Goal: Information Seeking & Learning: Learn about a topic

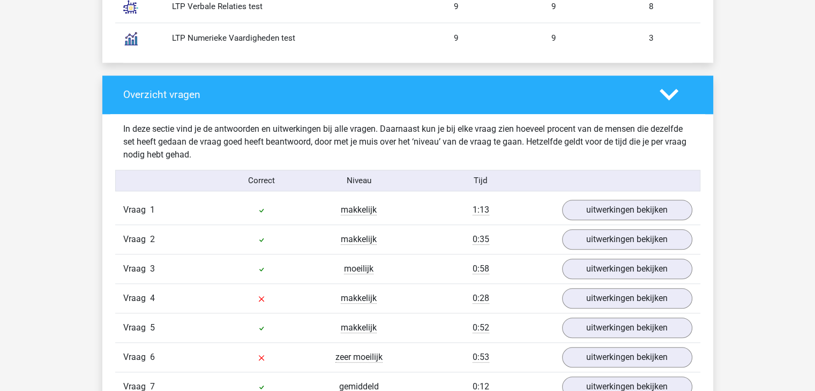
scroll to position [1233, 0]
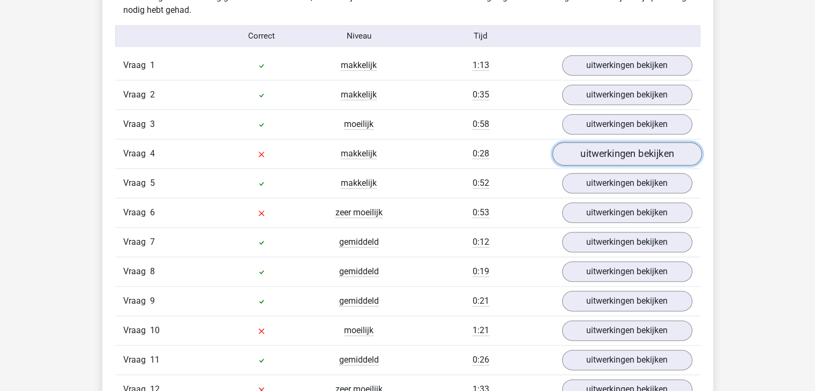
click at [592, 157] on link "uitwerkingen bekijken" at bounding box center [627, 155] width 150 height 24
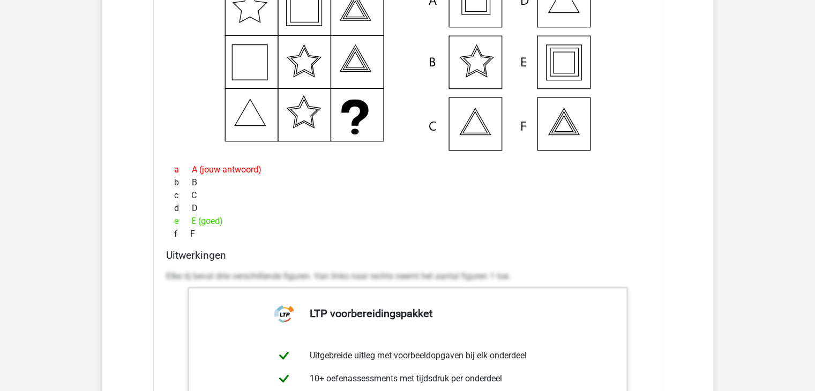
scroll to position [1608, 0]
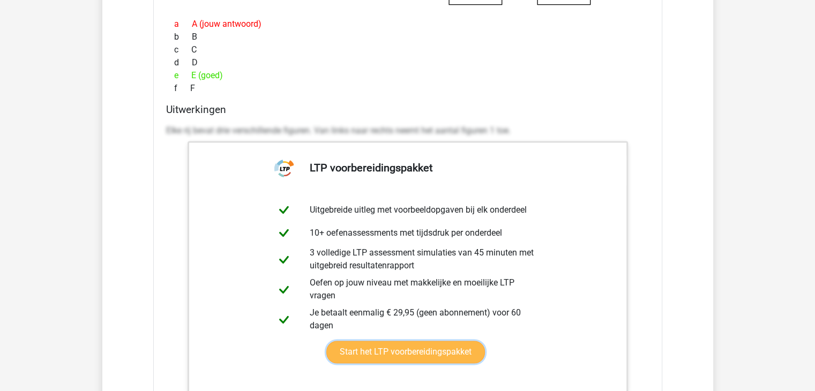
click at [406, 341] on link "Start het LTP voorbereidingspakket" at bounding box center [405, 352] width 159 height 23
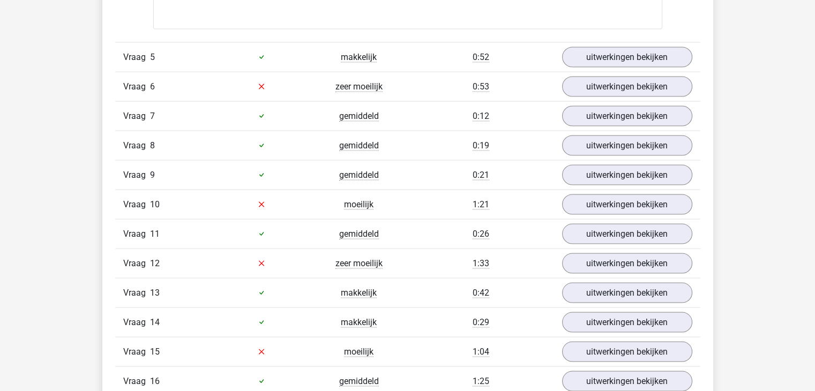
scroll to position [1983, 0]
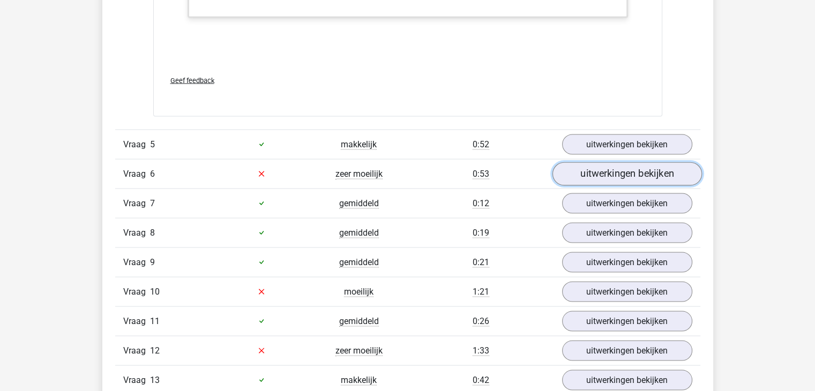
click at [592, 170] on link "uitwerkingen bekijken" at bounding box center [627, 174] width 150 height 24
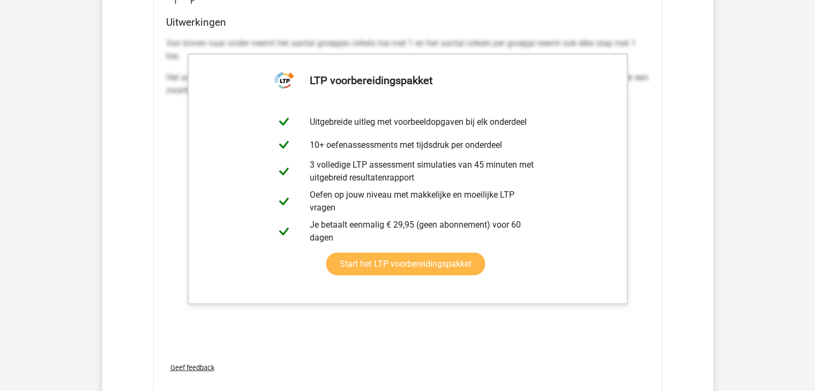
scroll to position [2733, 0]
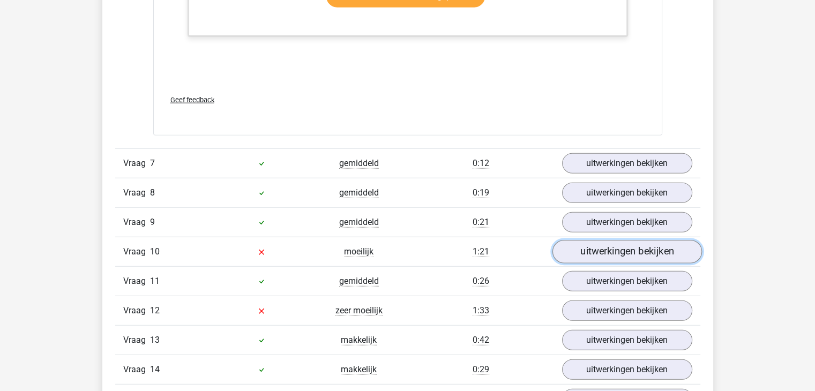
click at [625, 242] on link "uitwerkingen bekijken" at bounding box center [627, 252] width 150 height 24
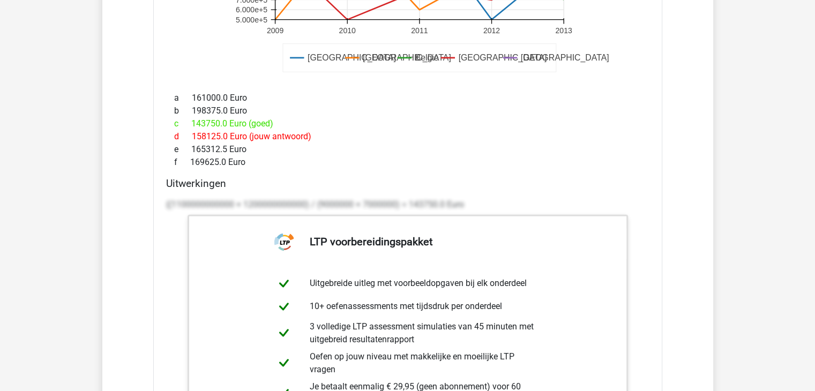
scroll to position [3216, 0]
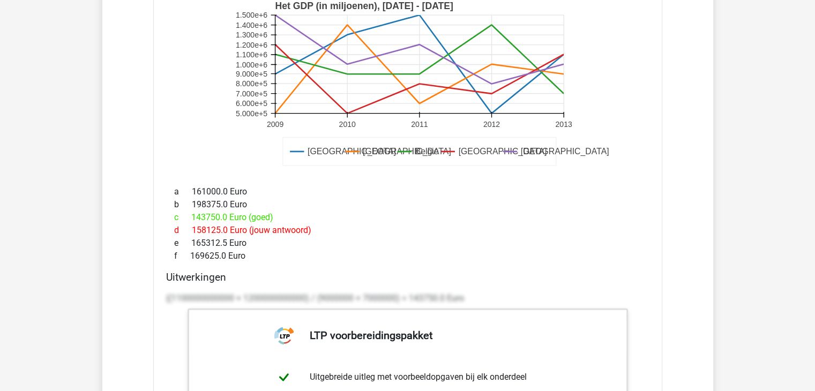
click at [484, 198] on div "b 198375.0 Euro" at bounding box center [407, 204] width 483 height 13
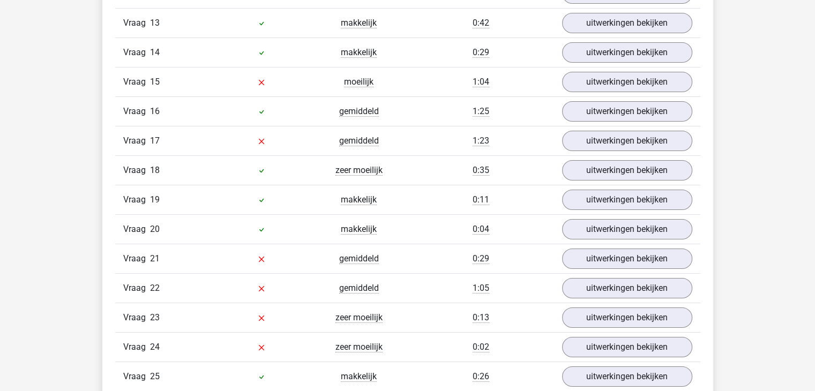
scroll to position [4127, 0]
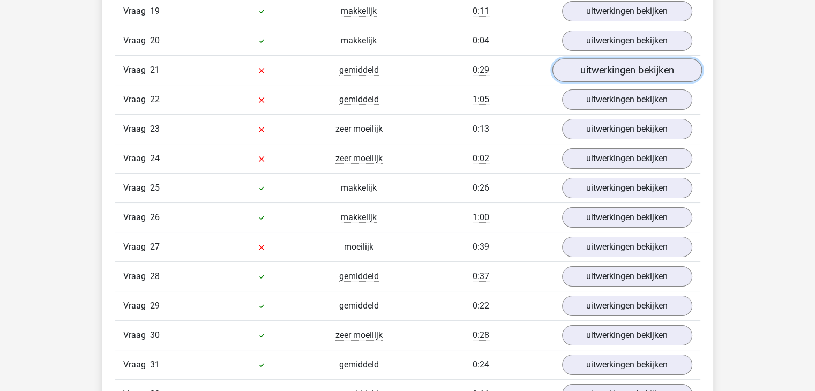
click at [608, 63] on link "uitwerkingen bekijken" at bounding box center [627, 70] width 150 height 24
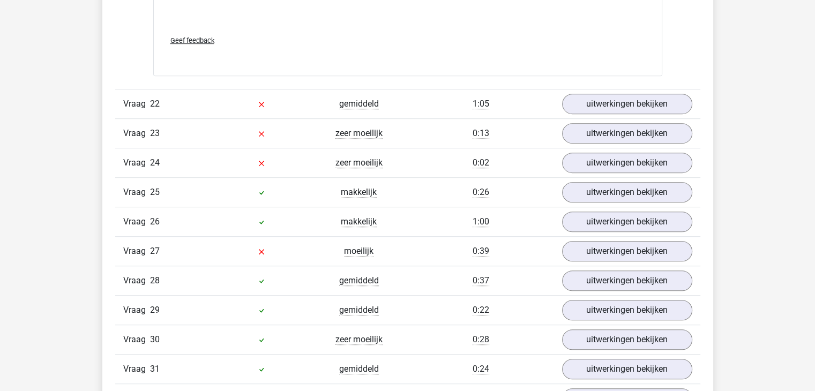
scroll to position [4663, 0]
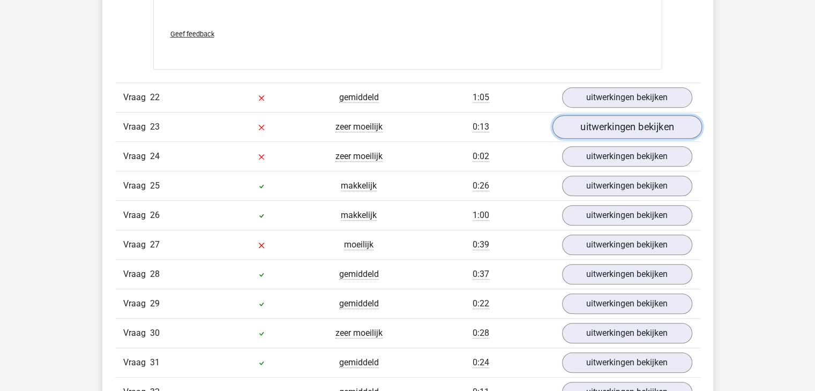
click at [581, 116] on link "uitwerkingen bekijken" at bounding box center [627, 127] width 150 height 24
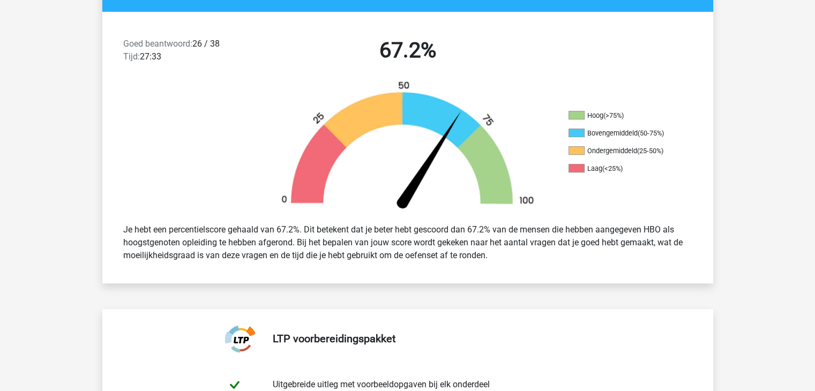
scroll to position [0, 0]
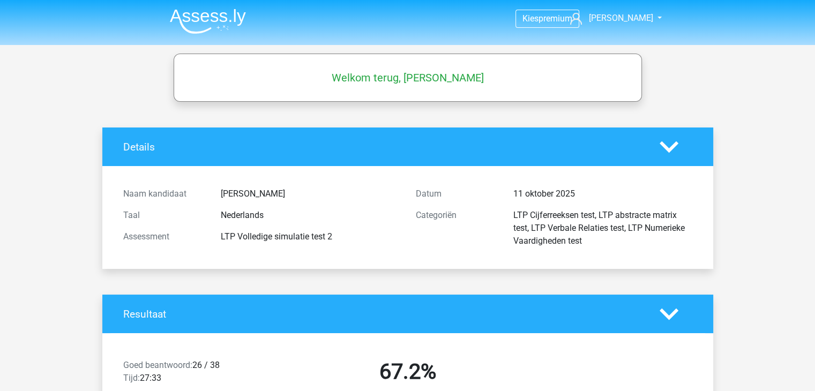
click at [208, 17] on img at bounding box center [208, 21] width 76 height 25
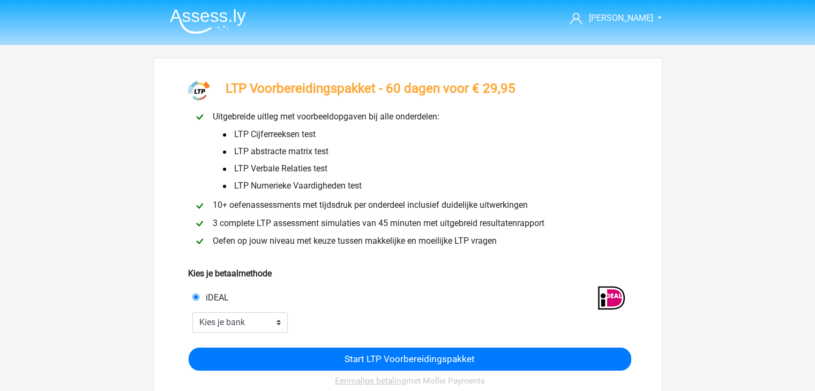
click at [434, 202] on div "Uitgebreide uitleg met voorbeeldopgaven bij alle onderdelen: LTP Cijferreeksen …" at bounding box center [408, 180] width 438 height 140
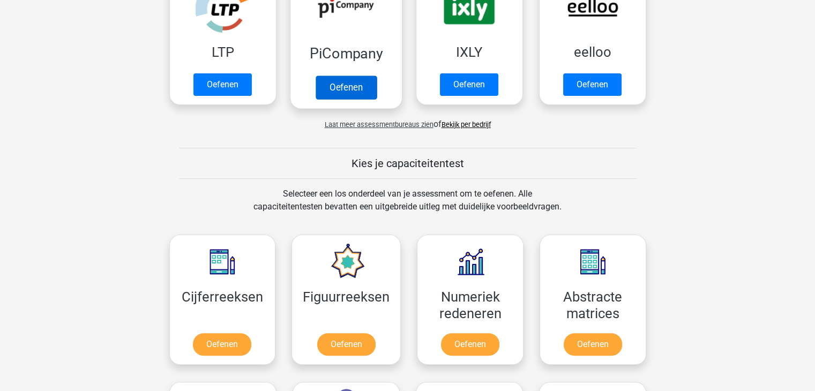
scroll to position [107, 0]
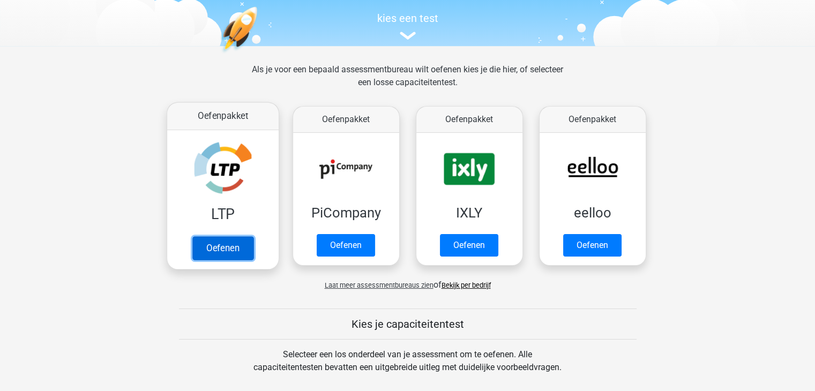
click at [227, 247] on link "Oefenen" at bounding box center [222, 248] width 61 height 24
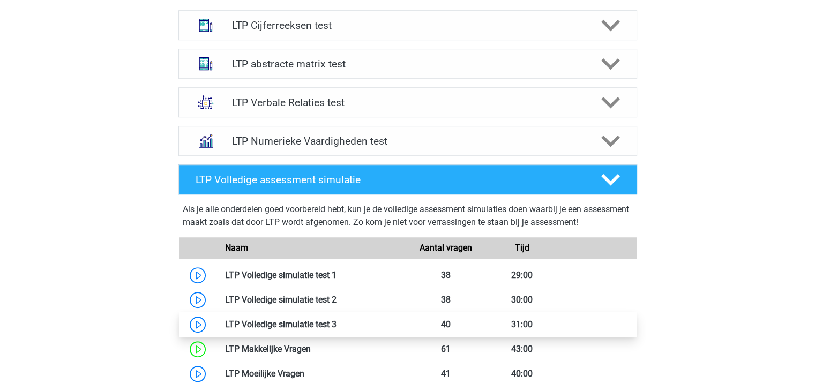
scroll to position [804, 0]
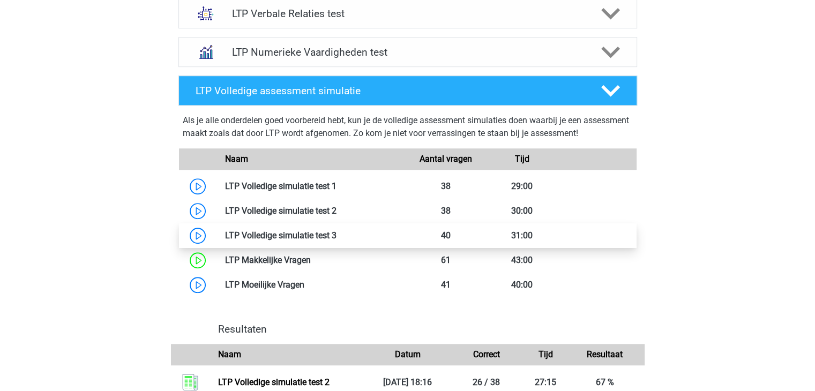
click at [337, 232] on link at bounding box center [337, 235] width 0 height 10
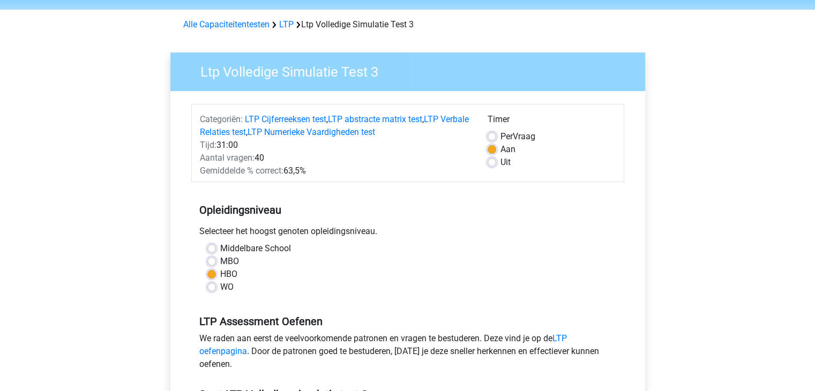
scroll to position [107, 0]
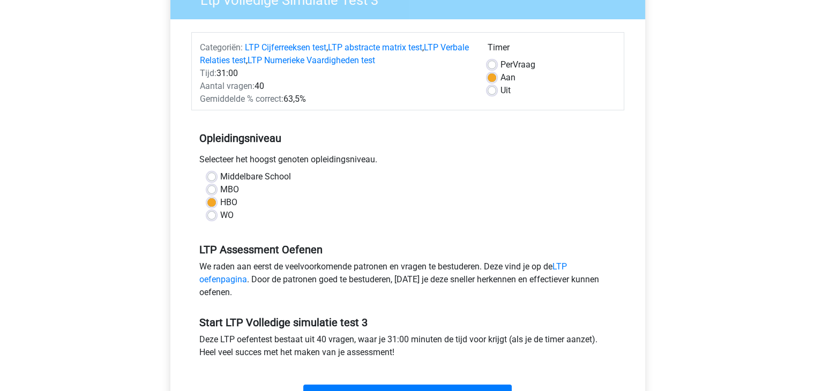
click at [212, 183] on div "Middelbare School" at bounding box center [407, 176] width 401 height 13
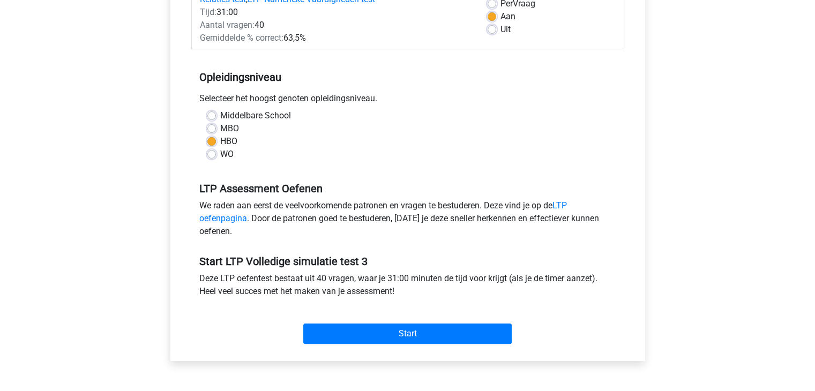
scroll to position [214, 0]
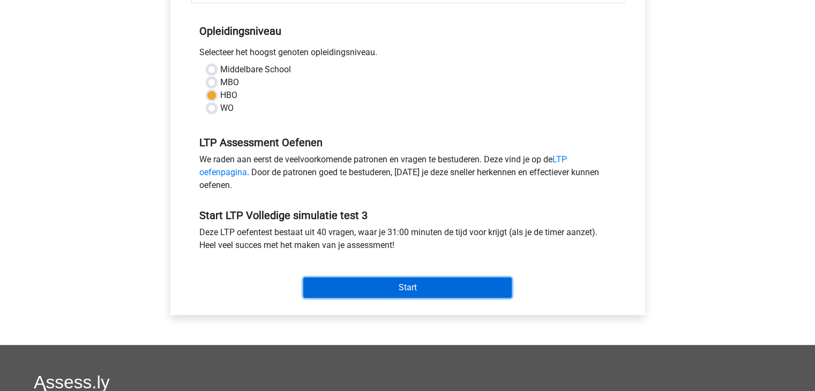
click at [422, 294] on input "Start" at bounding box center [407, 288] width 208 height 20
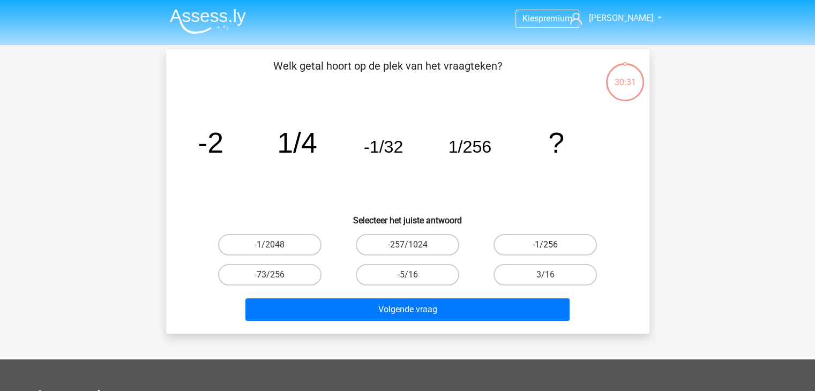
click at [547, 243] on label "-1/256" at bounding box center [545, 244] width 103 height 21
click at [547, 245] on input "-1/256" at bounding box center [549, 248] width 7 height 7
radio input "true"
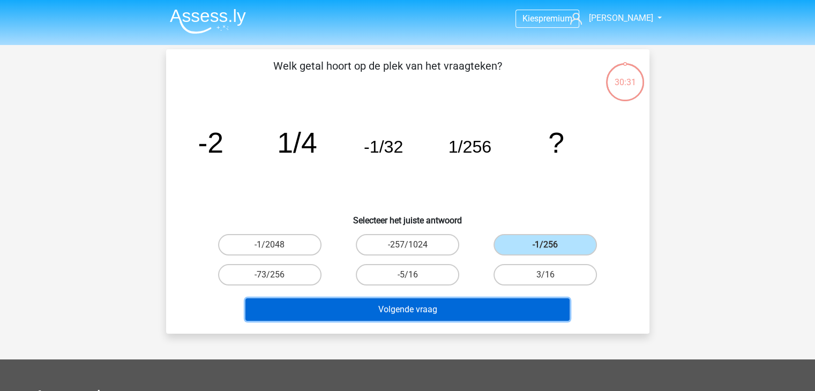
click at [530, 313] on button "Volgende vraag" at bounding box center [407, 310] width 324 height 23
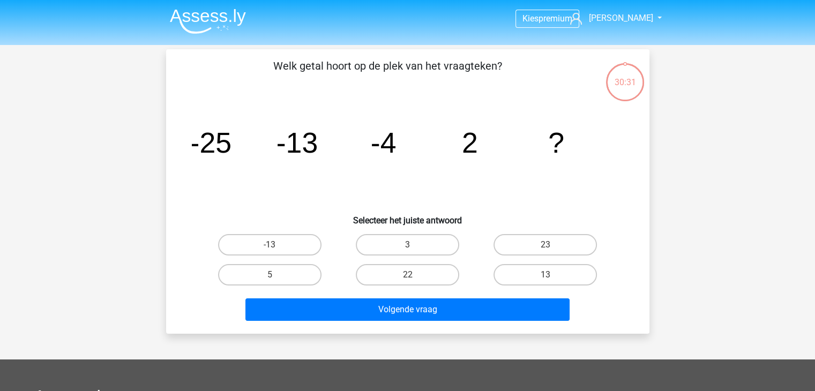
scroll to position [49, 0]
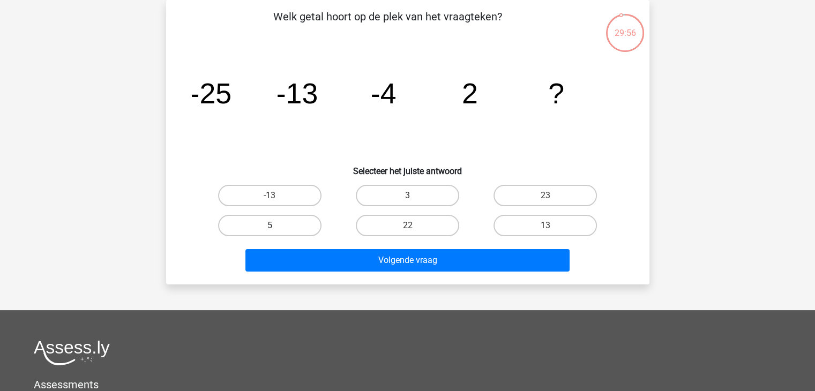
click at [293, 226] on label "5" at bounding box center [269, 225] width 103 height 21
click at [277, 226] on input "5" at bounding box center [273, 229] width 7 height 7
radio input "true"
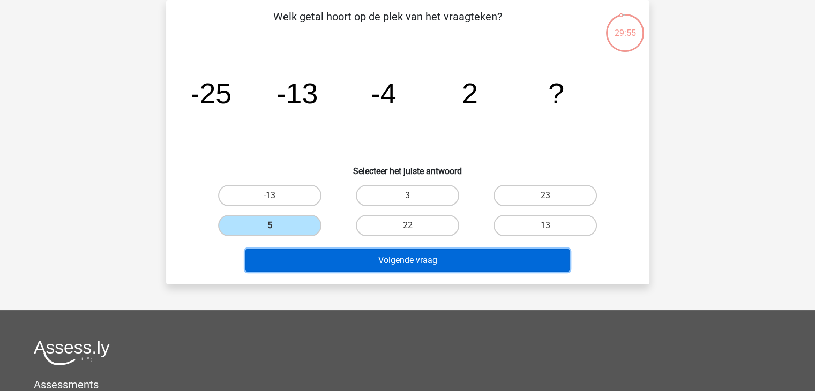
click at [335, 253] on button "Volgende vraag" at bounding box center [407, 260] width 324 height 23
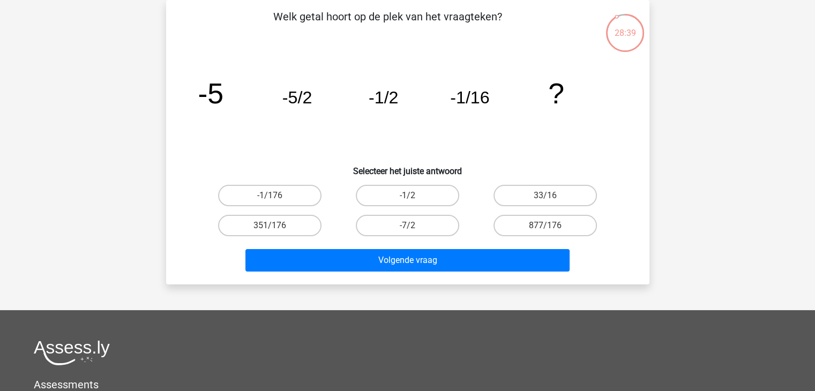
drag, startPoint x: 557, startPoint y: 196, endPoint x: 550, endPoint y: 196, distance: 7.5
click at [550, 196] on div "33/16" at bounding box center [545, 195] width 129 height 21
drag, startPoint x: 552, startPoint y: 196, endPoint x: 550, endPoint y: 206, distance: 10.4
click at [553, 196] on div "33/16" at bounding box center [545, 195] width 129 height 21
click at [551, 186] on label "33/16" at bounding box center [545, 195] width 103 height 21
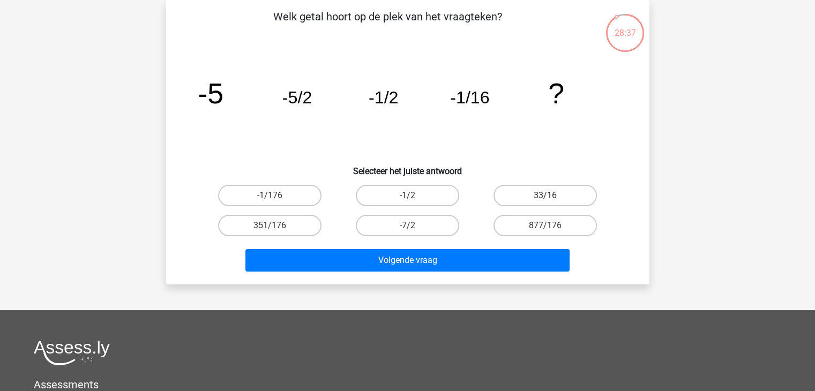
click at [551, 196] on input "33/16" at bounding box center [549, 199] width 7 height 7
radio input "true"
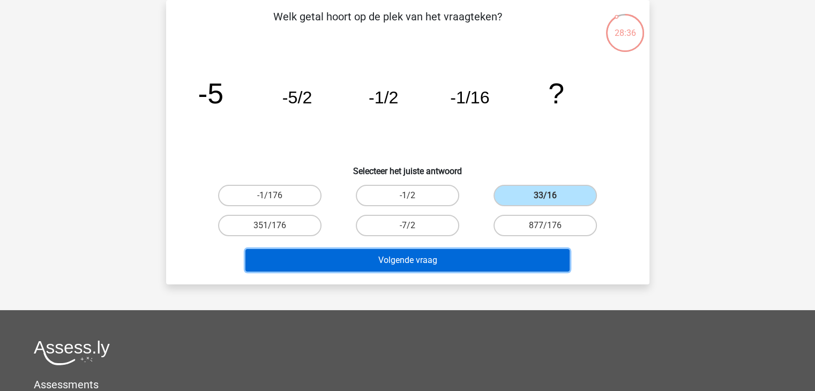
click at [481, 252] on button "Volgende vraag" at bounding box center [407, 260] width 324 height 23
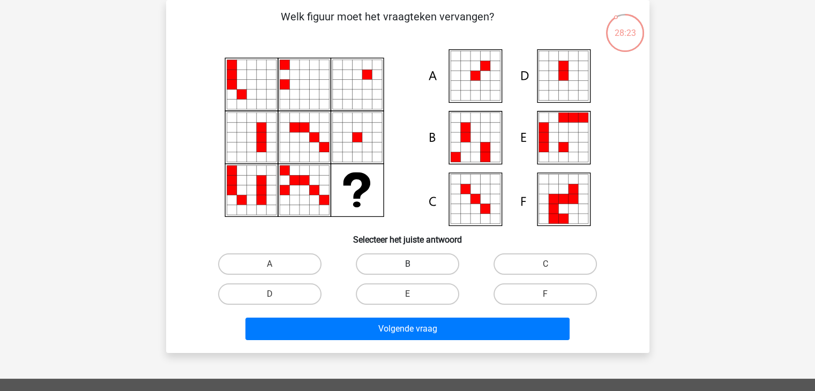
drag, startPoint x: 373, startPoint y: 259, endPoint x: 381, endPoint y: 266, distance: 10.6
click at [375, 259] on label "B" at bounding box center [407, 263] width 103 height 21
click at [407, 264] on input "B" at bounding box center [410, 267] width 7 height 7
radio input "true"
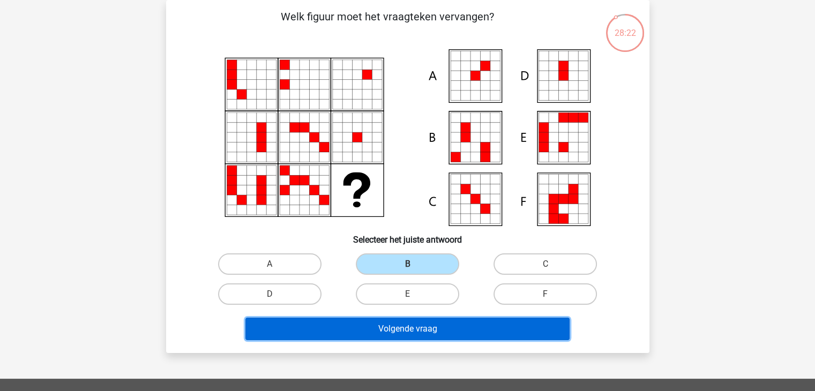
click at [390, 329] on button "Volgende vraag" at bounding box center [407, 329] width 324 height 23
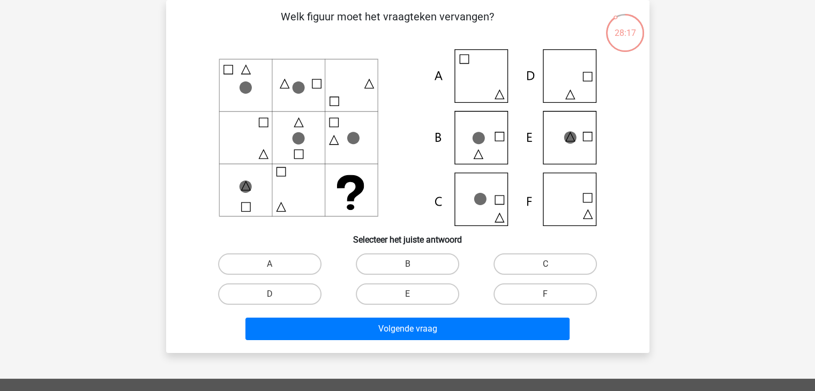
click at [253, 195] on icon at bounding box center [408, 137] width 432 height 177
click at [382, 301] on label "E" at bounding box center [407, 294] width 103 height 21
click at [407, 301] on input "E" at bounding box center [410, 297] width 7 height 7
radio input "true"
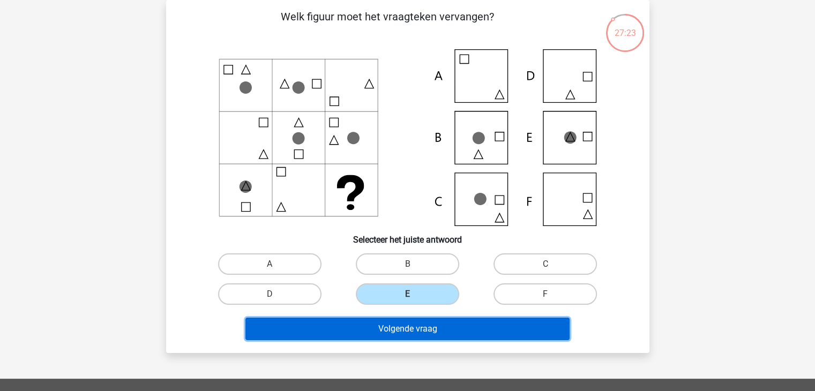
click at [393, 320] on button "Volgende vraag" at bounding box center [407, 329] width 324 height 23
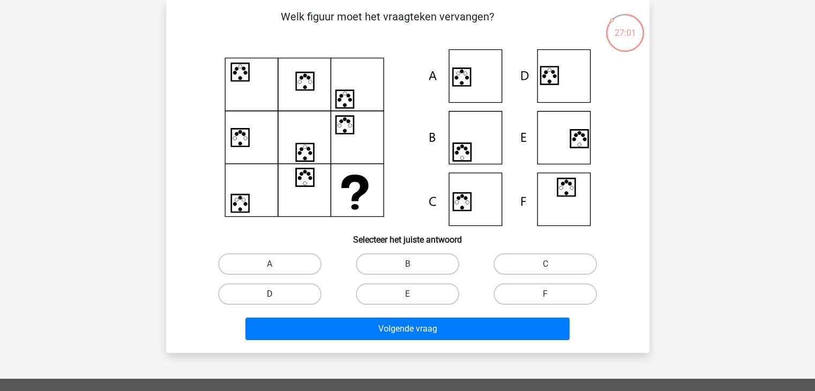
drag, startPoint x: 292, startPoint y: 267, endPoint x: 315, endPoint y: 292, distance: 33.7
click at [293, 269] on label "A" at bounding box center [269, 263] width 103 height 21
click at [277, 269] on input "A" at bounding box center [273, 267] width 7 height 7
radio input "true"
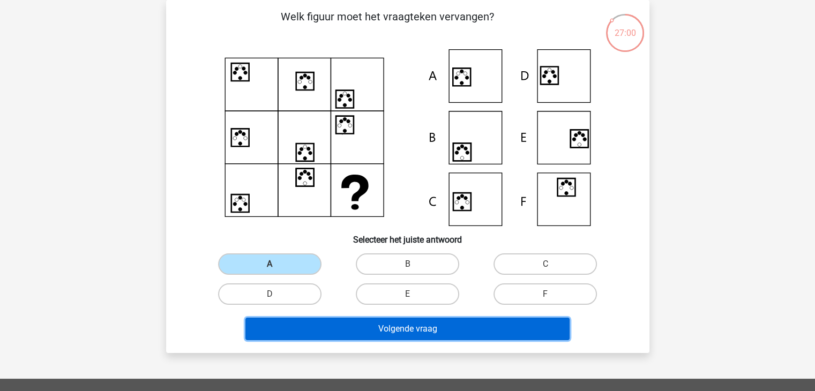
click at [368, 327] on button "Volgende vraag" at bounding box center [407, 329] width 324 height 23
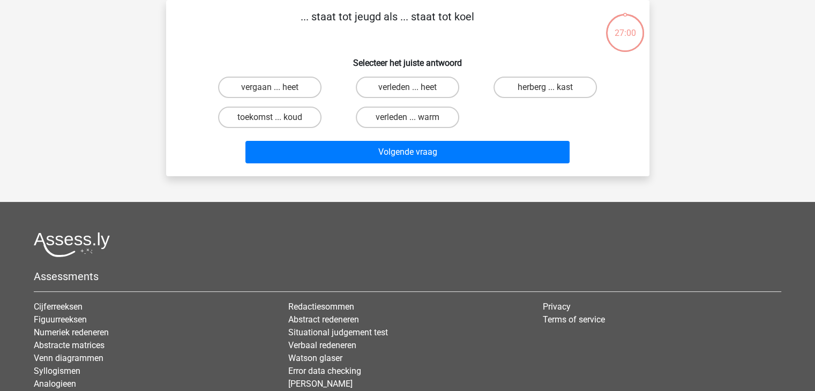
scroll to position [0, 0]
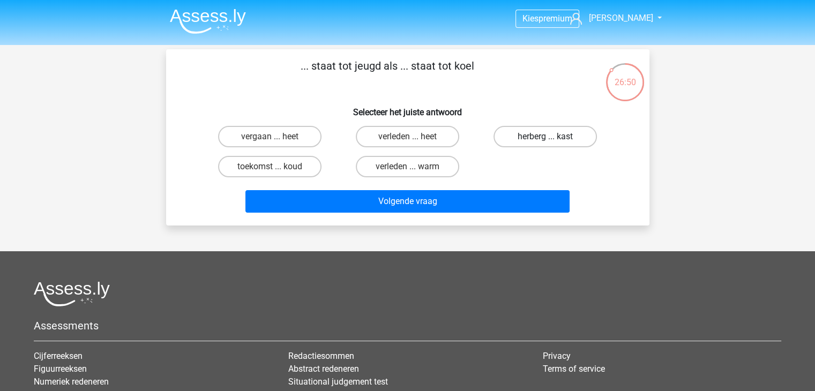
click at [531, 141] on label "herberg ... kast" at bounding box center [545, 136] width 103 height 21
click at [546, 141] on input "herberg ... kast" at bounding box center [549, 140] width 7 height 7
radio input "true"
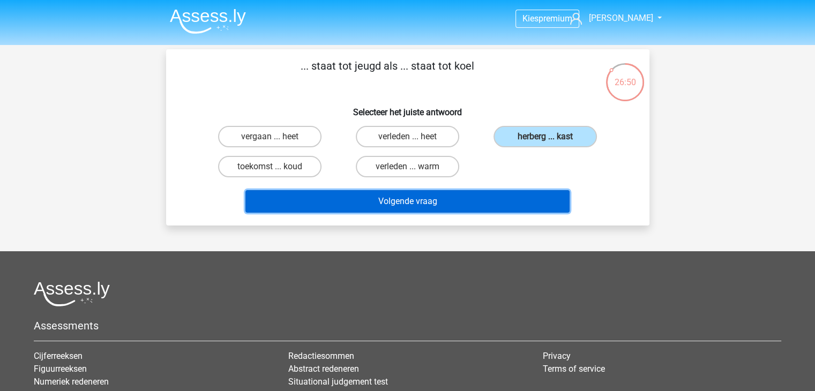
click at [519, 202] on button "Volgende vraag" at bounding box center [407, 201] width 324 height 23
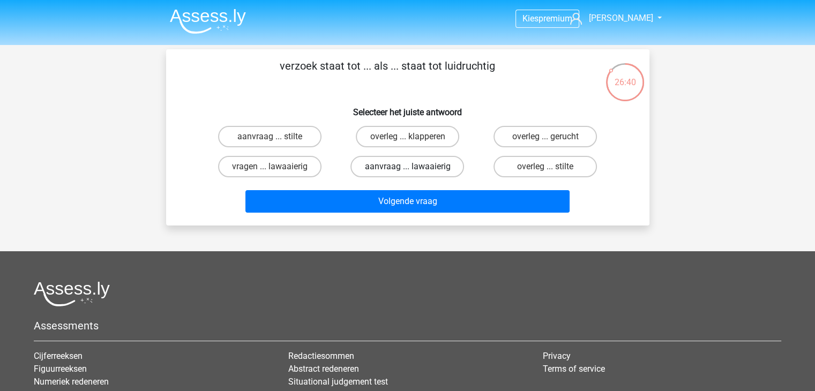
click at [413, 162] on label "aanvraag ... lawaaierig" at bounding box center [408, 166] width 114 height 21
click at [413, 167] on input "aanvraag ... lawaaierig" at bounding box center [410, 170] width 7 height 7
radio input "true"
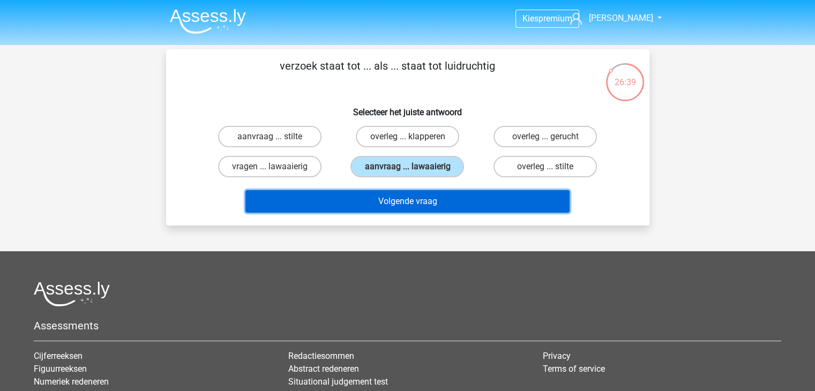
click at [450, 193] on button "Volgende vraag" at bounding box center [407, 201] width 324 height 23
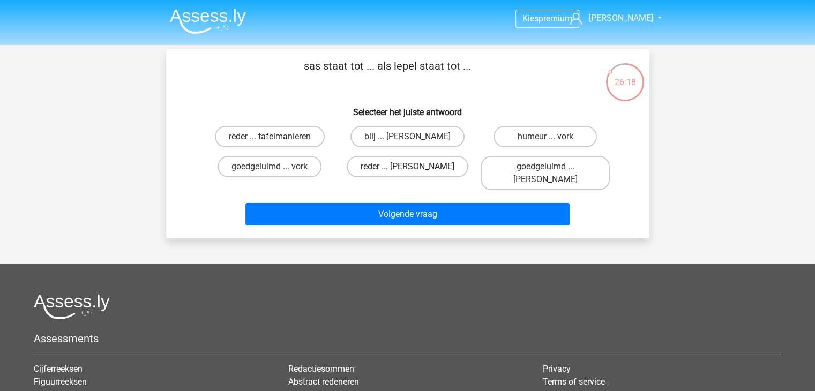
click at [386, 162] on label "reder ... anna" at bounding box center [408, 166] width 122 height 21
click at [407, 167] on input "reder ... anna" at bounding box center [410, 170] width 7 height 7
radio input "true"
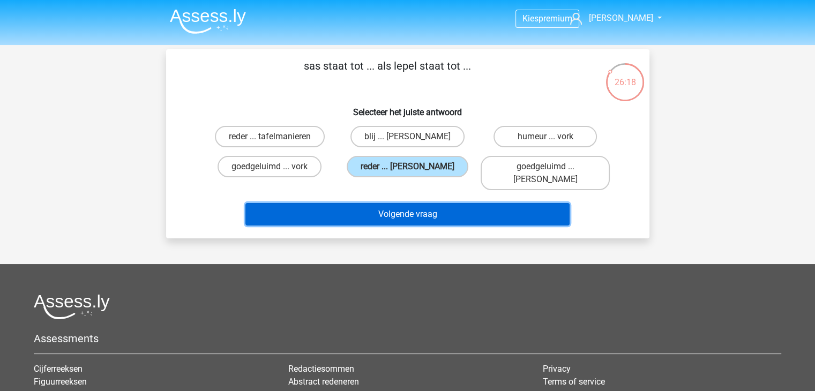
click at [393, 203] on button "Volgende vraag" at bounding box center [407, 214] width 324 height 23
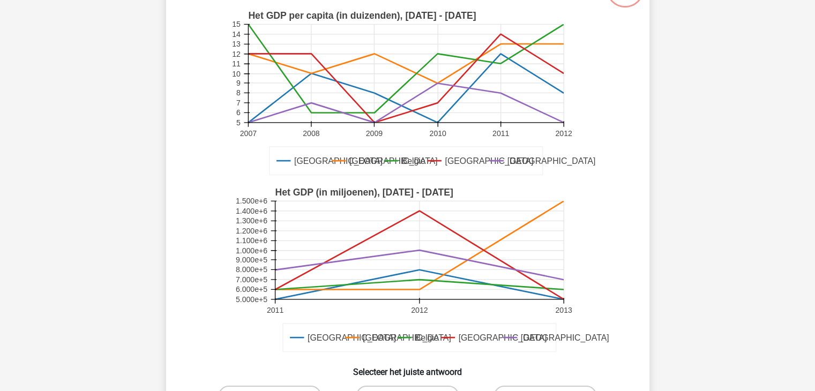
scroll to position [264, 0]
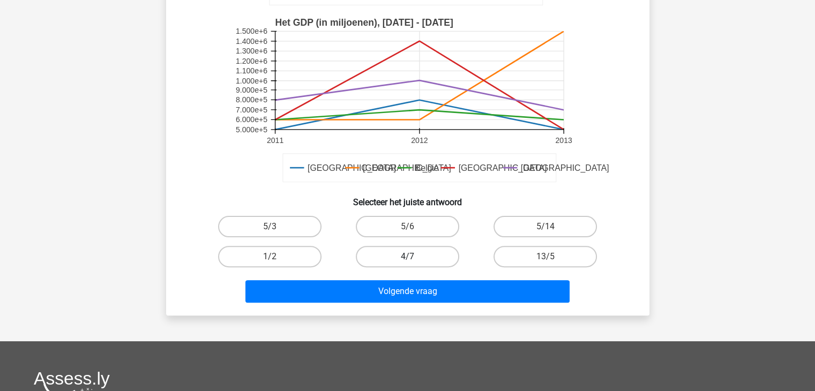
click at [386, 253] on label "4/7" at bounding box center [407, 256] width 103 height 21
click at [407, 257] on input "4/7" at bounding box center [410, 260] width 7 height 7
radio input "true"
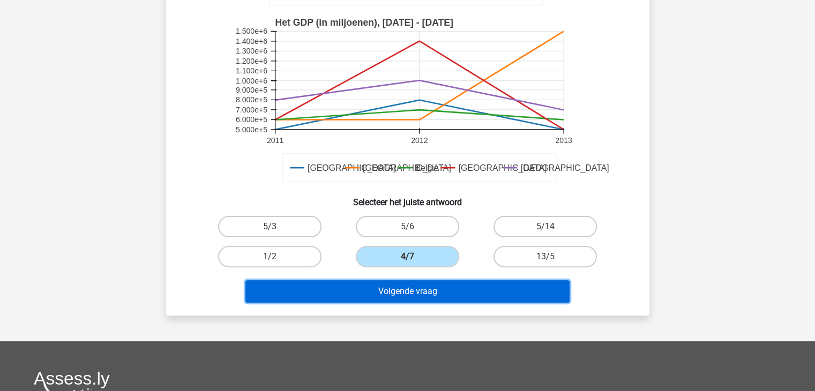
click at [391, 293] on button "Volgende vraag" at bounding box center [407, 291] width 324 height 23
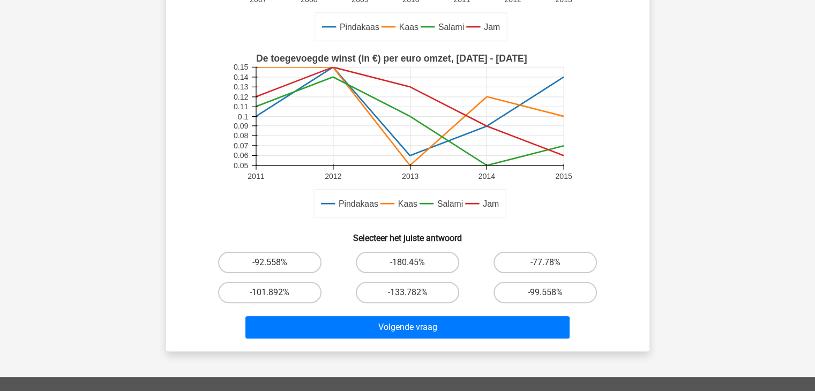
scroll to position [268, 0]
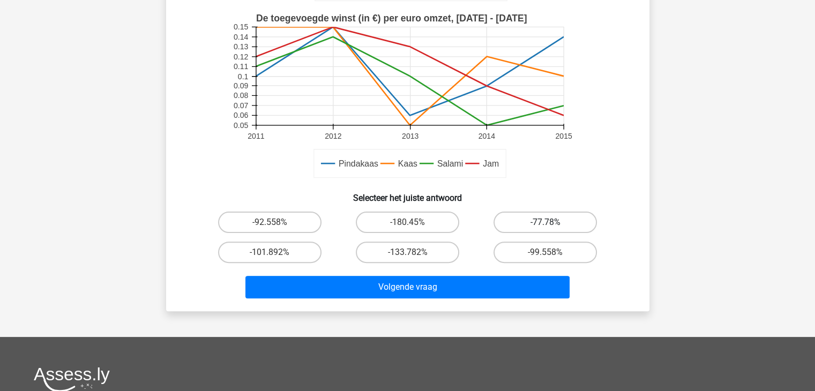
click at [539, 220] on label "-77.78%" at bounding box center [545, 222] width 103 height 21
click at [546, 222] on input "-77.78%" at bounding box center [549, 225] width 7 height 7
radio input "true"
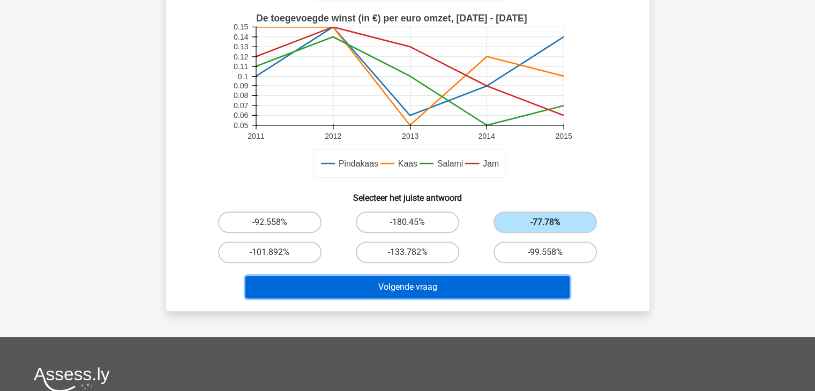
click at [468, 291] on button "Volgende vraag" at bounding box center [407, 287] width 324 height 23
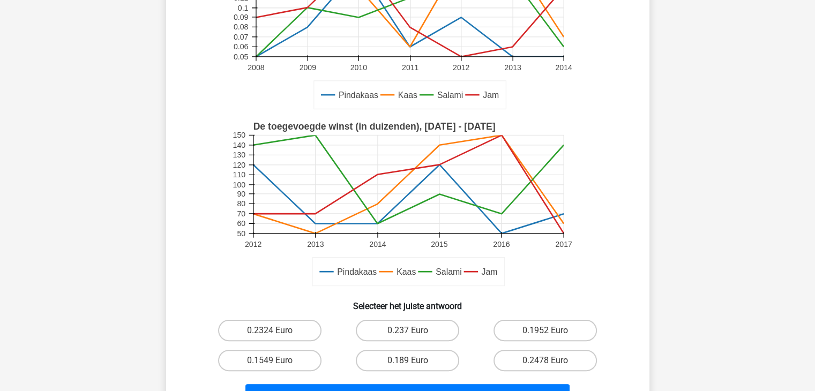
scroll to position [264, 0]
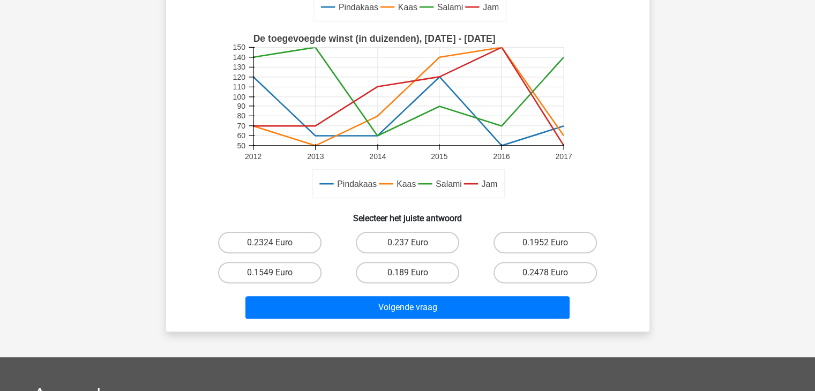
click at [283, 283] on div "0.1549 Euro" at bounding box center [270, 273] width 138 height 30
click at [289, 269] on label "0.1549 Euro" at bounding box center [269, 272] width 103 height 21
click at [277, 273] on input "0.1549 Euro" at bounding box center [273, 276] width 7 height 7
radio input "true"
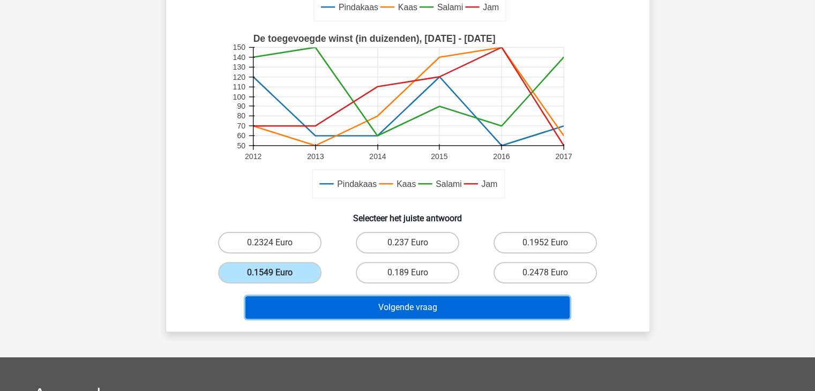
click at [339, 301] on button "Volgende vraag" at bounding box center [407, 307] width 324 height 23
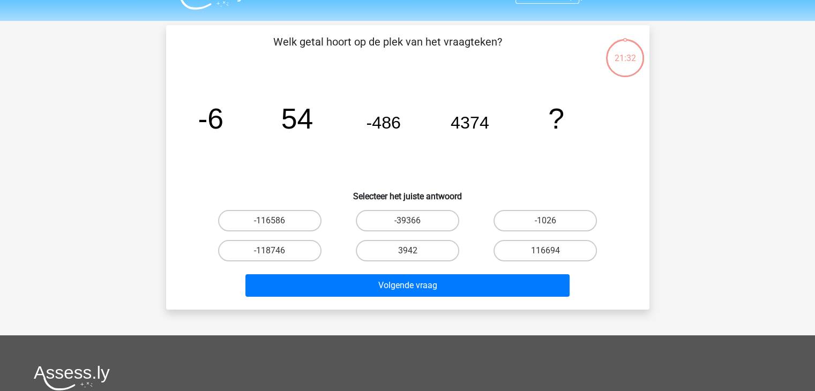
scroll to position [0, 0]
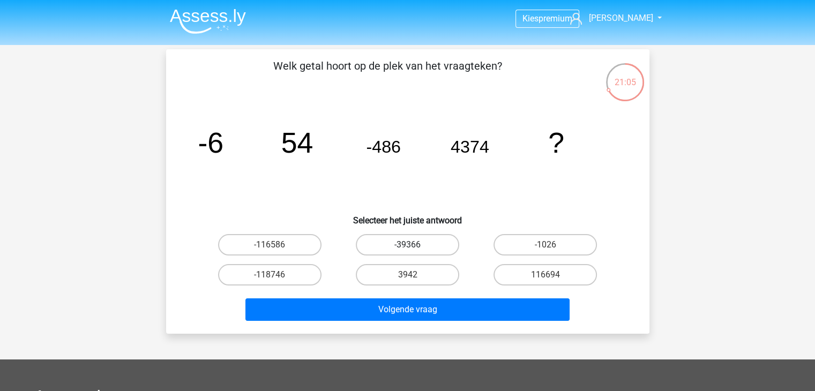
click at [422, 244] on label "-39366" at bounding box center [407, 244] width 103 height 21
click at [414, 245] on input "-39366" at bounding box center [410, 248] width 7 height 7
radio input "true"
click at [430, 295] on div "Volgende vraag" at bounding box center [407, 307] width 449 height 35
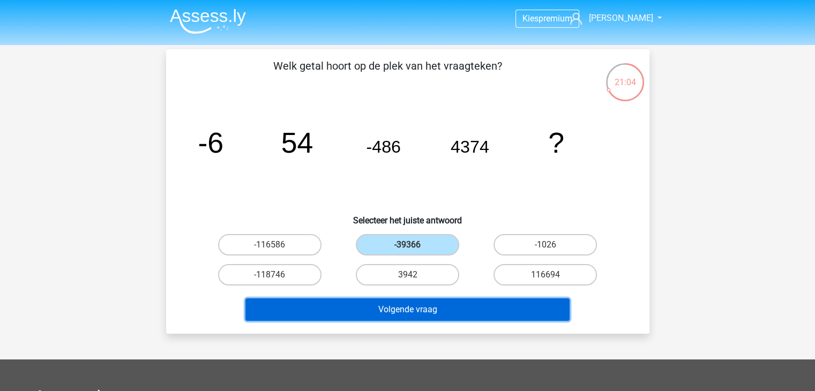
click at [433, 309] on button "Volgende vraag" at bounding box center [407, 310] width 324 height 23
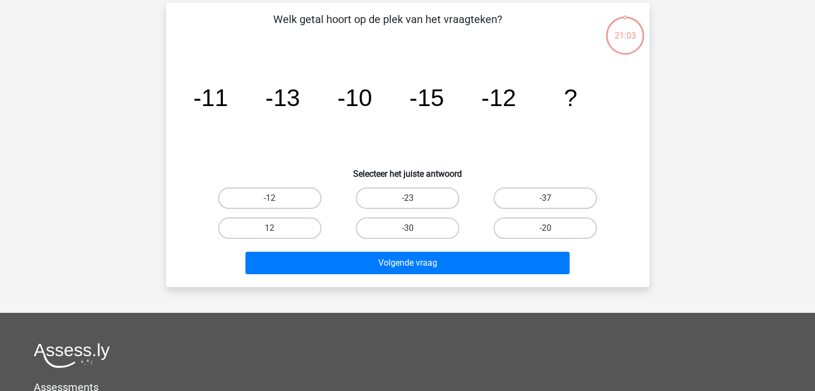
scroll to position [49, 0]
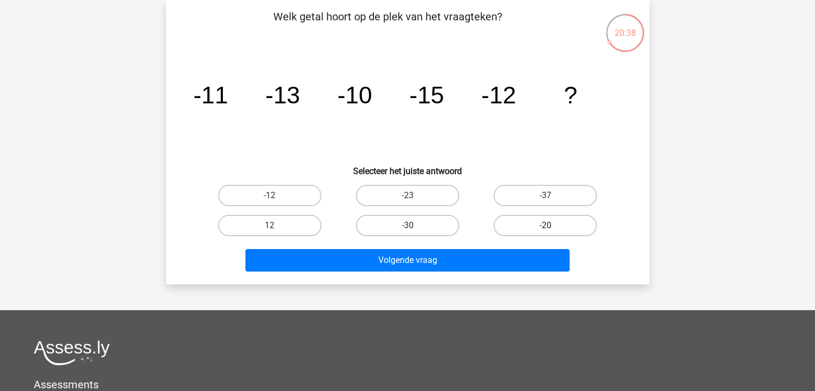
click at [543, 232] on label "-20" at bounding box center [545, 225] width 103 height 21
click at [546, 232] on input "-20" at bounding box center [549, 229] width 7 height 7
radio input "true"
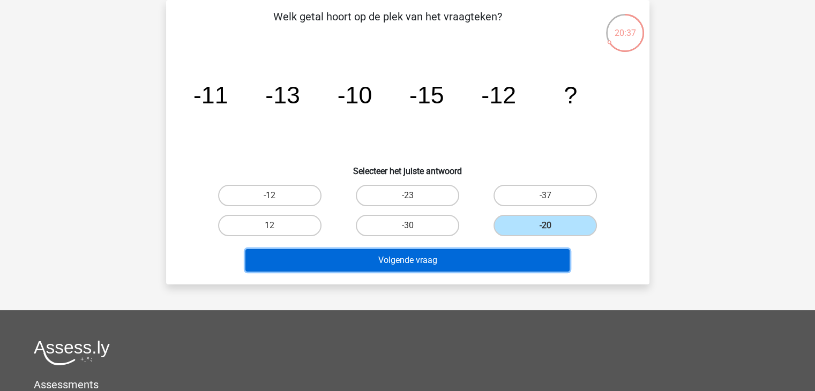
click at [544, 257] on button "Volgende vraag" at bounding box center [407, 260] width 324 height 23
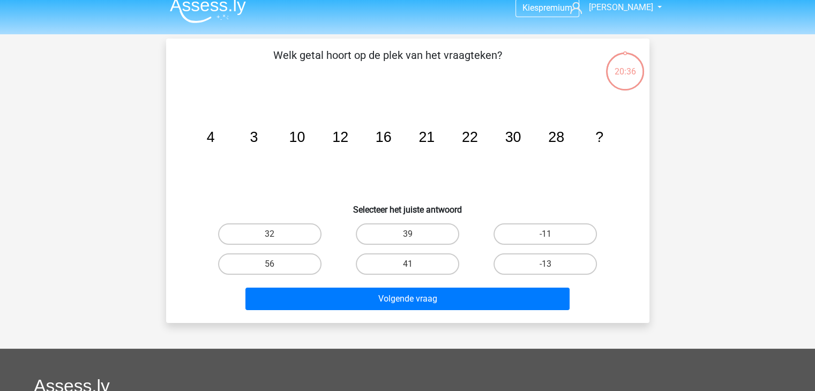
scroll to position [0, 0]
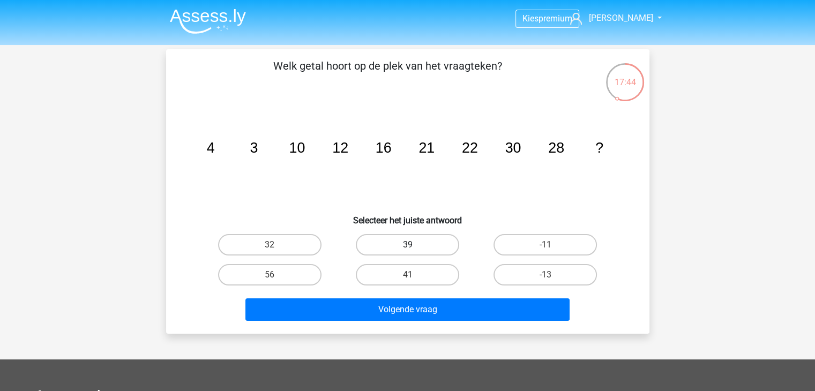
click at [433, 252] on label "39" at bounding box center [407, 244] width 103 height 21
click at [414, 252] on input "39" at bounding box center [410, 248] width 7 height 7
radio input "true"
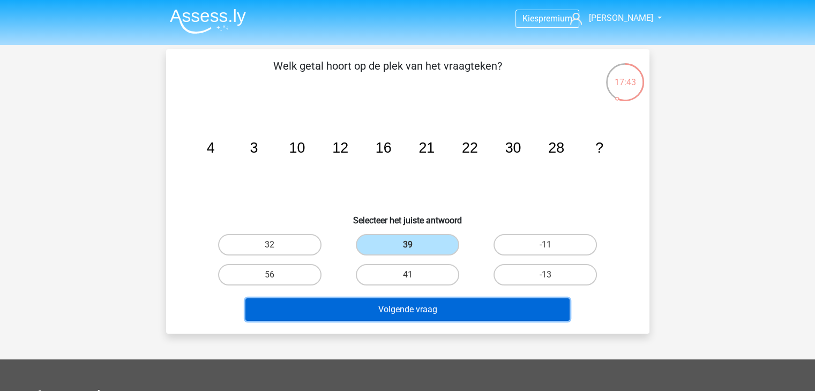
click at [446, 309] on button "Volgende vraag" at bounding box center [407, 310] width 324 height 23
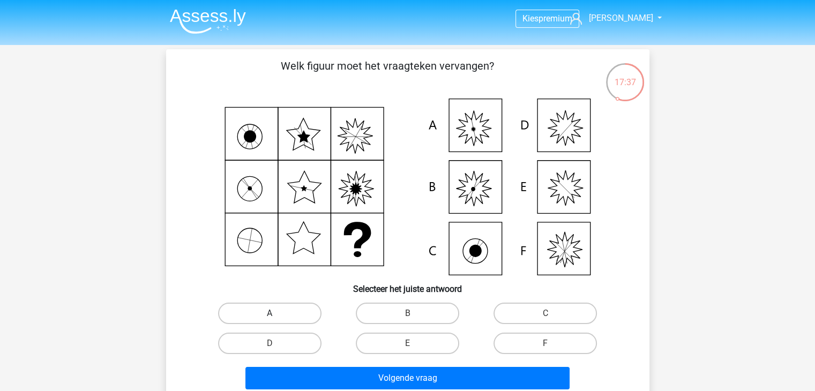
click at [263, 312] on label "A" at bounding box center [269, 313] width 103 height 21
click at [270, 314] on input "A" at bounding box center [273, 317] width 7 height 7
radio input "true"
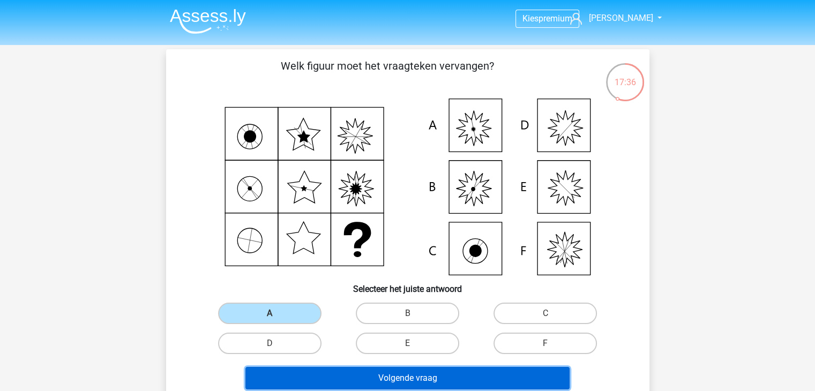
click at [324, 367] on button "Volgende vraag" at bounding box center [407, 378] width 324 height 23
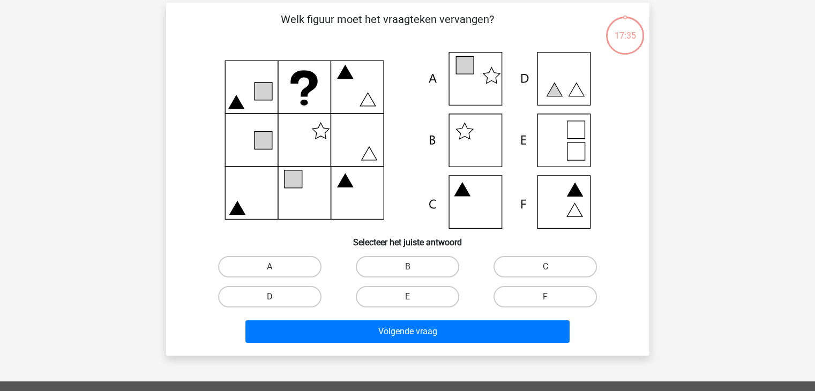
scroll to position [49, 0]
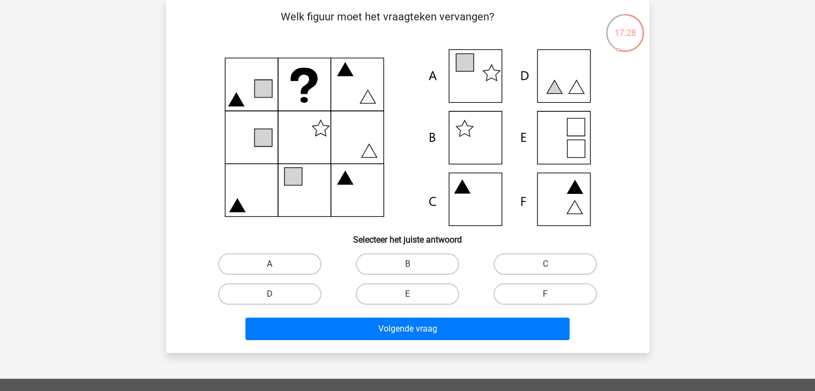
click at [285, 263] on label "A" at bounding box center [269, 263] width 103 height 21
click at [277, 264] on input "A" at bounding box center [273, 267] width 7 height 7
radio input "true"
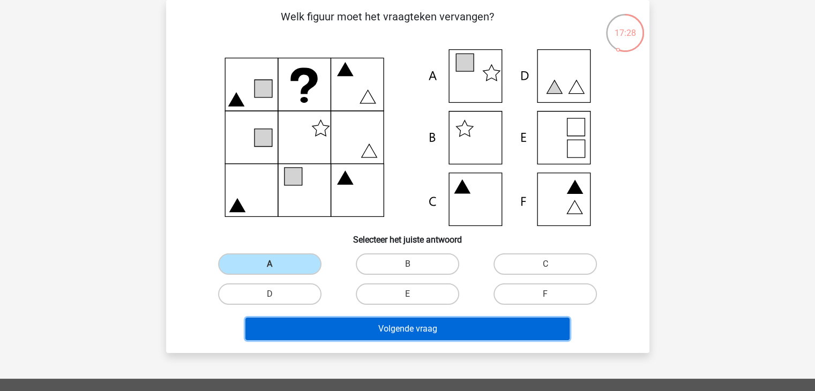
click at [322, 322] on button "Volgende vraag" at bounding box center [407, 329] width 324 height 23
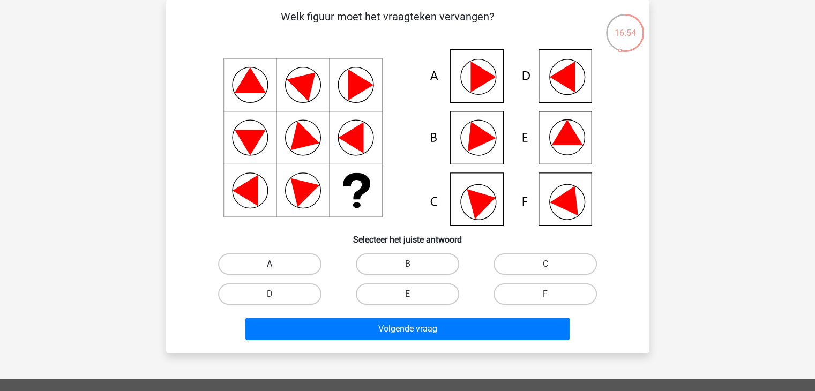
click at [246, 266] on label "A" at bounding box center [269, 263] width 103 height 21
click at [270, 266] on input "A" at bounding box center [273, 267] width 7 height 7
radio input "true"
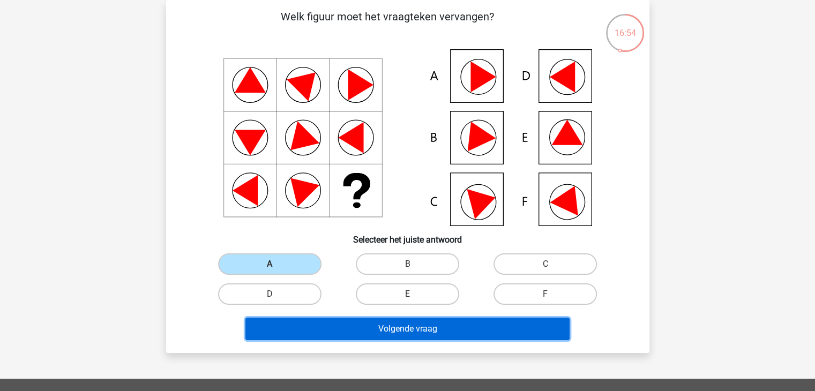
click at [322, 326] on button "Volgende vraag" at bounding box center [407, 329] width 324 height 23
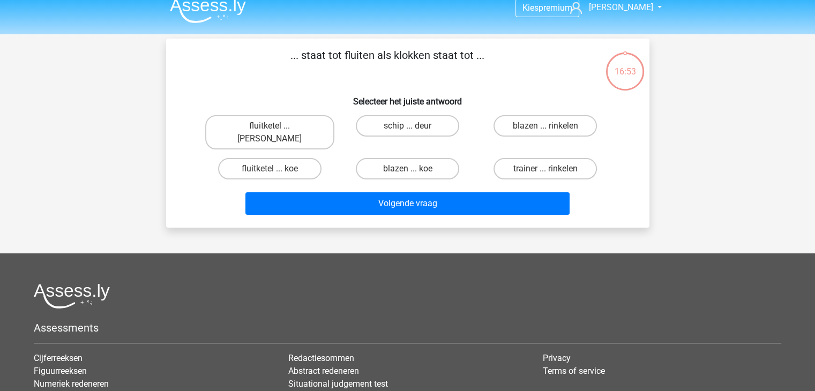
scroll to position [0, 0]
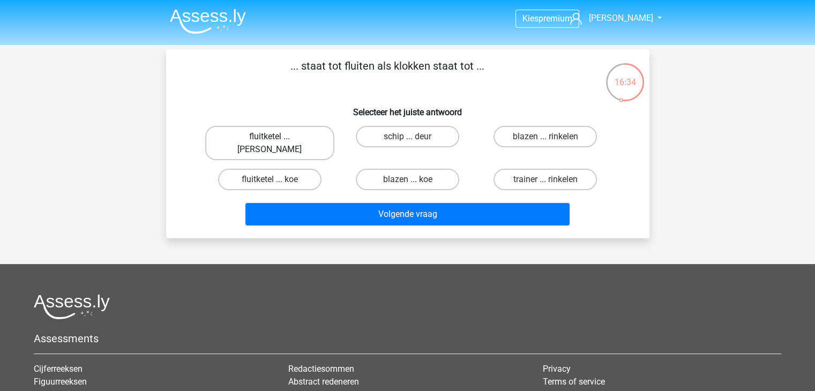
click at [293, 138] on label "fluitketel ... luiden" at bounding box center [269, 143] width 129 height 34
click at [277, 138] on input "fluitketel ... luiden" at bounding box center [273, 140] width 7 height 7
radio input "true"
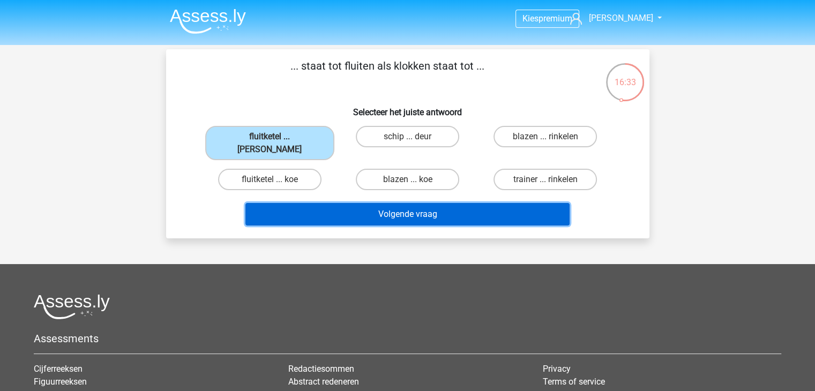
click at [372, 203] on button "Volgende vraag" at bounding box center [407, 214] width 324 height 23
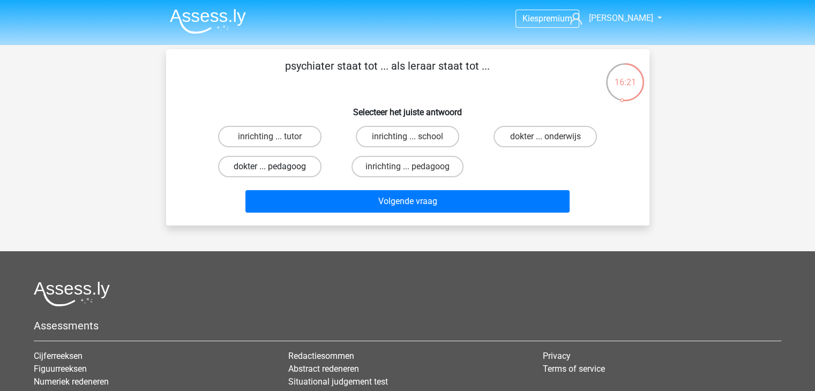
click at [313, 166] on label "dokter ... pedagoog" at bounding box center [269, 166] width 103 height 21
click at [277, 167] on input "dokter ... pedagoog" at bounding box center [273, 170] width 7 height 7
radio input "true"
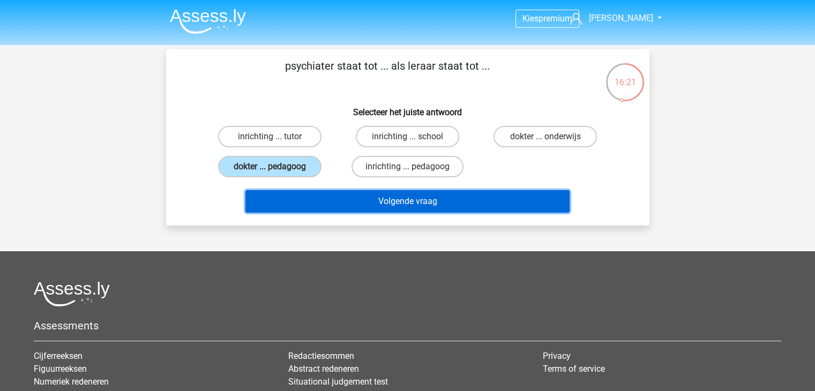
click at [374, 211] on button "Volgende vraag" at bounding box center [407, 201] width 324 height 23
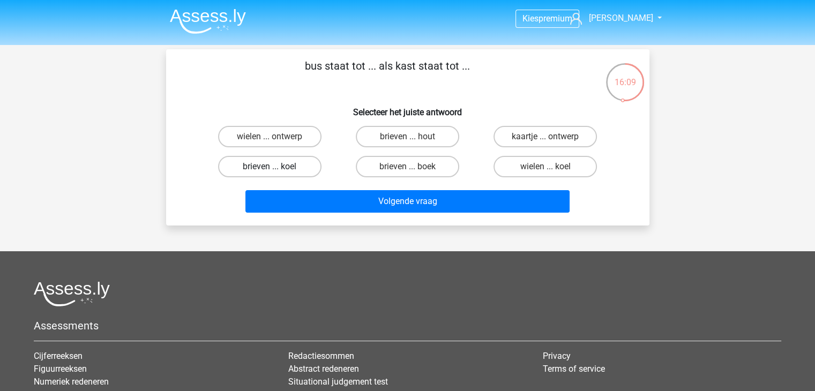
click at [304, 163] on label "brieven ... koel" at bounding box center [269, 166] width 103 height 21
click at [277, 167] on input "brieven ... koel" at bounding box center [273, 170] width 7 height 7
radio input "true"
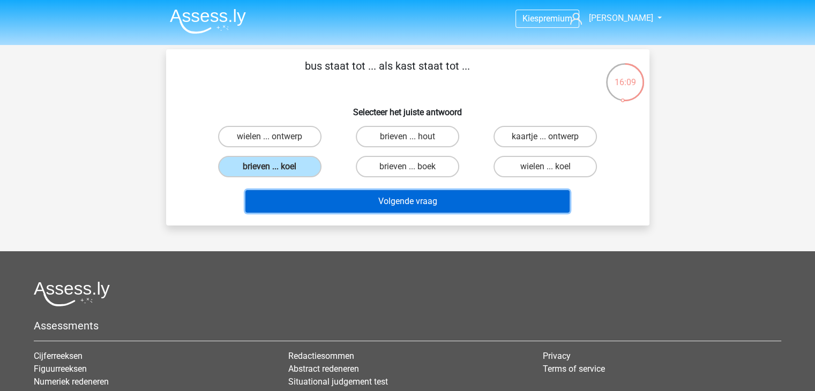
click at [341, 199] on button "Volgende vraag" at bounding box center [407, 201] width 324 height 23
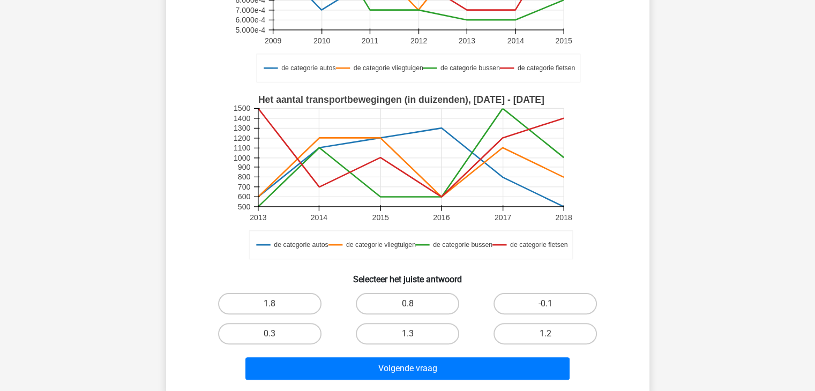
scroll to position [214, 0]
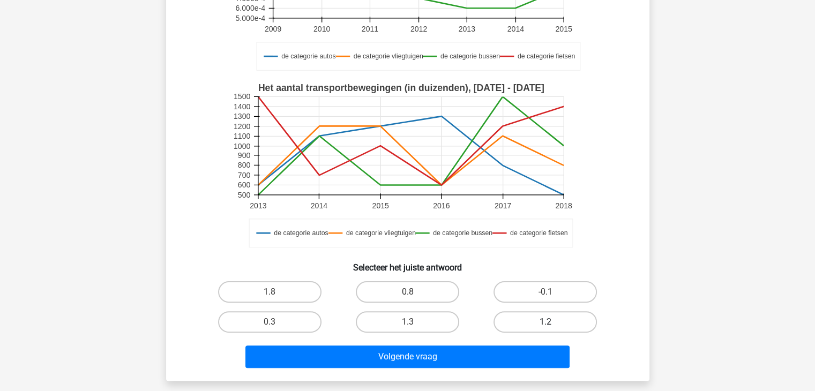
click at [575, 316] on label "1.2" at bounding box center [545, 321] width 103 height 21
click at [553, 322] on input "1.2" at bounding box center [549, 325] width 7 height 7
radio input "true"
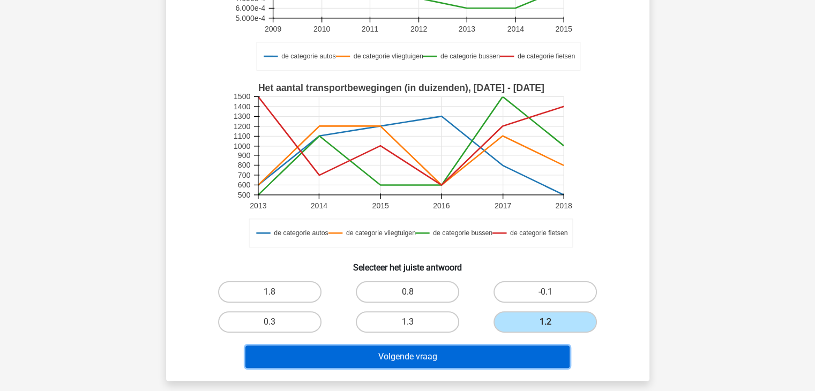
click at [509, 347] on button "Volgende vraag" at bounding box center [407, 357] width 324 height 23
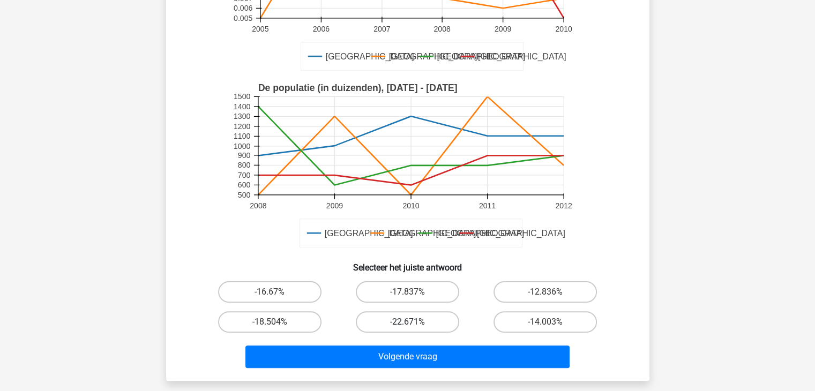
click at [415, 327] on label "-22.671%" at bounding box center [407, 321] width 103 height 21
click at [414, 327] on input "-22.671%" at bounding box center [410, 325] width 7 height 7
radio input "true"
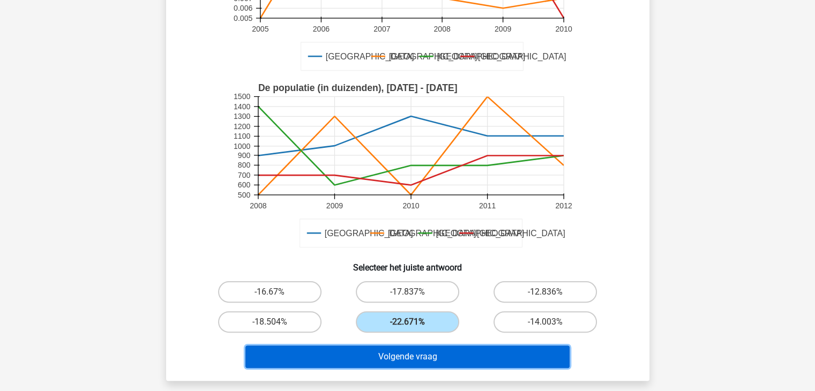
click at [433, 355] on button "Volgende vraag" at bounding box center [407, 357] width 324 height 23
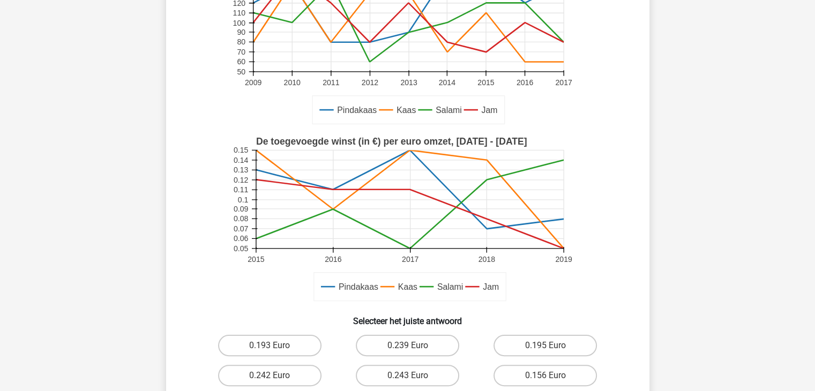
scroll to position [322, 0]
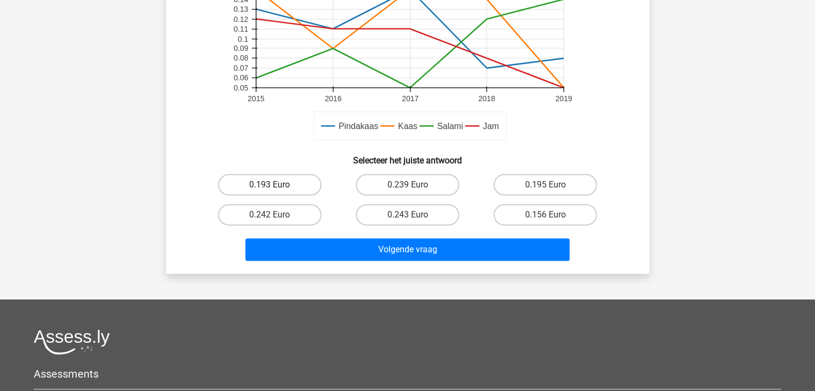
click at [280, 176] on label "0.193 Euro" at bounding box center [269, 184] width 103 height 21
click at [277, 185] on input "0.193 Euro" at bounding box center [273, 188] width 7 height 7
radio input "true"
click at [414, 262] on div "Volgende vraag" at bounding box center [408, 251] width 414 height 27
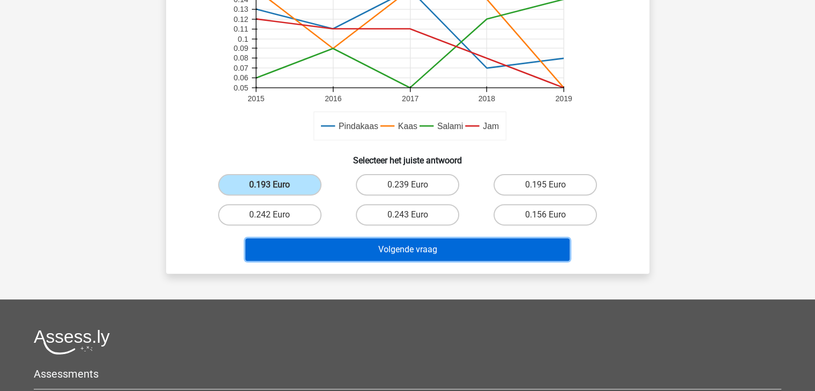
click at [413, 248] on button "Volgende vraag" at bounding box center [407, 249] width 324 height 23
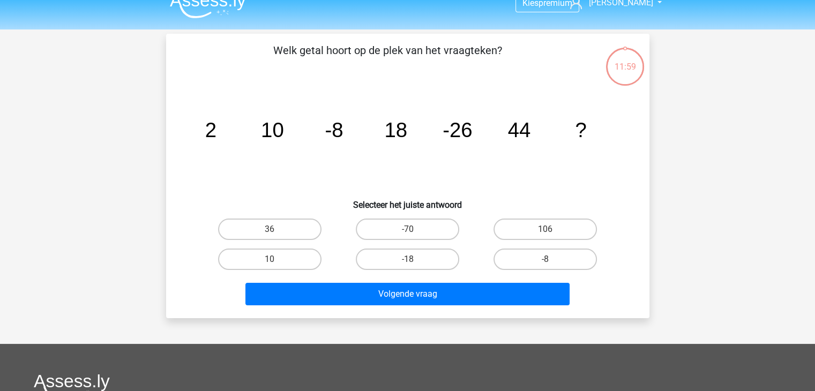
scroll to position [0, 0]
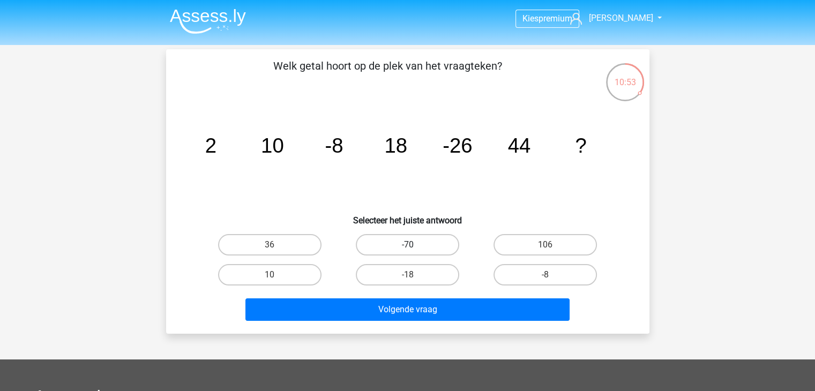
click at [423, 245] on label "-70" at bounding box center [407, 244] width 103 height 21
click at [414, 245] on input "-70" at bounding box center [410, 248] width 7 height 7
radio input "true"
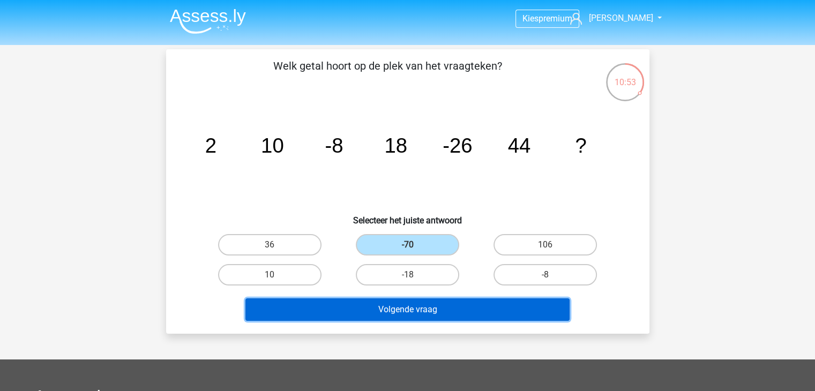
click at [438, 303] on button "Volgende vraag" at bounding box center [407, 310] width 324 height 23
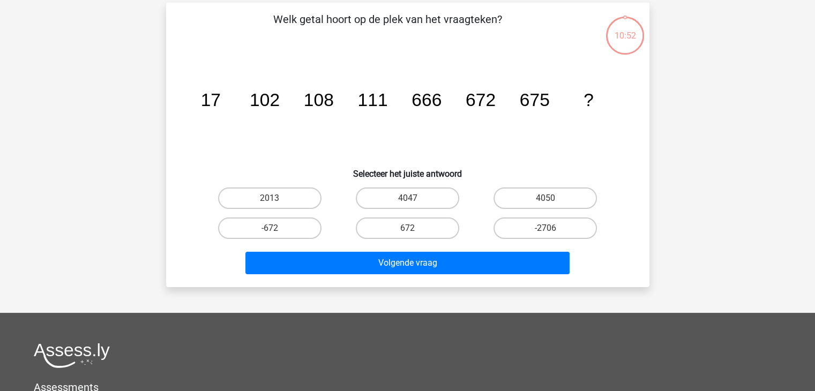
scroll to position [49, 0]
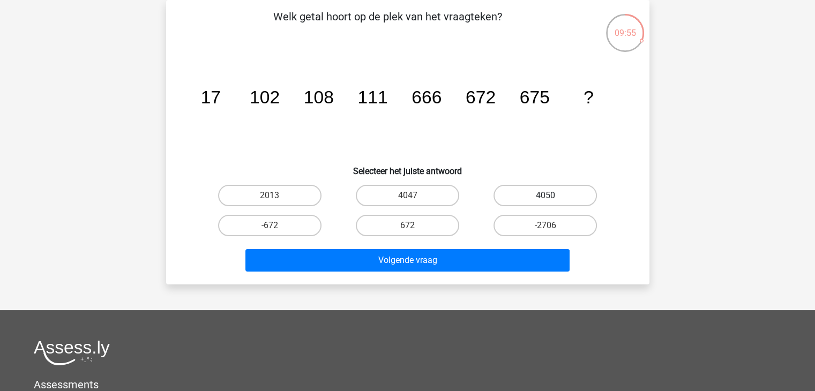
click at [573, 189] on label "4050" at bounding box center [545, 195] width 103 height 21
click at [553, 196] on input "4050" at bounding box center [549, 199] width 7 height 7
radio input "true"
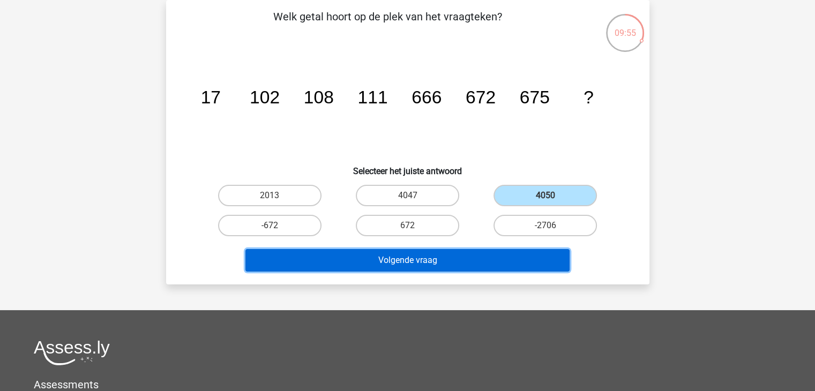
click at [523, 259] on button "Volgende vraag" at bounding box center [407, 260] width 324 height 23
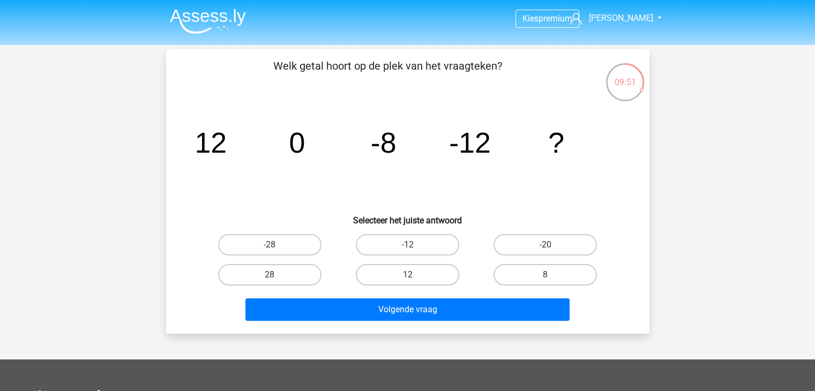
scroll to position [54, 0]
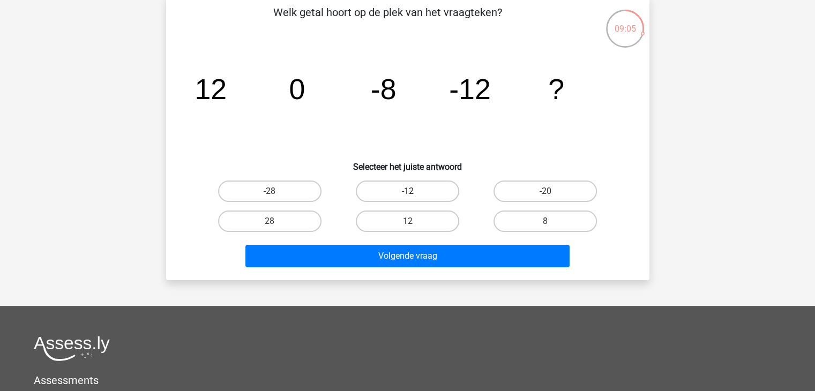
click at [445, 198] on label "-12" at bounding box center [407, 191] width 103 height 21
click at [414, 198] on input "-12" at bounding box center [410, 194] width 7 height 7
radio input "true"
click at [488, 268] on div "Volgende vraag" at bounding box center [408, 258] width 414 height 27
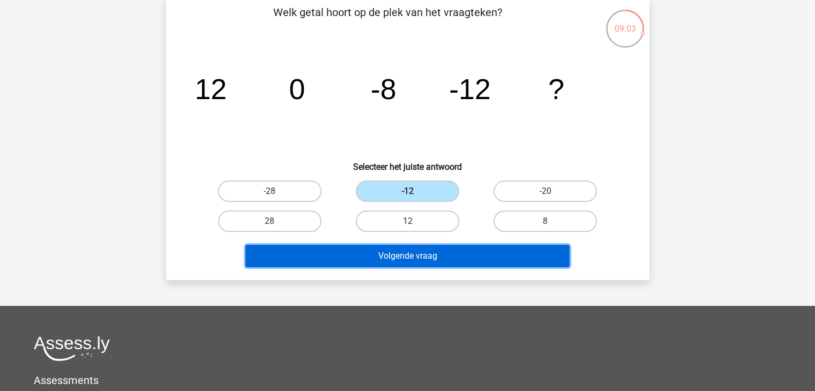
click at [491, 257] on button "Volgende vraag" at bounding box center [407, 256] width 324 height 23
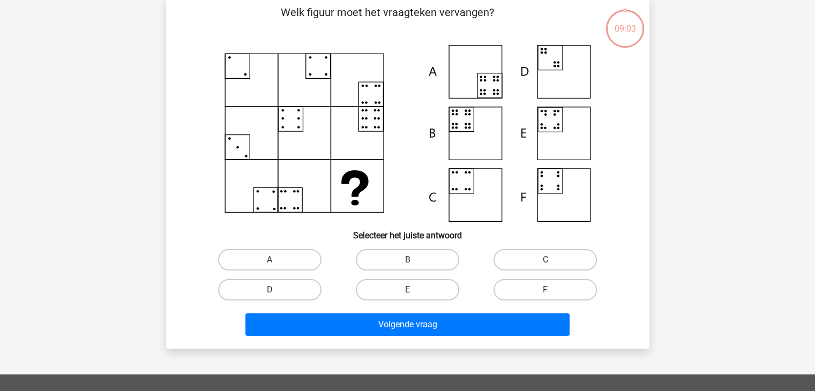
scroll to position [49, 0]
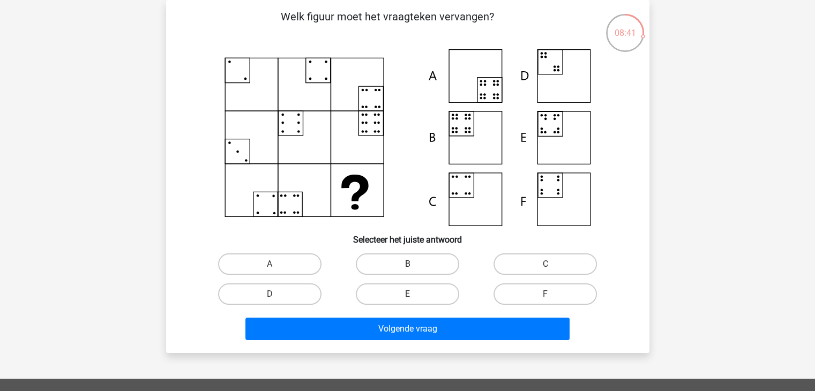
click at [419, 262] on label "B" at bounding box center [407, 263] width 103 height 21
click at [414, 264] on input "B" at bounding box center [410, 267] width 7 height 7
radio input "true"
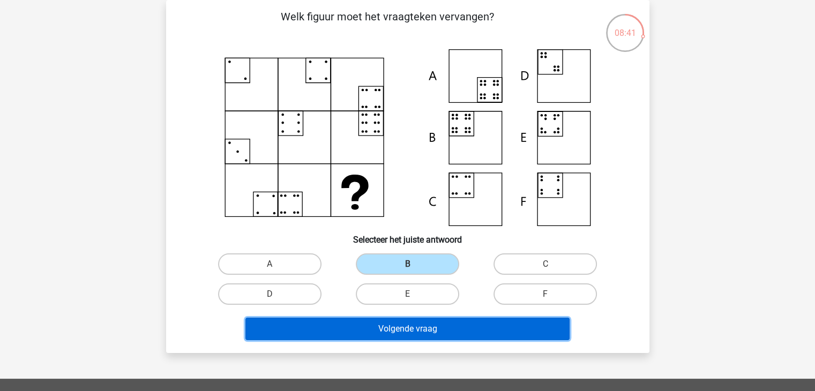
click at [426, 321] on button "Volgende vraag" at bounding box center [407, 329] width 324 height 23
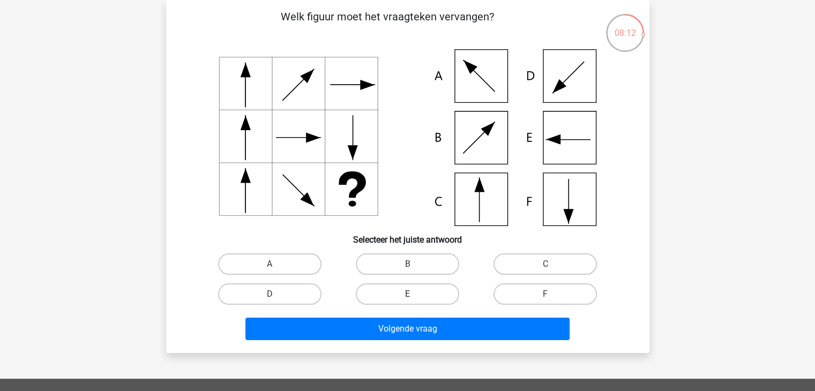
click at [393, 289] on label "E" at bounding box center [407, 294] width 103 height 21
click at [407, 294] on input "E" at bounding box center [410, 297] width 7 height 7
radio input "true"
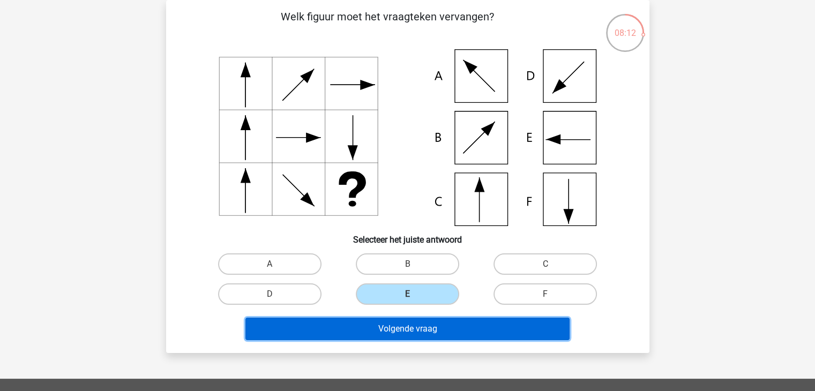
click at [396, 330] on button "Volgende vraag" at bounding box center [407, 329] width 324 height 23
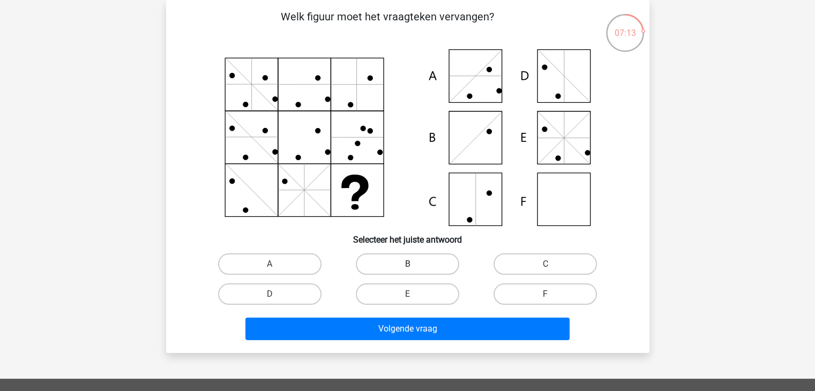
click at [442, 263] on label "B" at bounding box center [407, 263] width 103 height 21
click at [414, 264] on input "B" at bounding box center [410, 267] width 7 height 7
radio input "true"
click at [464, 339] on div "Volgende vraag" at bounding box center [408, 331] width 414 height 27
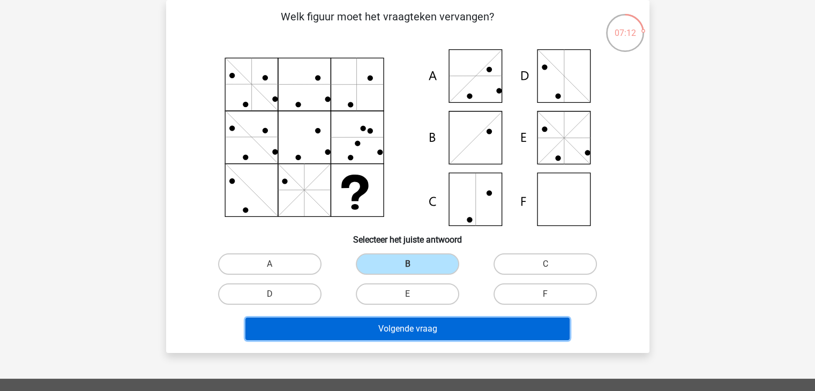
click at [466, 318] on button "Volgende vraag" at bounding box center [407, 329] width 324 height 23
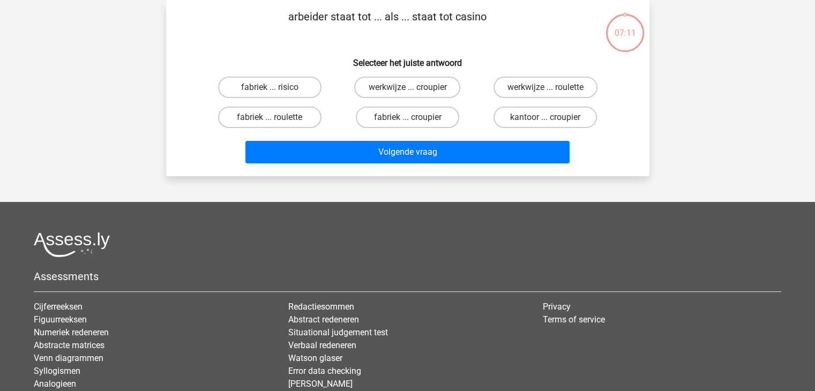
scroll to position [0, 0]
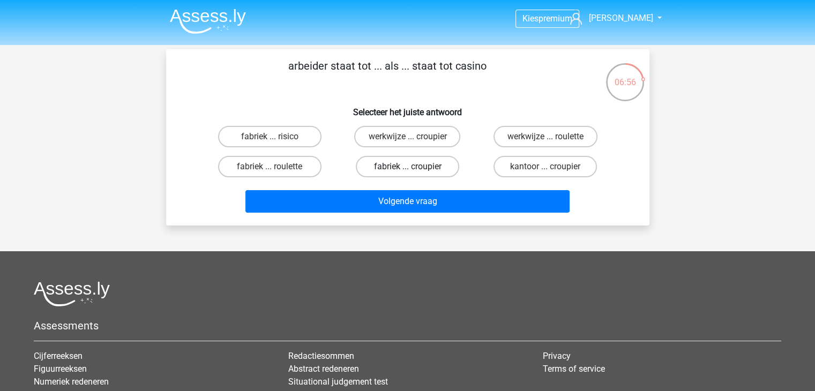
click at [397, 163] on label "fabriek ... croupier" at bounding box center [407, 166] width 103 height 21
click at [407, 167] on input "fabriek ... croupier" at bounding box center [410, 170] width 7 height 7
radio input "true"
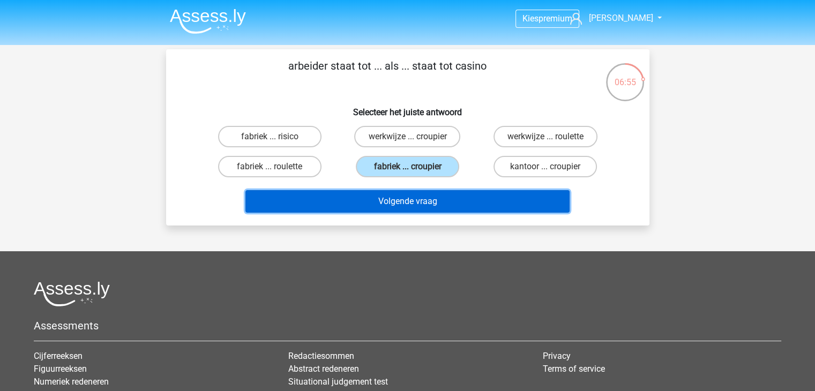
click at [429, 202] on button "Volgende vraag" at bounding box center [407, 201] width 324 height 23
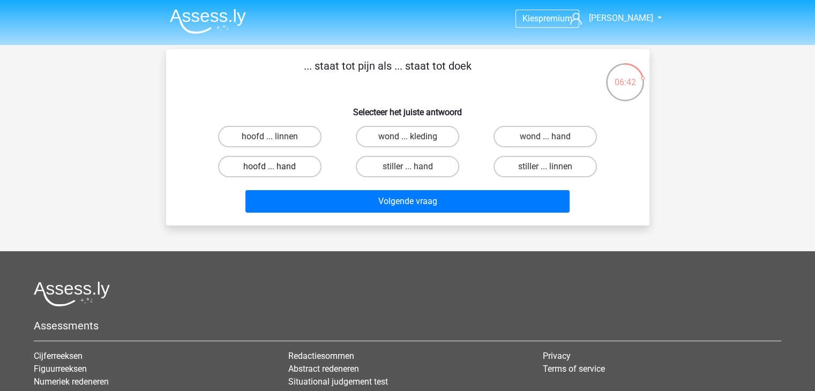
click at [255, 160] on label "hoofd ... hand" at bounding box center [269, 166] width 103 height 21
click at [270, 167] on input "hoofd ... hand" at bounding box center [273, 170] width 7 height 7
radio input "true"
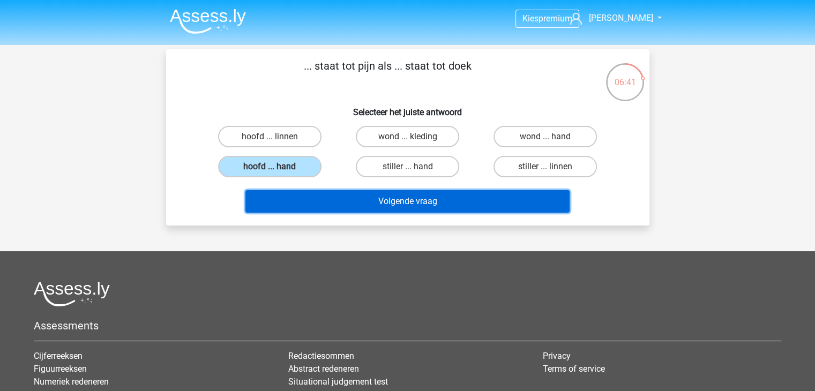
click at [339, 196] on button "Volgende vraag" at bounding box center [407, 201] width 324 height 23
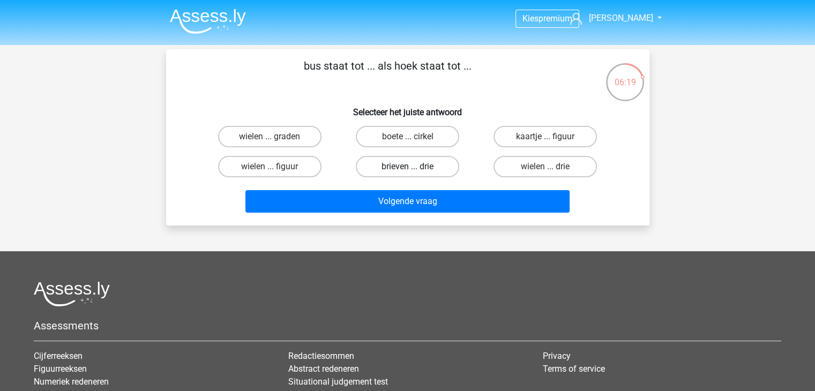
click at [388, 161] on label "brieven ... drie" at bounding box center [407, 166] width 103 height 21
click at [407, 167] on input "brieven ... drie" at bounding box center [410, 170] width 7 height 7
radio input "true"
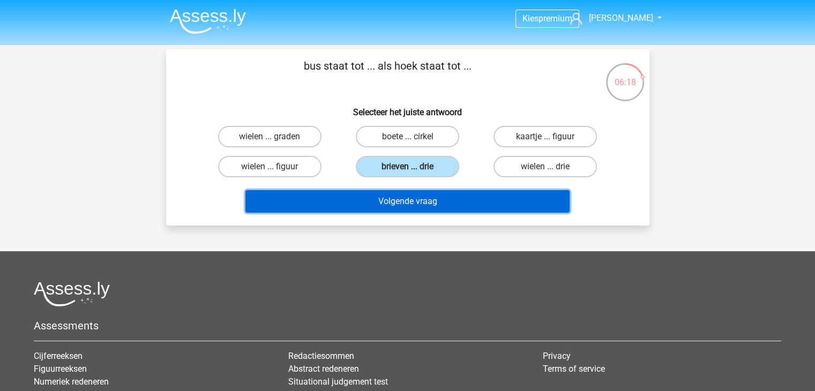
click at [385, 204] on button "Volgende vraag" at bounding box center [407, 201] width 324 height 23
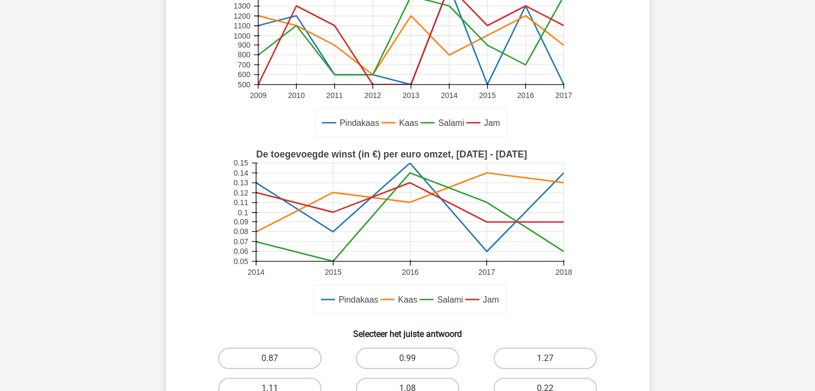
scroll to position [268, 0]
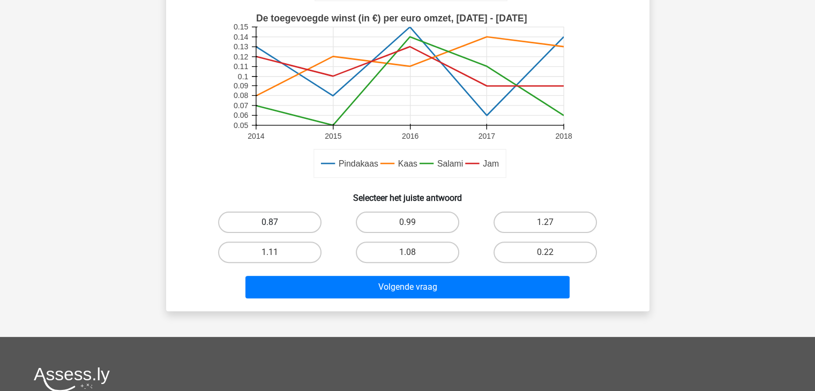
click at [288, 213] on label "0.87" at bounding box center [269, 222] width 103 height 21
click at [277, 222] on input "0.87" at bounding box center [273, 225] width 7 height 7
radio input "true"
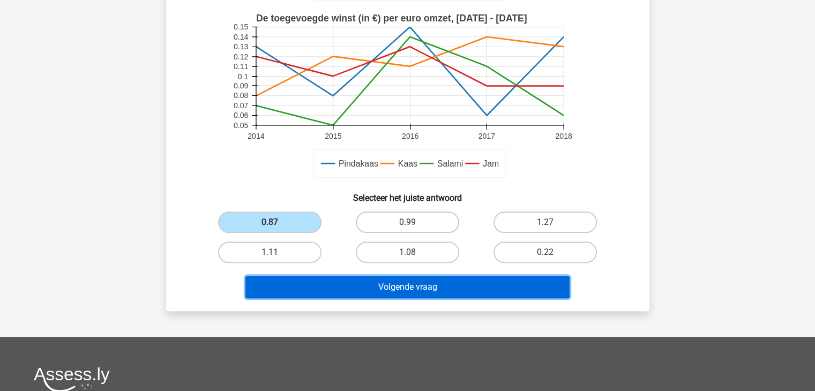
click at [350, 286] on button "Volgende vraag" at bounding box center [407, 287] width 324 height 23
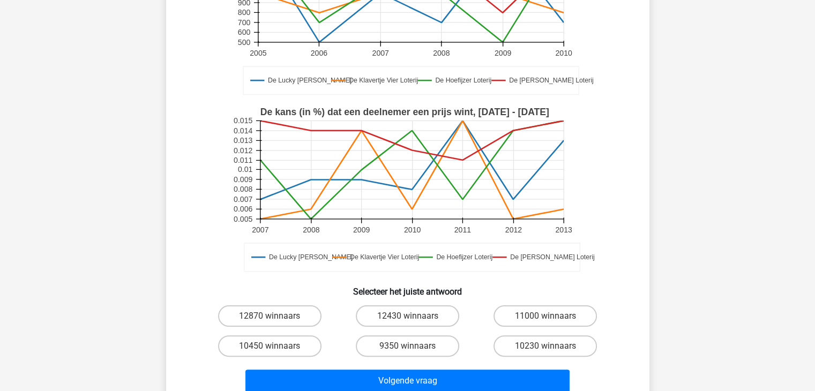
scroll to position [322, 0]
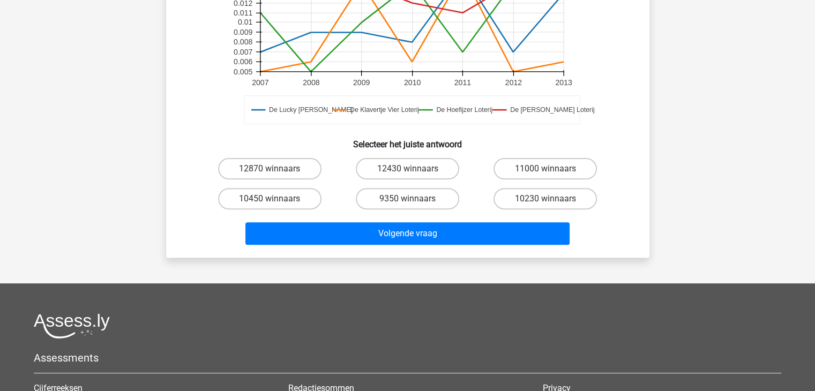
click at [505, 139] on h6 "Selecteer het juiste antwoord" at bounding box center [407, 140] width 449 height 19
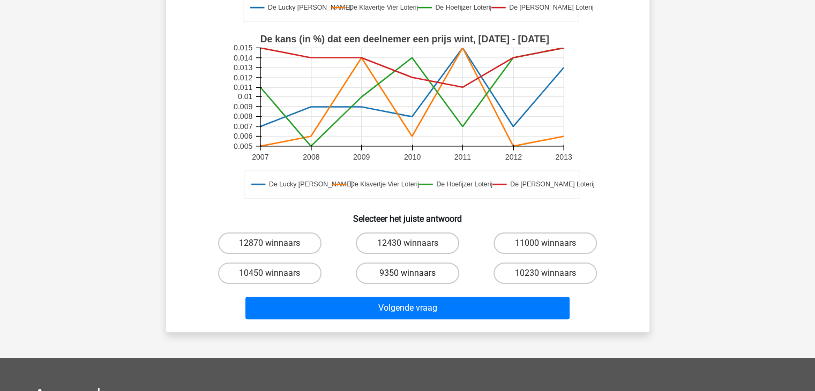
scroll to position [268, 0]
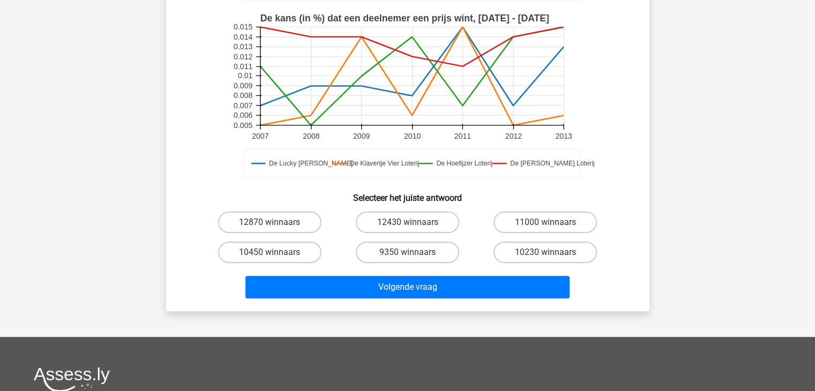
click at [409, 256] on input "9350 winnaars" at bounding box center [410, 255] width 7 height 7
radio input "true"
click at [439, 300] on div "Volgende vraag" at bounding box center [408, 289] width 414 height 27
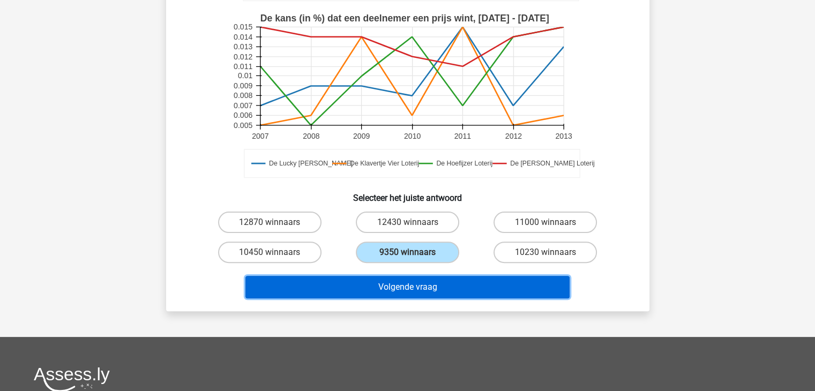
click at [439, 290] on button "Volgende vraag" at bounding box center [407, 287] width 324 height 23
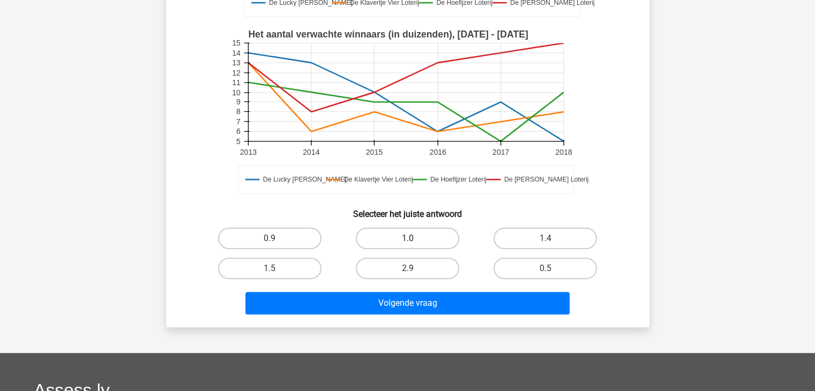
click at [402, 228] on label "1.0" at bounding box center [407, 238] width 103 height 21
click at [407, 238] on input "1.0" at bounding box center [410, 241] width 7 height 7
radio input "true"
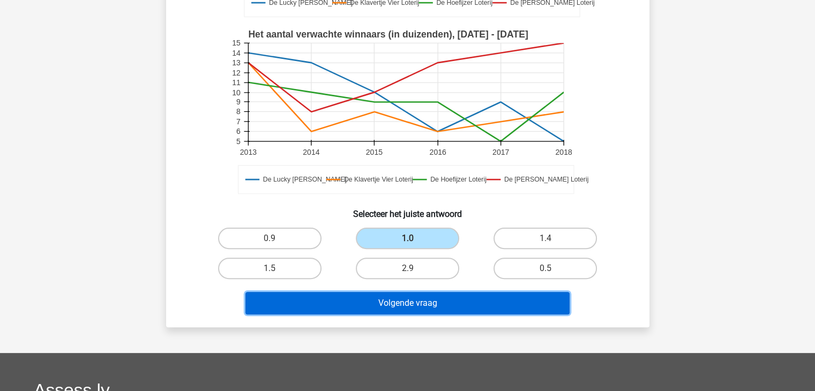
click at [405, 298] on button "Volgende vraag" at bounding box center [407, 303] width 324 height 23
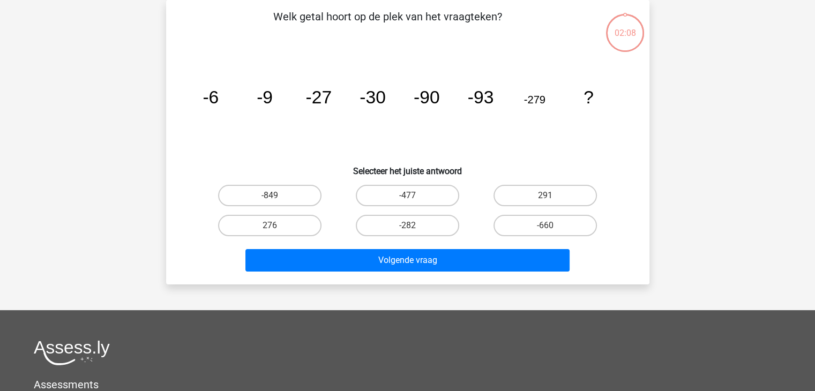
scroll to position [0, 0]
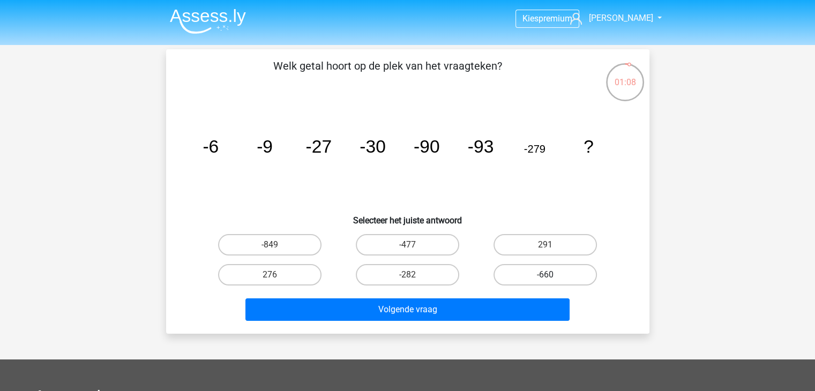
click at [552, 282] on label "-660" at bounding box center [545, 274] width 103 height 21
click at [552, 282] on input "-660" at bounding box center [549, 278] width 7 height 7
radio input "true"
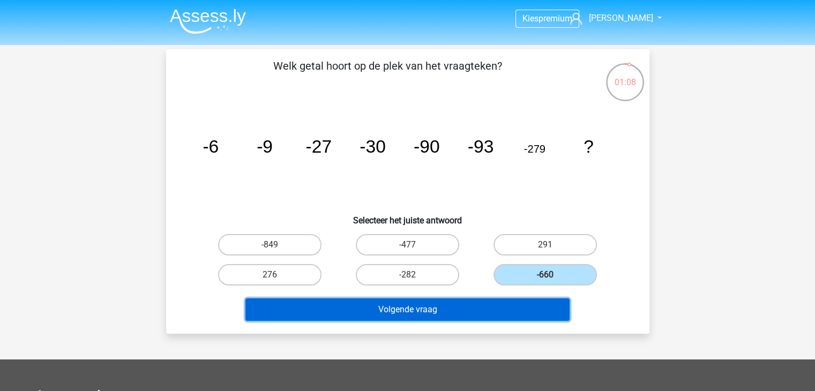
click at [541, 303] on button "Volgende vraag" at bounding box center [407, 310] width 324 height 23
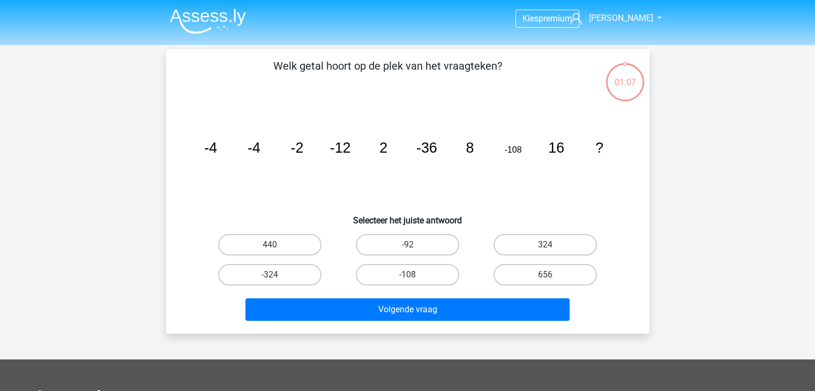
scroll to position [49, 0]
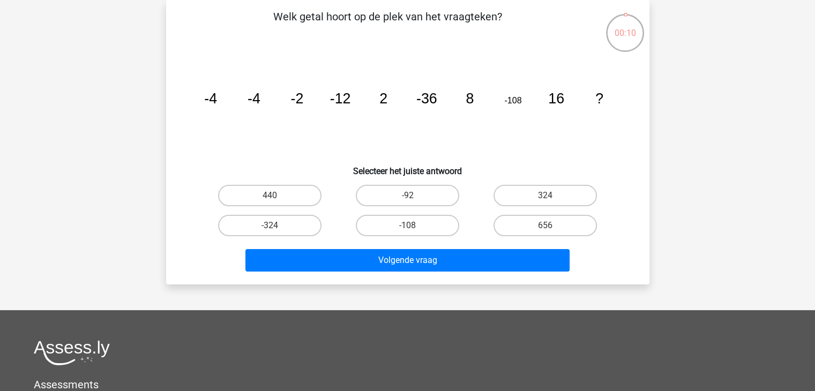
click at [275, 227] on input "-324" at bounding box center [273, 229] width 7 height 7
radio input "true"
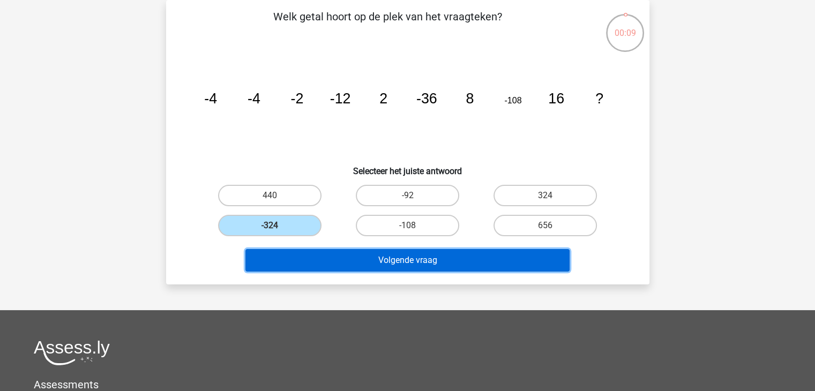
click at [321, 262] on button "Volgende vraag" at bounding box center [407, 260] width 324 height 23
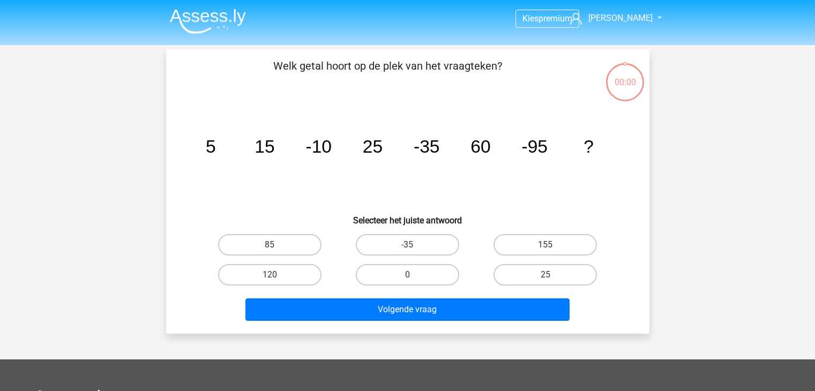
scroll to position [49, 0]
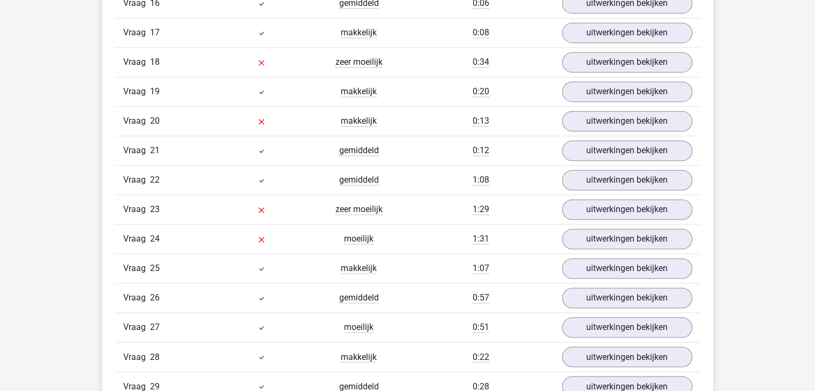
scroll to position [1661, 0]
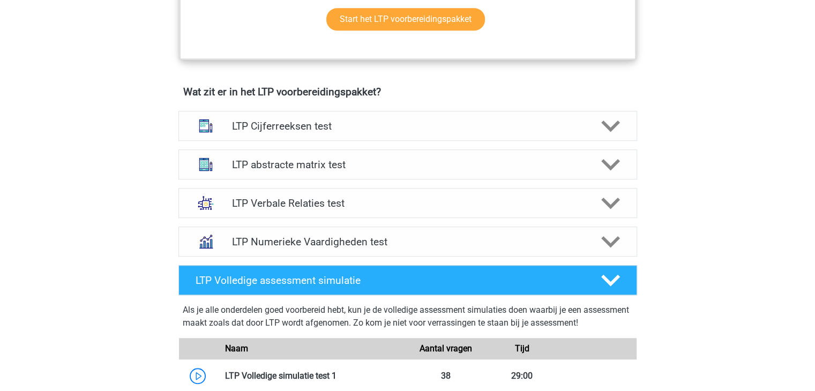
scroll to position [965, 0]
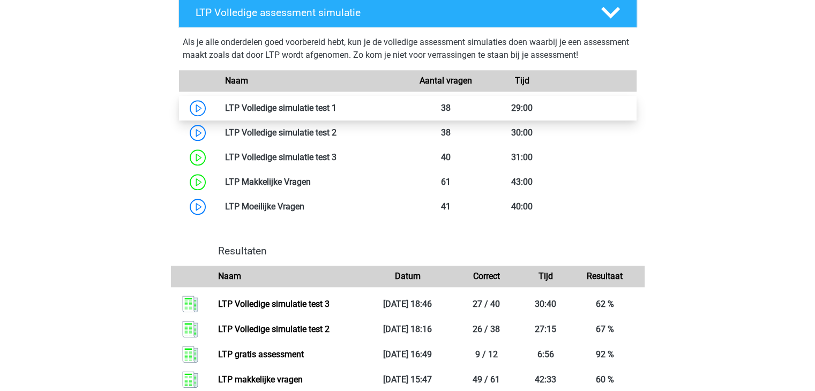
click at [337, 103] on link at bounding box center [337, 108] width 0 height 10
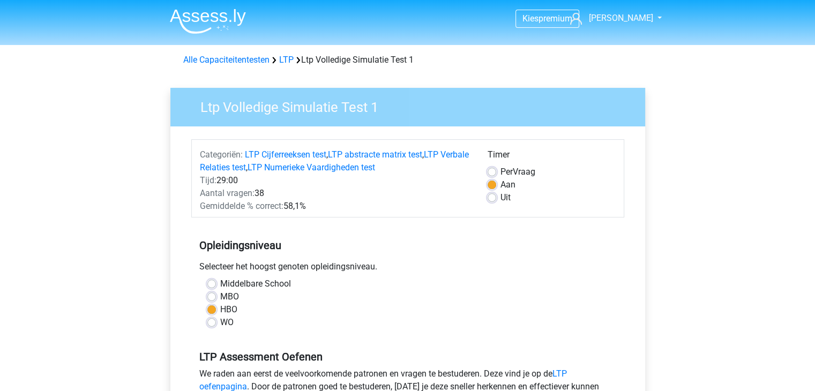
click at [220, 294] on label "MBO" at bounding box center [229, 296] width 19 height 13
click at [215, 294] on input "MBO" at bounding box center [211, 295] width 9 height 11
radio input "true"
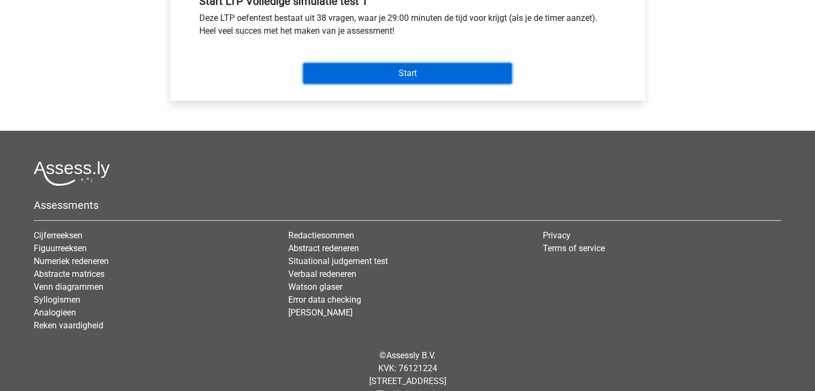
click at [420, 72] on input "Start" at bounding box center [407, 73] width 208 height 20
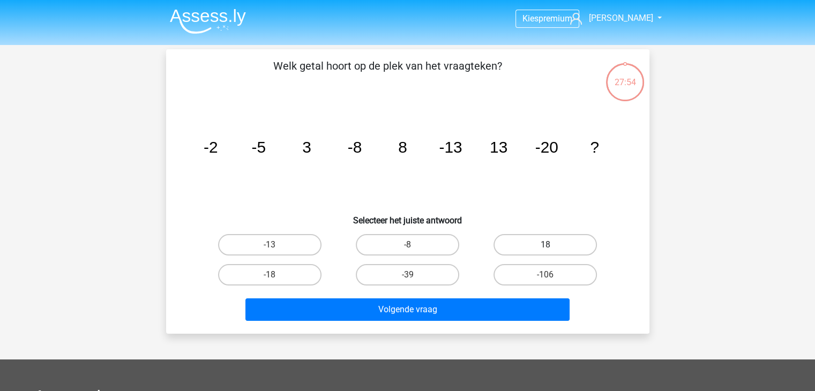
click at [532, 251] on label "18" at bounding box center [545, 244] width 103 height 21
click at [546, 251] on input "18" at bounding box center [549, 248] width 7 height 7
radio input "true"
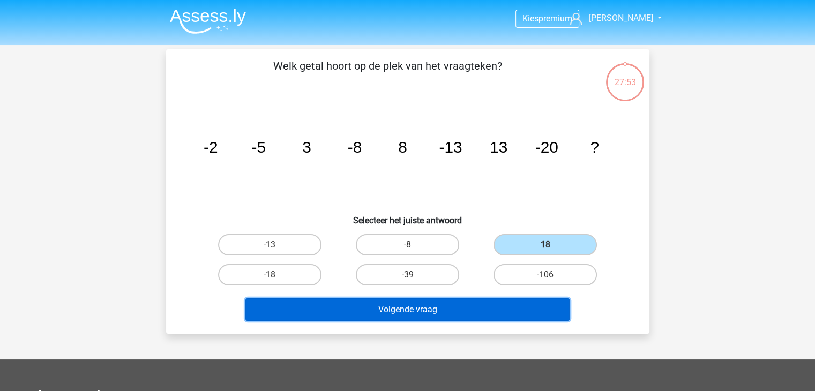
click at [514, 313] on button "Volgende vraag" at bounding box center [407, 310] width 324 height 23
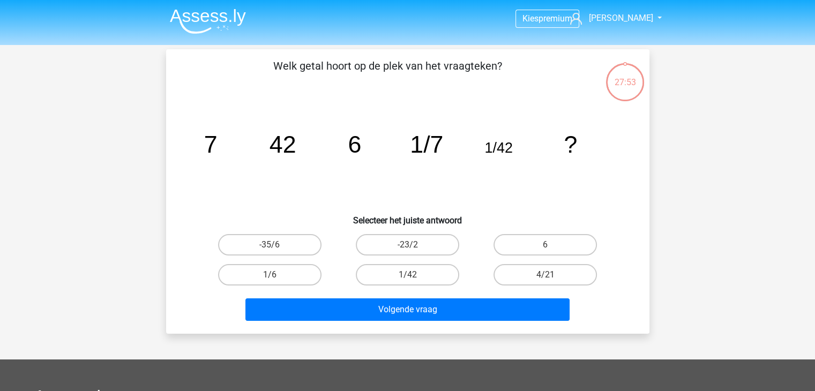
scroll to position [49, 0]
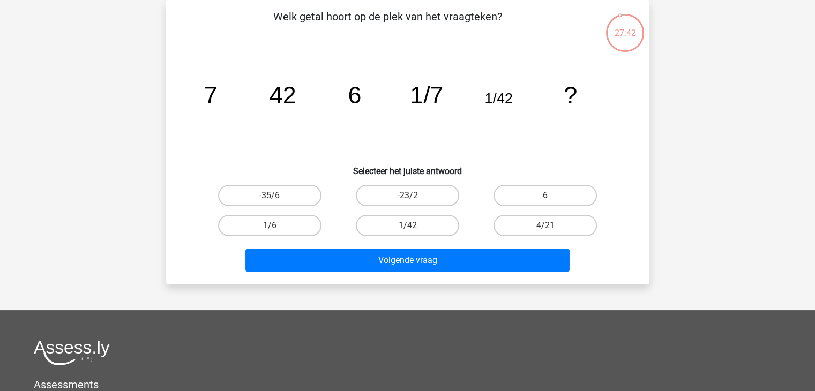
click at [542, 195] on label "6" at bounding box center [545, 195] width 103 height 21
click at [546, 196] on input "6" at bounding box center [549, 199] width 7 height 7
radio input "true"
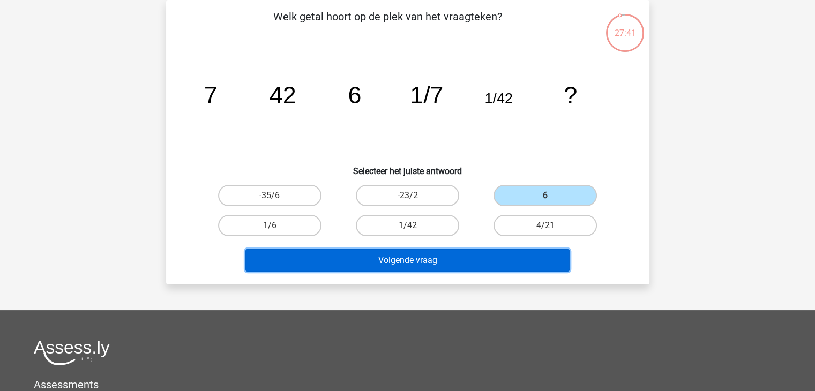
click at [479, 256] on button "Volgende vraag" at bounding box center [407, 260] width 324 height 23
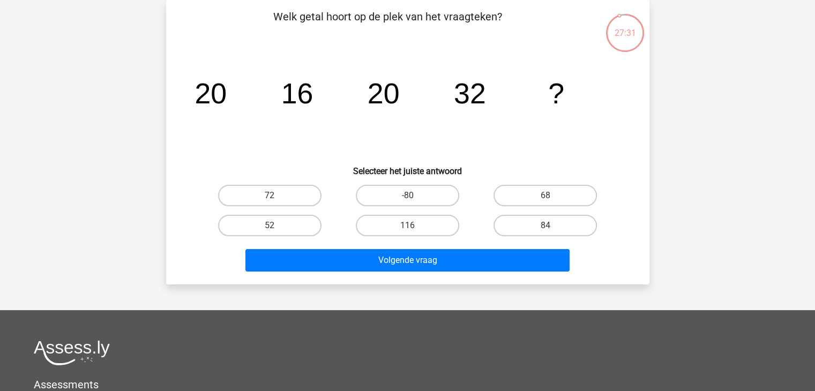
scroll to position [0, 0]
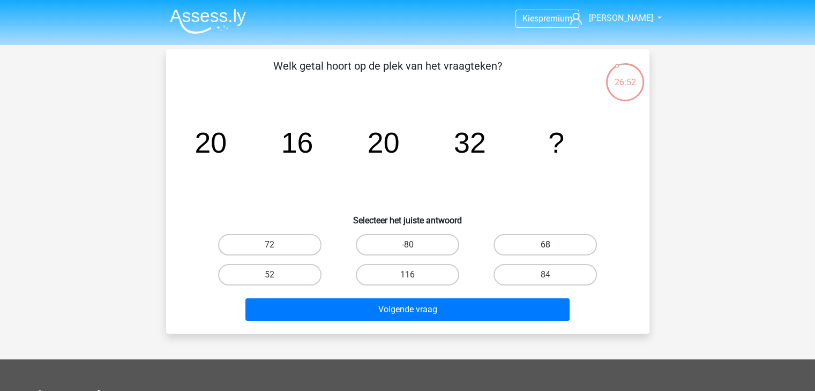
click at [568, 249] on label "68" at bounding box center [545, 244] width 103 height 21
click at [553, 249] on input "68" at bounding box center [549, 248] width 7 height 7
radio input "true"
click at [497, 290] on div "Volgende vraag" at bounding box center [407, 307] width 449 height 35
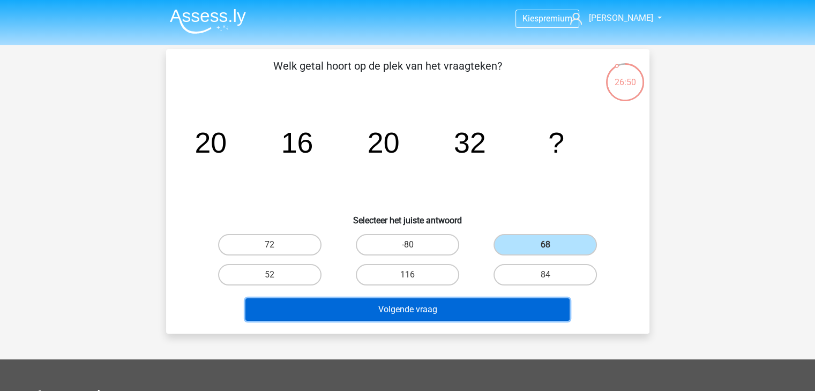
click at [483, 299] on button "Volgende vraag" at bounding box center [407, 310] width 324 height 23
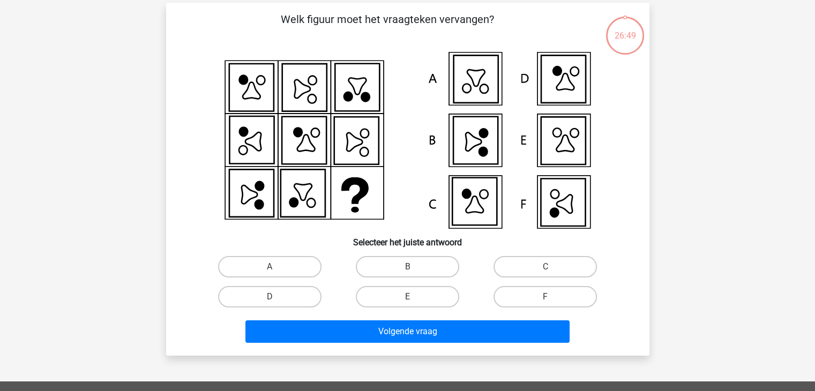
scroll to position [49, 0]
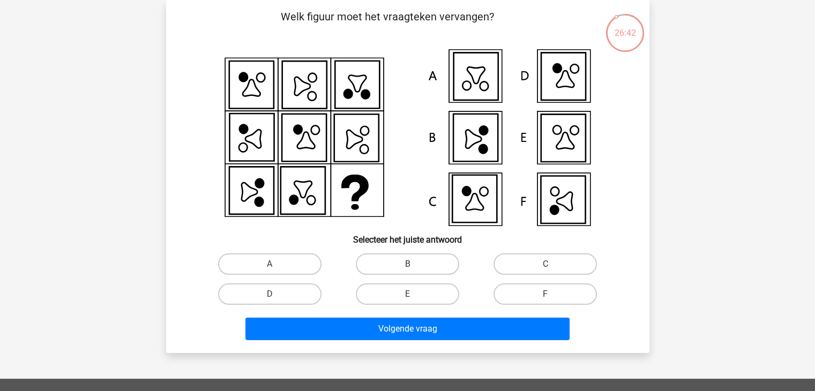
click at [546, 294] on input "F" at bounding box center [549, 297] width 7 height 7
radio input "true"
click at [530, 316] on div "Volgende vraag" at bounding box center [407, 326] width 449 height 35
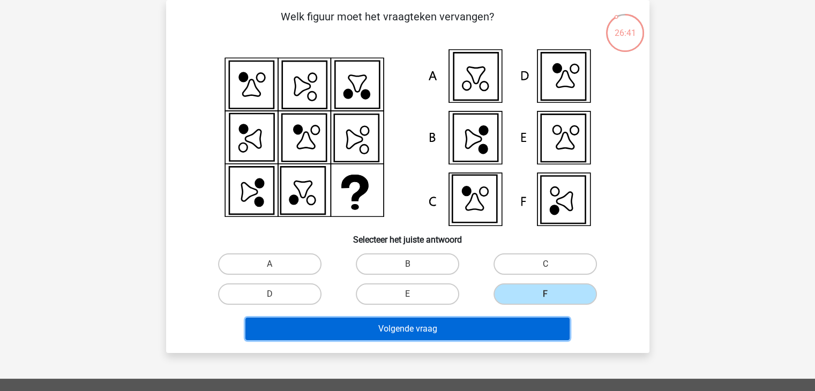
click at [527, 324] on button "Volgende vraag" at bounding box center [407, 329] width 324 height 23
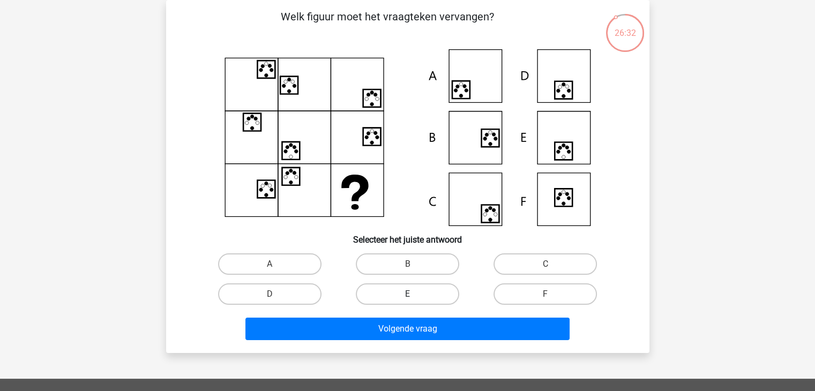
click at [430, 286] on label "E" at bounding box center [407, 294] width 103 height 21
click at [414, 294] on input "E" at bounding box center [410, 297] width 7 height 7
radio input "true"
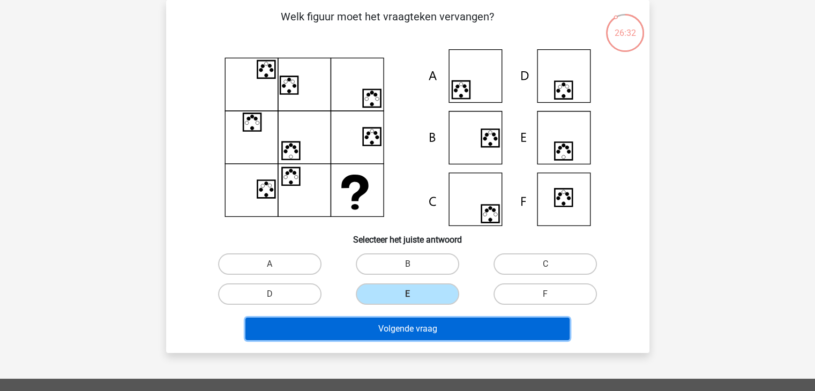
click at [435, 322] on button "Volgende vraag" at bounding box center [407, 329] width 324 height 23
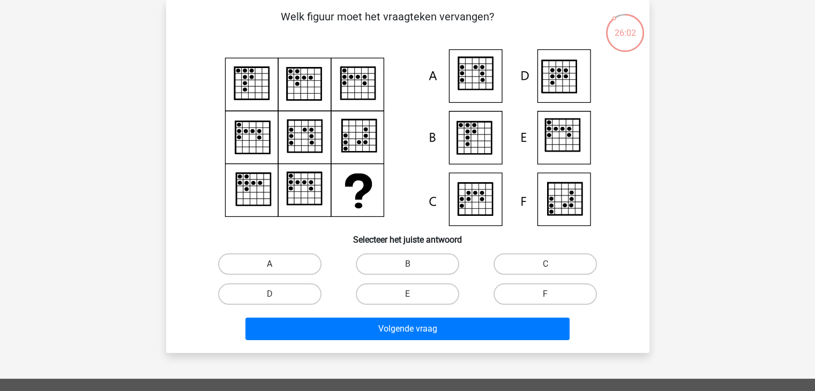
click at [309, 257] on label "A" at bounding box center [269, 263] width 103 height 21
click at [277, 264] on input "A" at bounding box center [273, 267] width 7 height 7
radio input "true"
click at [356, 316] on div "Volgende vraag" at bounding box center [407, 326] width 449 height 35
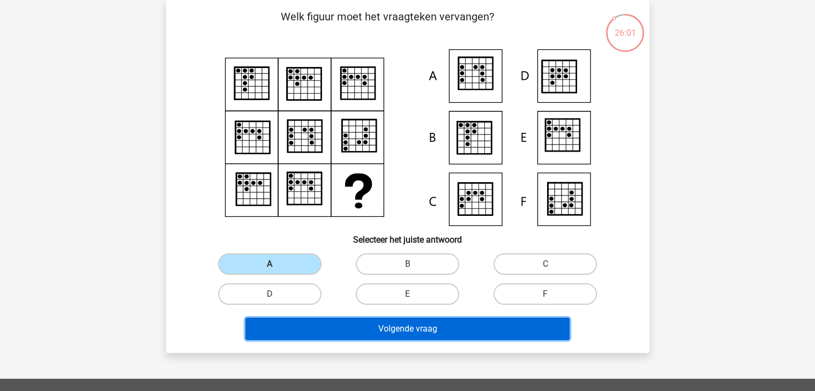
click at [357, 325] on button "Volgende vraag" at bounding box center [407, 329] width 324 height 23
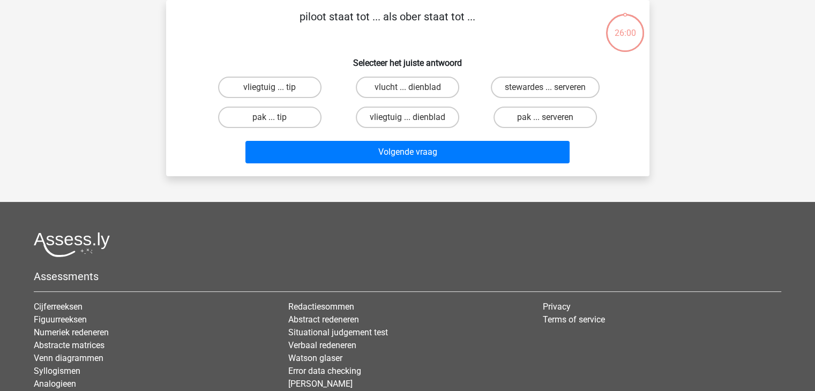
scroll to position [0, 0]
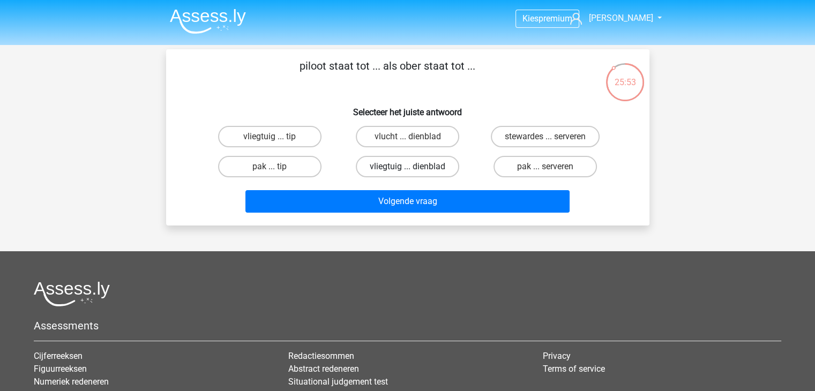
click at [393, 164] on label "vliegtuig ... dienblad" at bounding box center [407, 166] width 103 height 21
click at [407, 167] on input "vliegtuig ... dienblad" at bounding box center [410, 170] width 7 height 7
radio input "true"
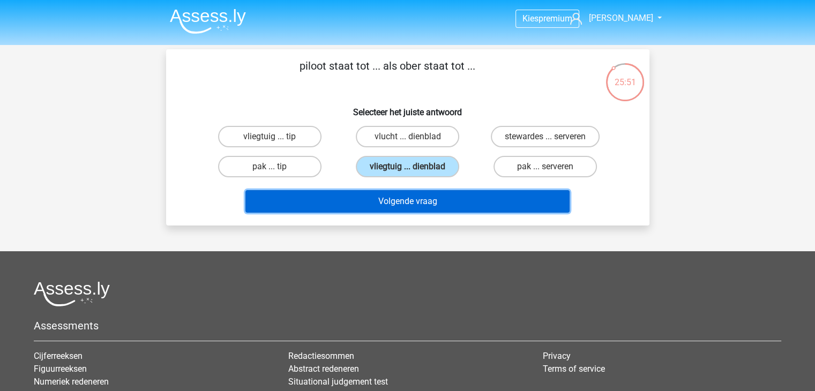
click at [392, 203] on button "Volgende vraag" at bounding box center [407, 201] width 324 height 23
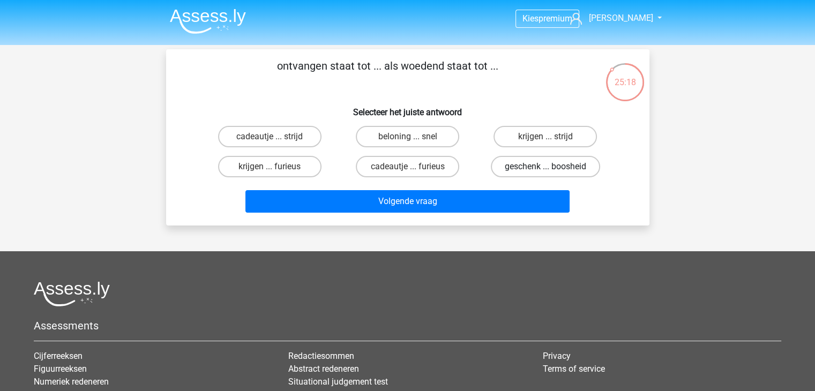
click at [533, 168] on label "geschenk ... boosheid" at bounding box center [545, 166] width 109 height 21
click at [546, 168] on input "geschenk ... boosheid" at bounding box center [549, 170] width 7 height 7
radio input "true"
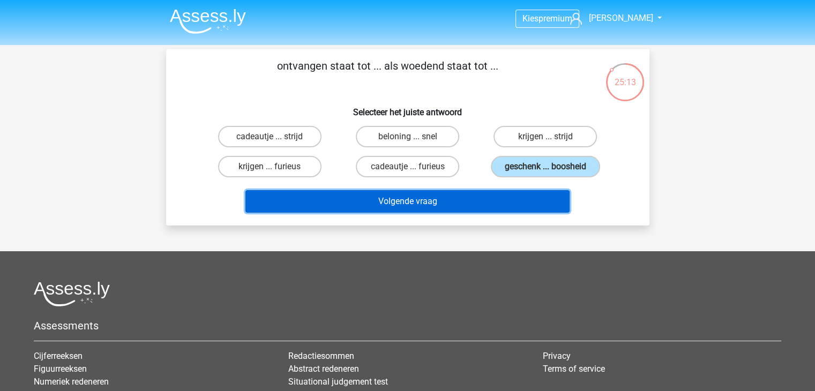
click at [398, 195] on button "Volgende vraag" at bounding box center [407, 201] width 324 height 23
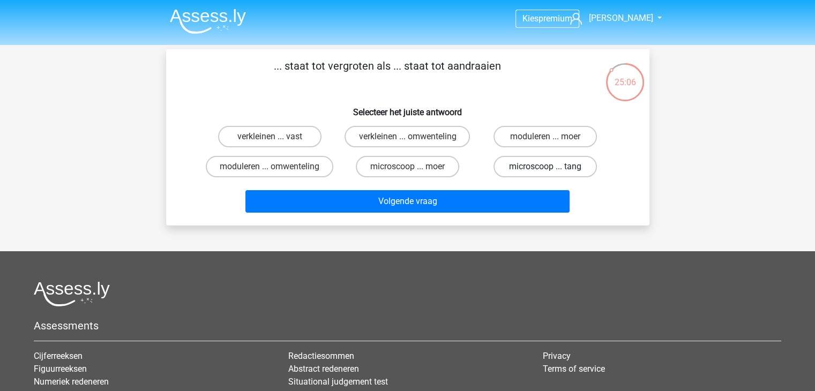
click at [538, 162] on label "microscoop ... tang" at bounding box center [545, 166] width 103 height 21
click at [546, 167] on input "microscoop ... tang" at bounding box center [549, 170] width 7 height 7
radio input "true"
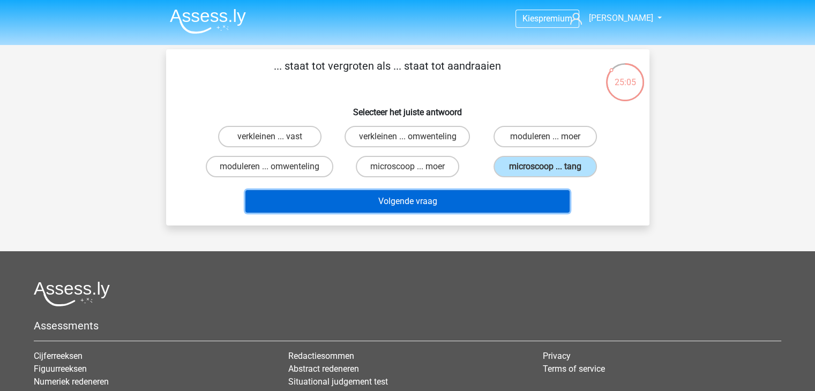
click at [519, 192] on button "Volgende vraag" at bounding box center [407, 201] width 324 height 23
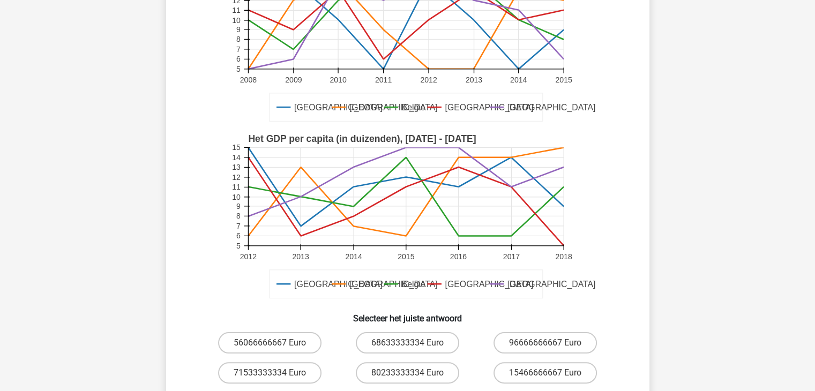
scroll to position [214, 0]
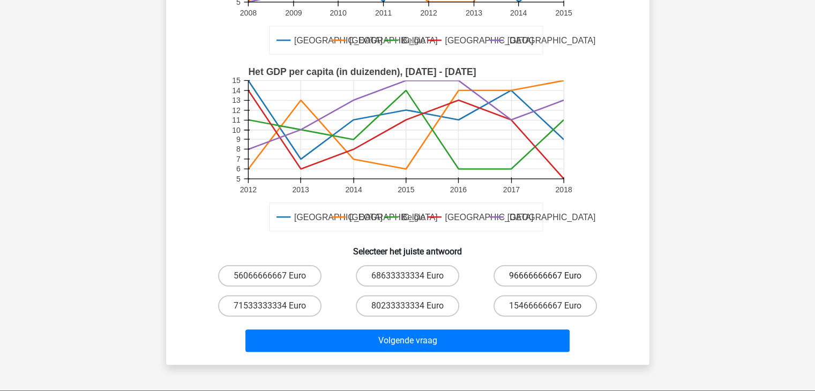
click at [518, 270] on label "96666666667 Euro" at bounding box center [545, 275] width 103 height 21
click at [546, 276] on input "96666666667 Euro" at bounding box center [549, 279] width 7 height 7
radio input "true"
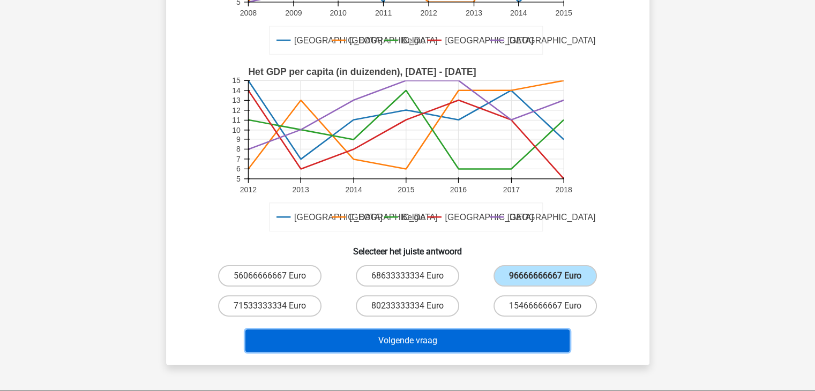
click at [491, 337] on button "Volgende vraag" at bounding box center [407, 341] width 324 height 23
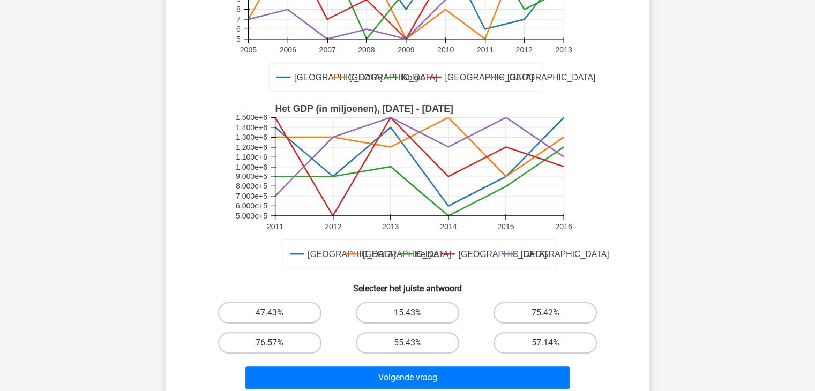
scroll to position [322, 0]
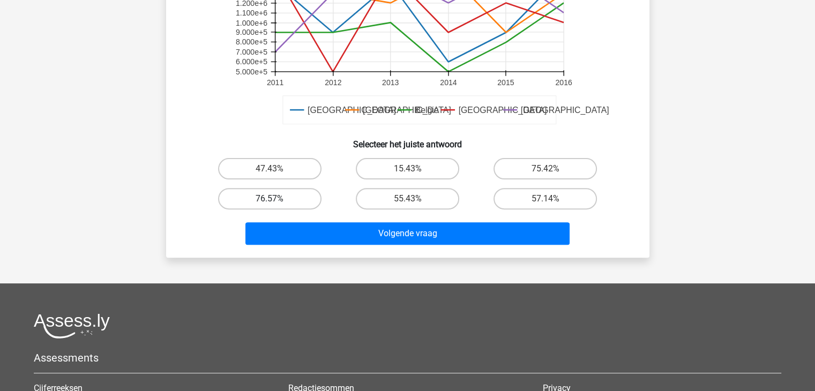
click at [283, 195] on label "76.57%" at bounding box center [269, 198] width 103 height 21
click at [277, 199] on input "76.57%" at bounding box center [273, 202] width 7 height 7
radio input "true"
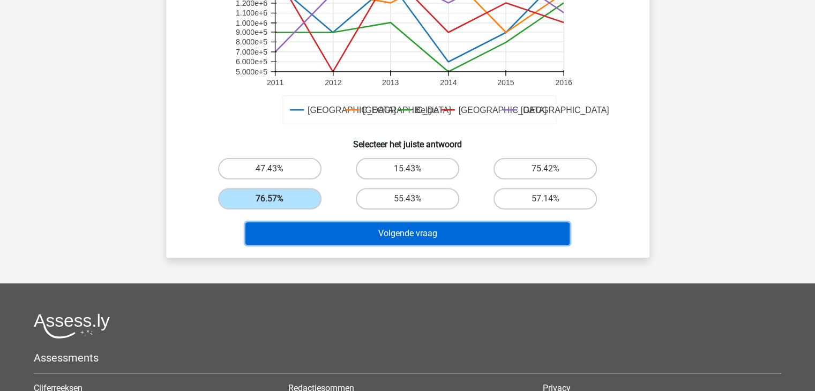
click at [343, 241] on button "Volgende vraag" at bounding box center [407, 233] width 324 height 23
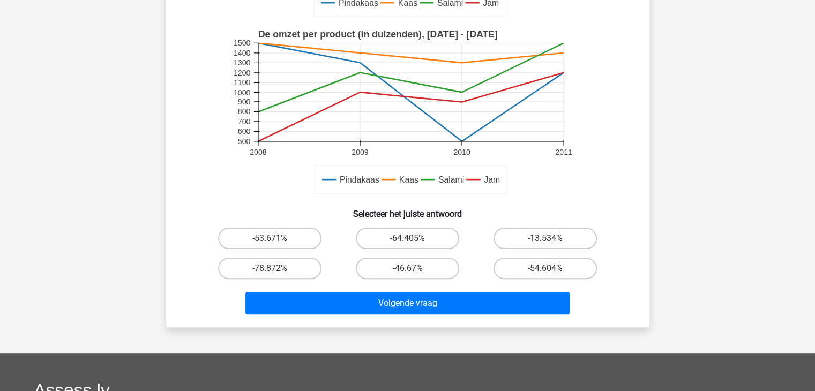
scroll to position [156, 0]
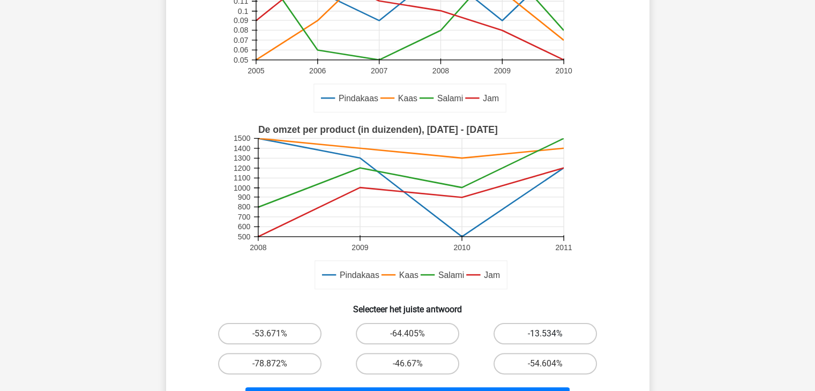
click at [555, 330] on label "-13.534%" at bounding box center [545, 333] width 103 height 21
click at [553, 334] on input "-13.534%" at bounding box center [549, 337] width 7 height 7
radio input "true"
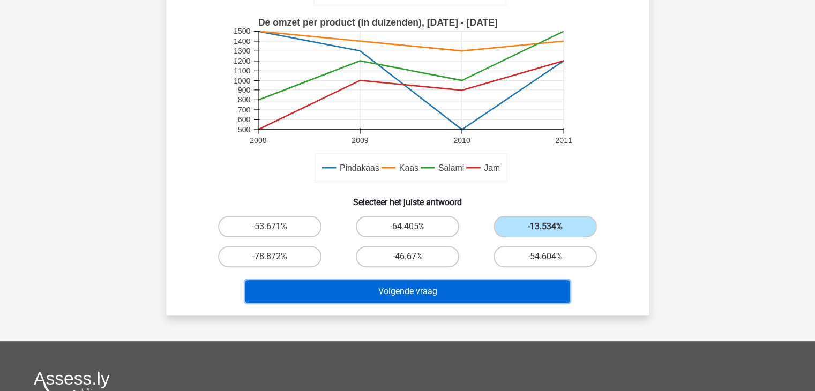
click at [472, 282] on button "Volgende vraag" at bounding box center [407, 291] width 324 height 23
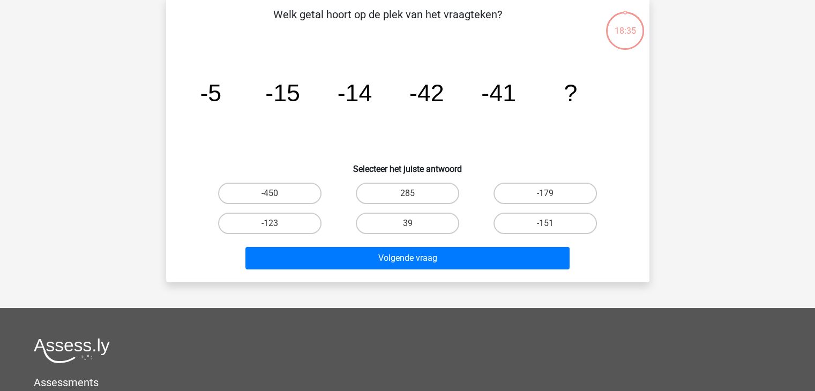
scroll to position [49, 0]
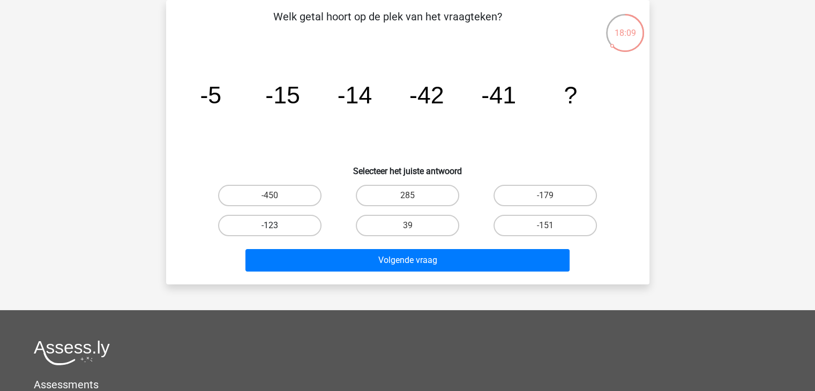
click at [296, 218] on label "-123" at bounding box center [269, 225] width 103 height 21
click at [277, 226] on input "-123" at bounding box center [273, 229] width 7 height 7
radio input "true"
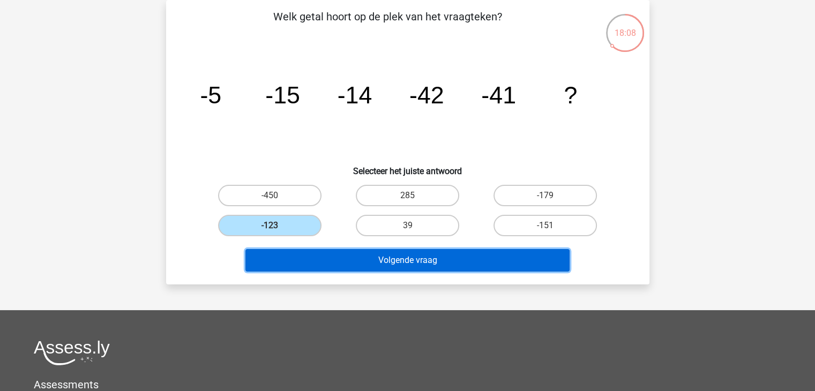
click at [387, 260] on button "Volgende vraag" at bounding box center [407, 260] width 324 height 23
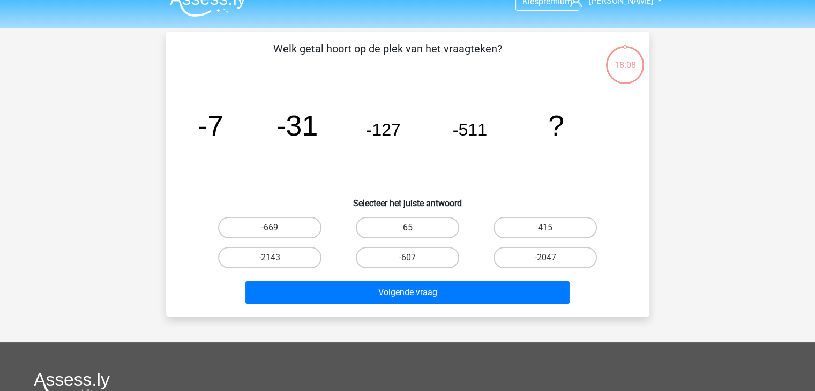
scroll to position [0, 0]
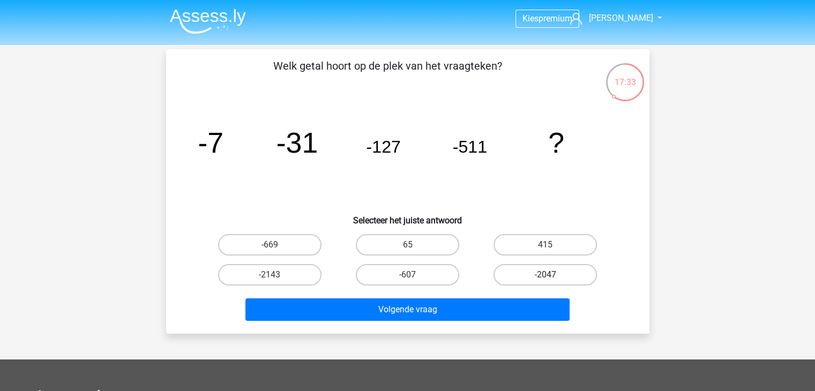
click at [522, 274] on label "-2047" at bounding box center [545, 274] width 103 height 21
click at [546, 275] on input "-2047" at bounding box center [549, 278] width 7 height 7
radio input "true"
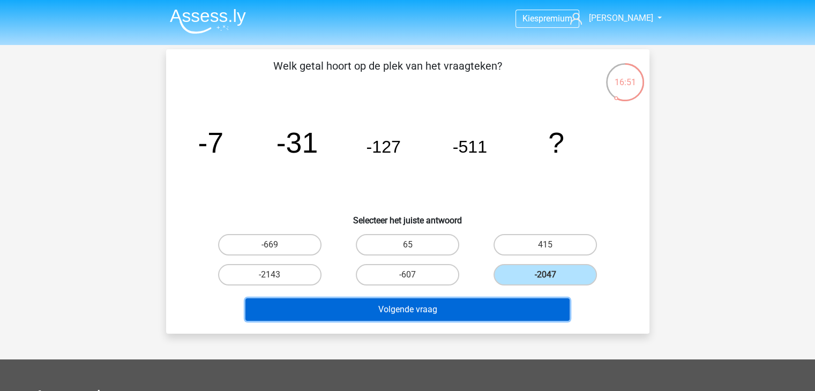
click at [474, 311] on button "Volgende vraag" at bounding box center [407, 310] width 324 height 23
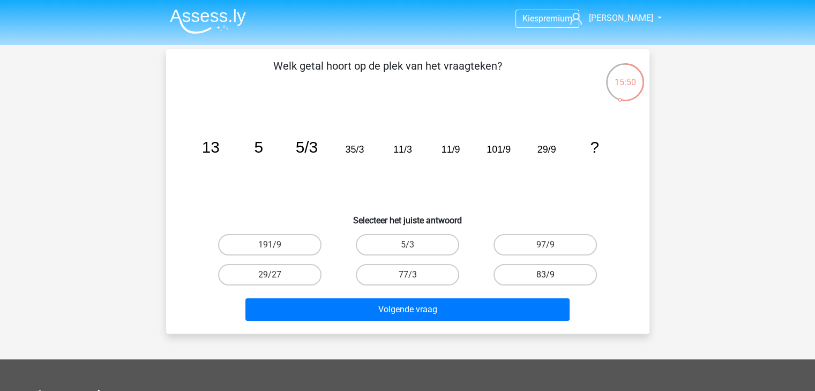
click at [520, 279] on label "83/9" at bounding box center [545, 274] width 103 height 21
click at [546, 279] on input "83/9" at bounding box center [549, 278] width 7 height 7
radio input "true"
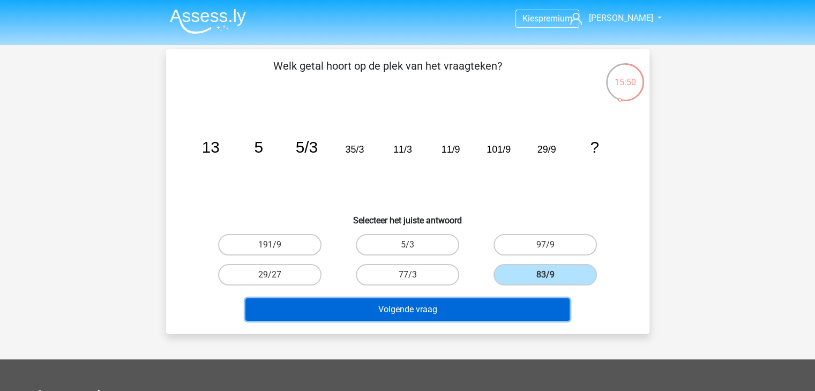
click at [514, 305] on button "Volgende vraag" at bounding box center [407, 310] width 324 height 23
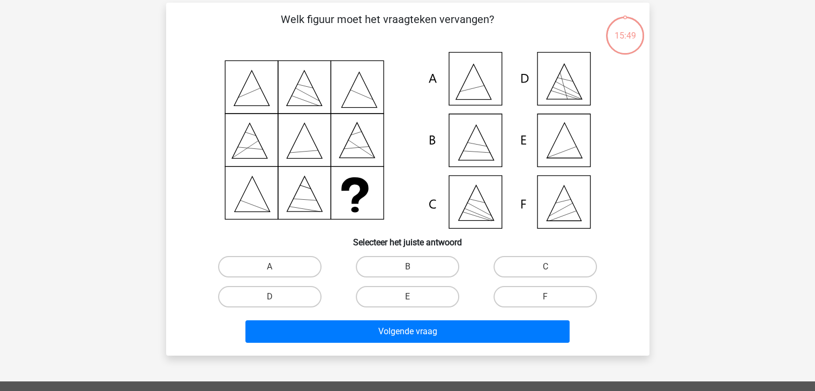
scroll to position [49, 0]
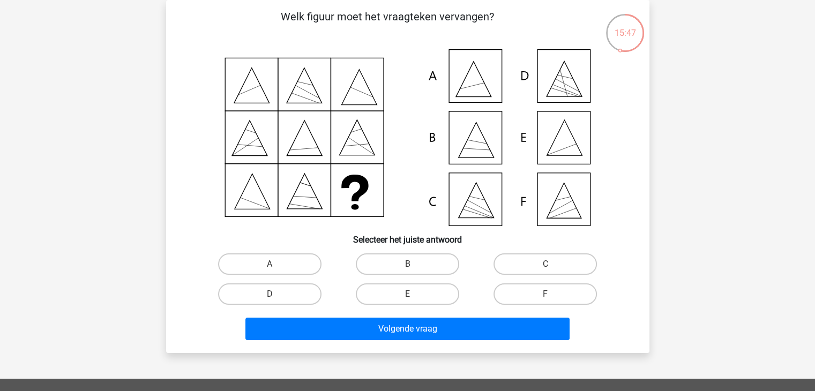
click at [556, 151] on icon at bounding box center [408, 137] width 432 height 177
click at [409, 295] on input "E" at bounding box center [410, 297] width 7 height 7
radio input "true"
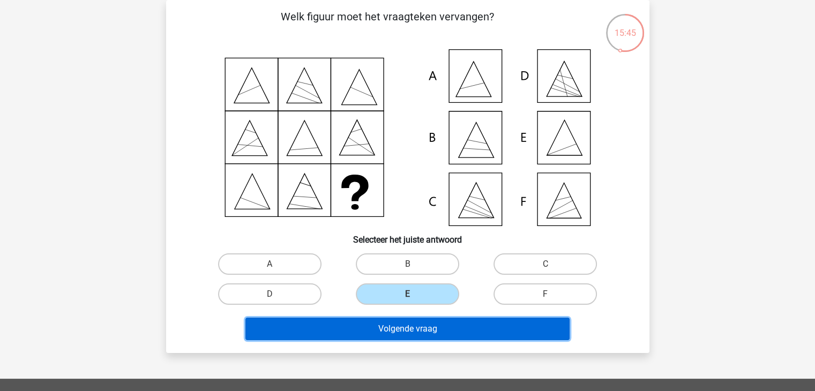
click at [415, 325] on button "Volgende vraag" at bounding box center [407, 329] width 324 height 23
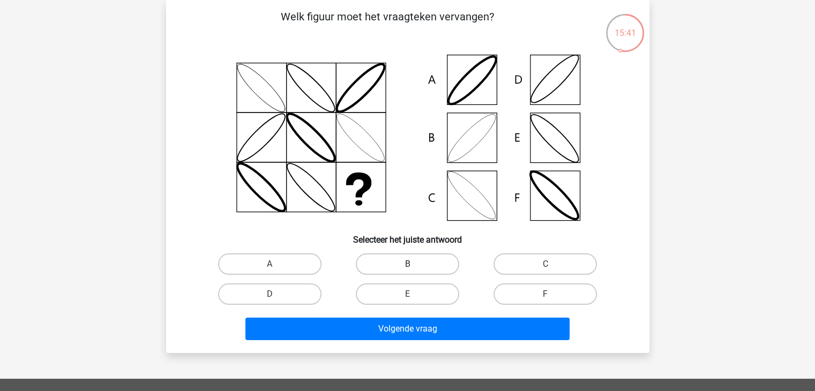
click at [415, 265] on label "B" at bounding box center [407, 263] width 103 height 21
click at [414, 265] on input "B" at bounding box center [410, 267] width 7 height 7
radio input "true"
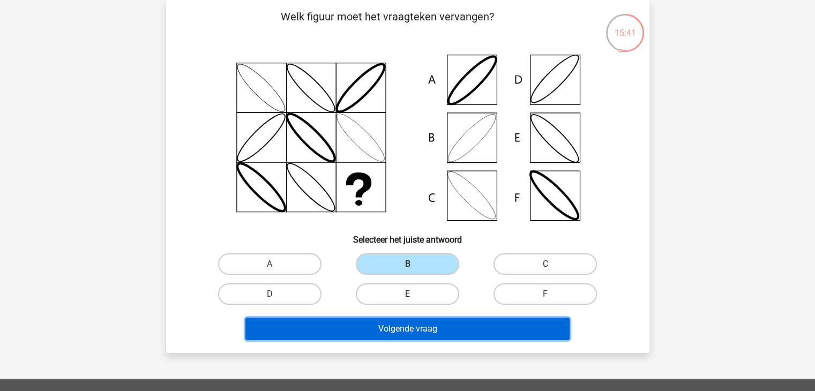
click at [424, 318] on button "Volgende vraag" at bounding box center [407, 329] width 324 height 23
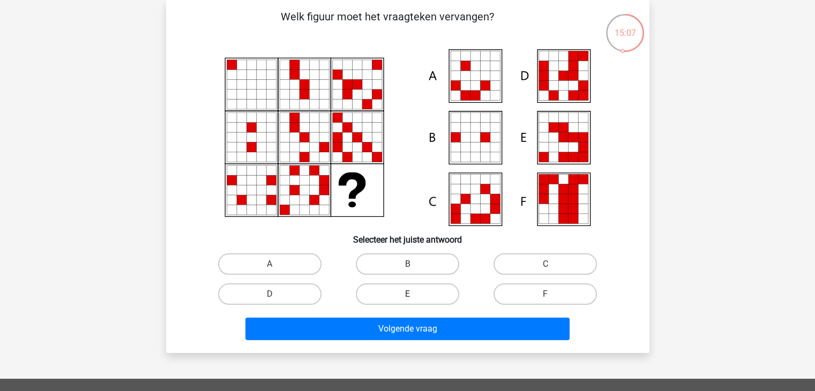
click at [406, 296] on label "E" at bounding box center [407, 294] width 103 height 21
click at [407, 296] on input "E" at bounding box center [410, 297] width 7 height 7
radio input "true"
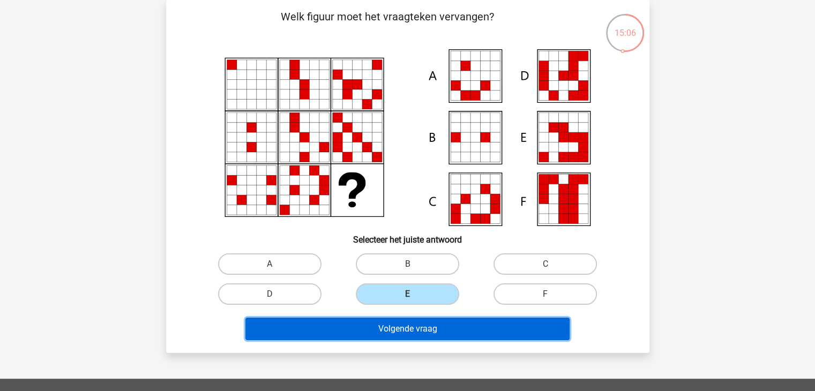
click at [414, 325] on button "Volgende vraag" at bounding box center [407, 329] width 324 height 23
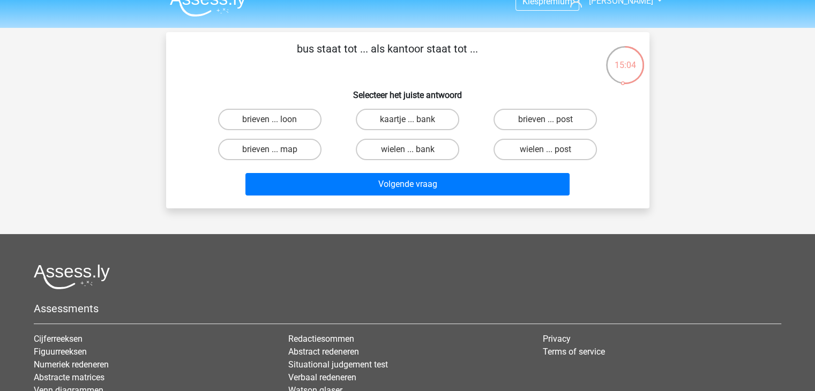
scroll to position [0, 0]
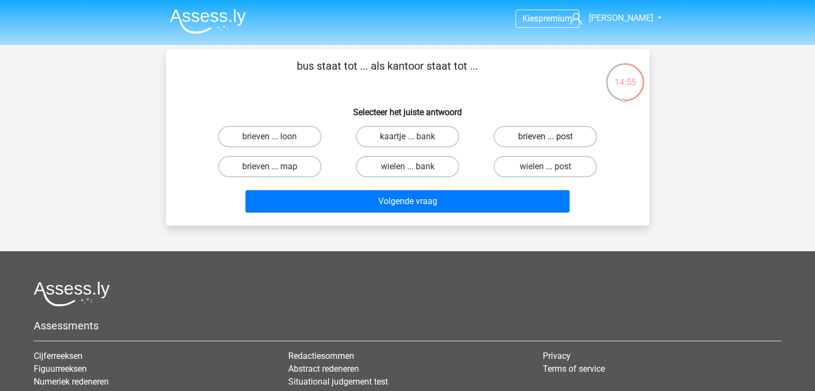
click at [556, 143] on label "brieven ... post" at bounding box center [545, 136] width 103 height 21
click at [553, 143] on input "brieven ... post" at bounding box center [549, 140] width 7 height 7
radio input "true"
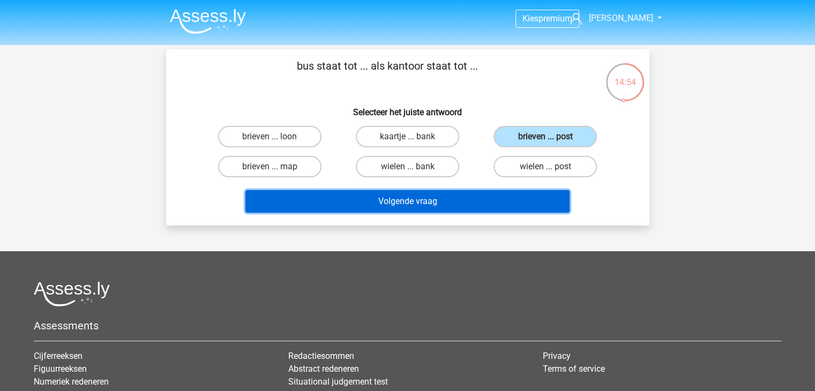
click at [525, 205] on button "Volgende vraag" at bounding box center [407, 201] width 324 height 23
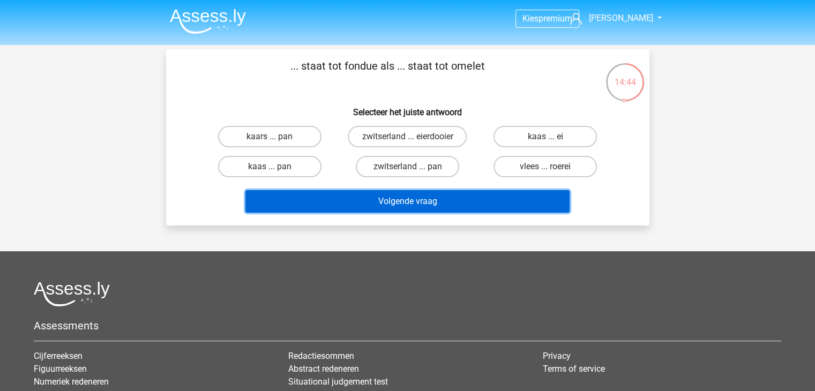
click at [536, 197] on button "Volgende vraag" at bounding box center [407, 201] width 324 height 23
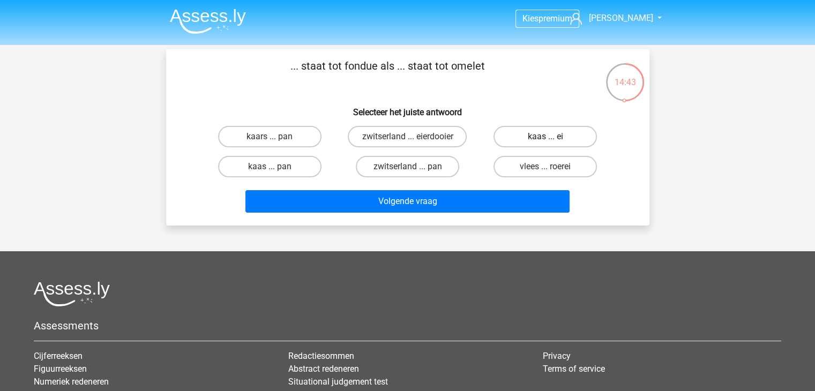
click at [546, 136] on label "kaas ... ei" at bounding box center [545, 136] width 103 height 21
click at [546, 137] on input "kaas ... ei" at bounding box center [549, 140] width 7 height 7
radio input "true"
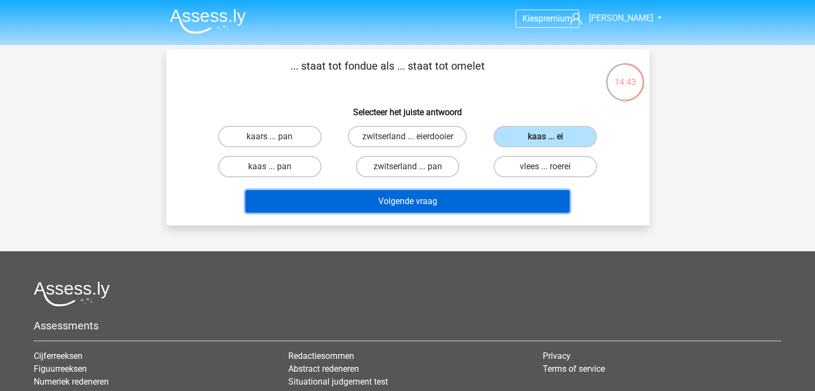
click at [533, 198] on button "Volgende vraag" at bounding box center [407, 201] width 324 height 23
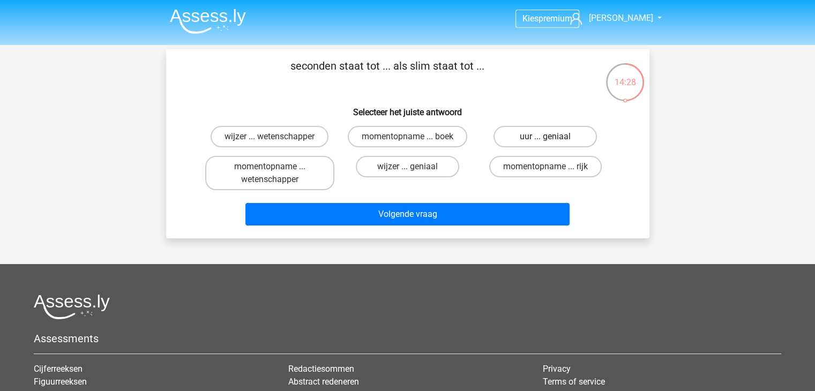
click at [511, 142] on label "uur ... geniaal" at bounding box center [545, 136] width 103 height 21
click at [546, 142] on input "uur ... geniaal" at bounding box center [549, 140] width 7 height 7
radio input "true"
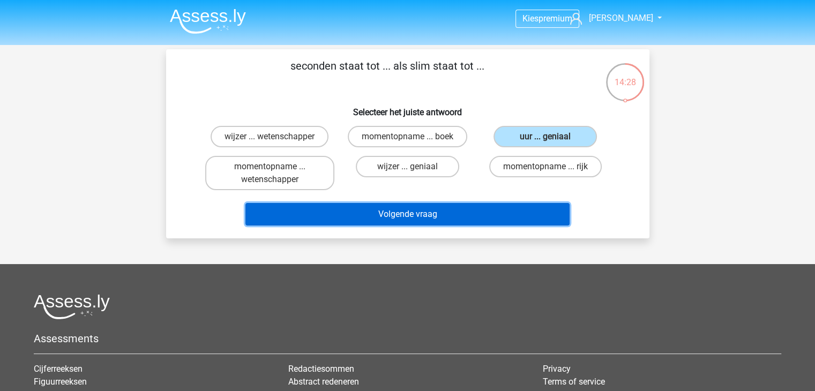
click at [508, 206] on button "Volgende vraag" at bounding box center [407, 214] width 324 height 23
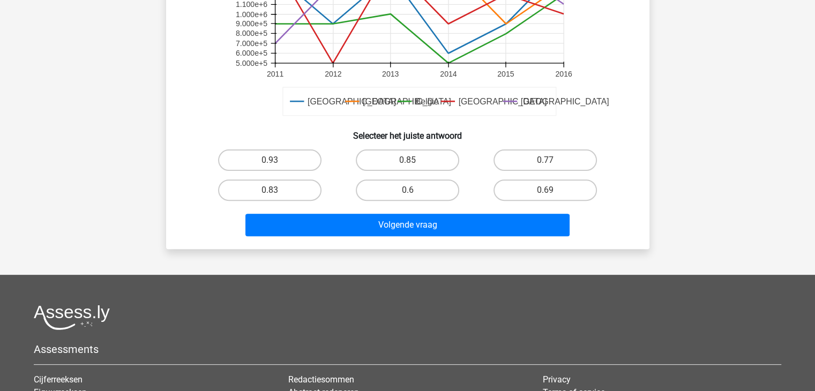
scroll to position [268, 0]
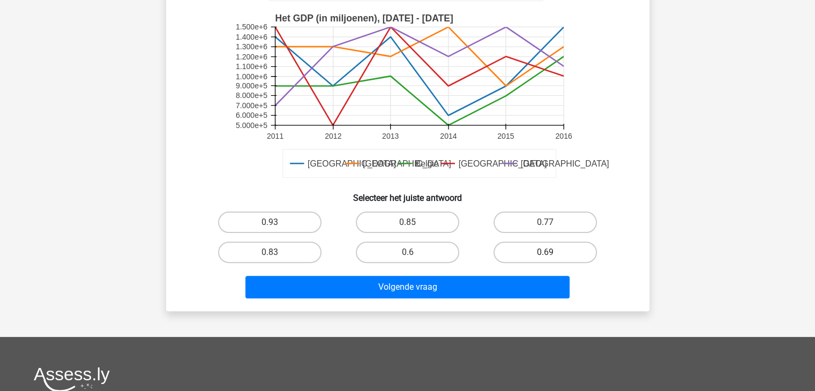
click at [525, 251] on label "0.69" at bounding box center [545, 252] width 103 height 21
click at [546, 252] on input "0.69" at bounding box center [549, 255] width 7 height 7
radio input "true"
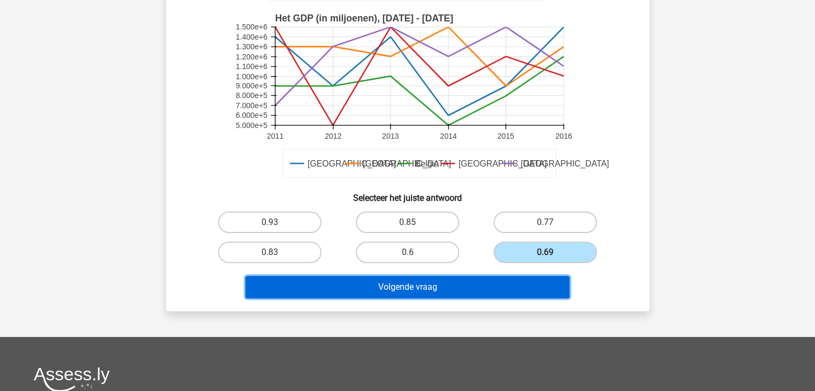
click at [487, 286] on button "Volgende vraag" at bounding box center [407, 287] width 324 height 23
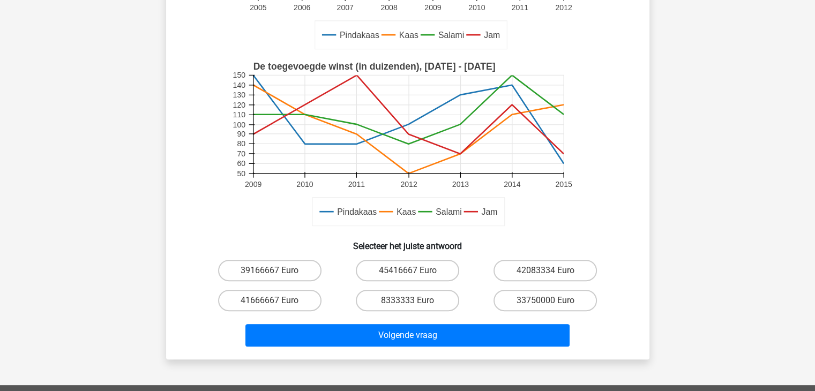
click at [414, 311] on div "8333333 Euro" at bounding box center [408, 301] width 138 height 30
click at [414, 294] on label "8333333 Euro" at bounding box center [407, 300] width 103 height 21
click at [414, 301] on input "8333333 Euro" at bounding box center [410, 304] width 7 height 7
radio input "true"
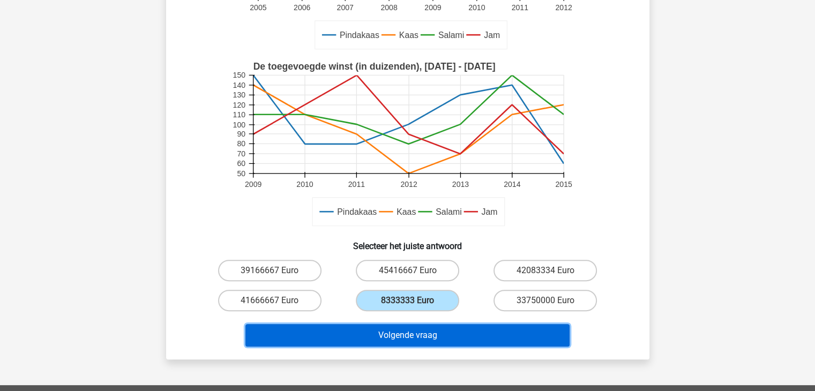
click at [421, 327] on button "Volgende vraag" at bounding box center [407, 335] width 324 height 23
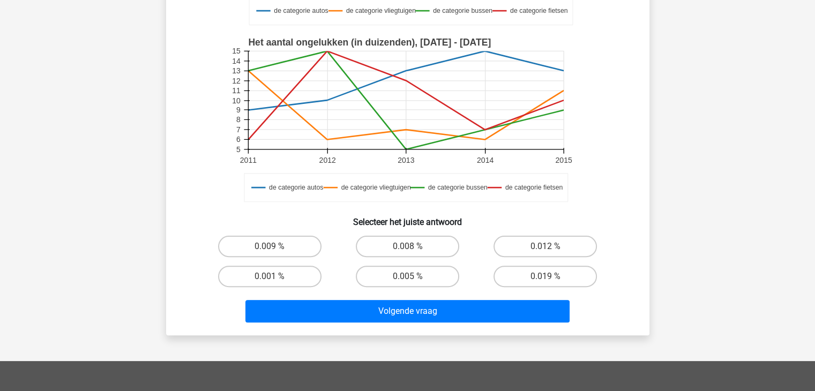
scroll to position [214, 0]
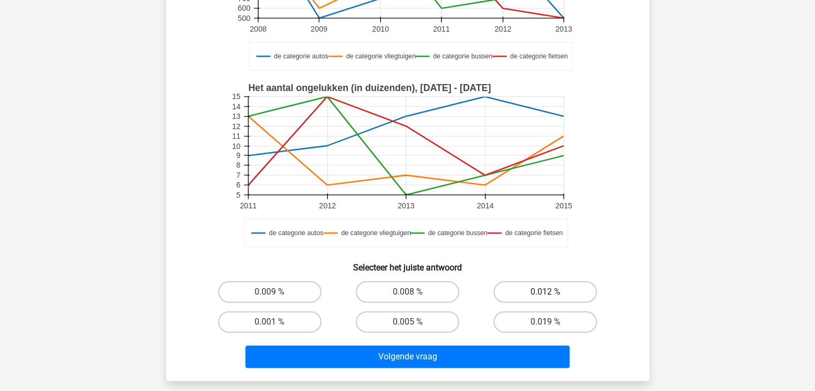
click at [555, 296] on label "0.012 %" at bounding box center [545, 291] width 103 height 21
click at [553, 296] on input "0.012 %" at bounding box center [549, 295] width 7 height 7
radio input "true"
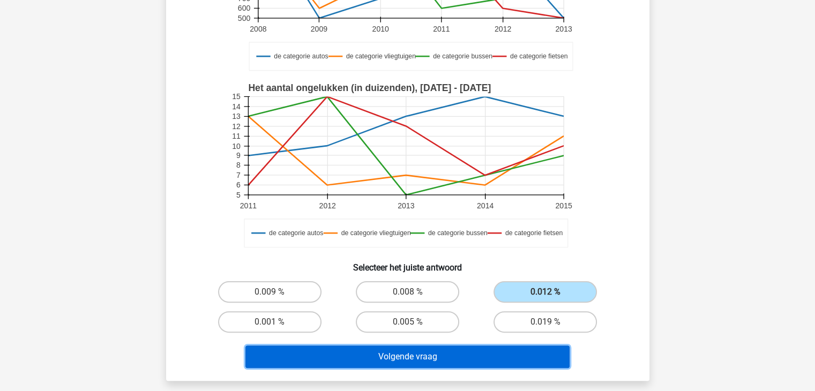
click at [525, 355] on button "Volgende vraag" at bounding box center [407, 357] width 324 height 23
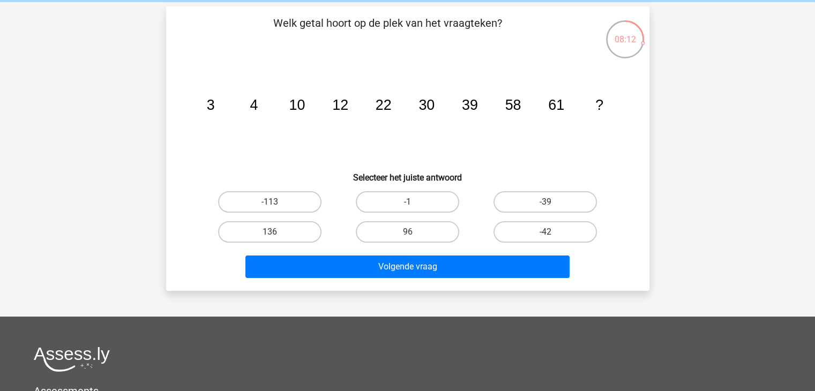
scroll to position [0, 0]
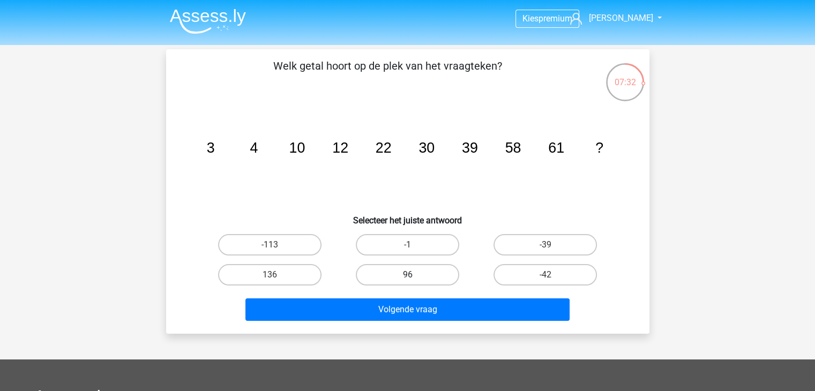
click at [433, 271] on label "96" at bounding box center [407, 274] width 103 height 21
click at [414, 275] on input "96" at bounding box center [410, 278] width 7 height 7
radio input "true"
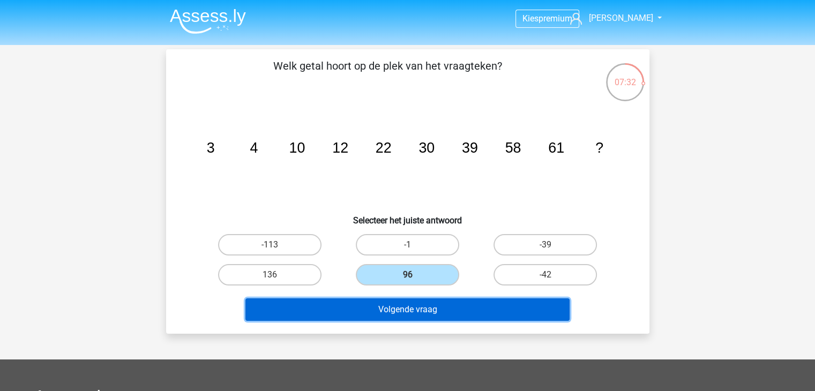
click at [441, 315] on button "Volgende vraag" at bounding box center [407, 310] width 324 height 23
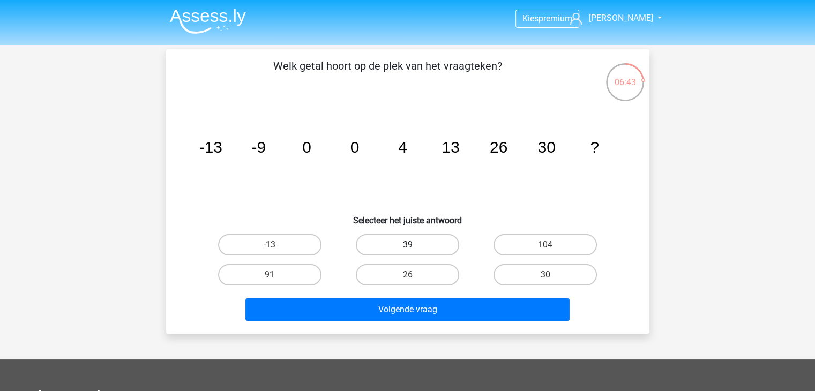
click at [421, 247] on label "39" at bounding box center [407, 244] width 103 height 21
click at [414, 247] on input "39" at bounding box center [410, 248] width 7 height 7
radio input "true"
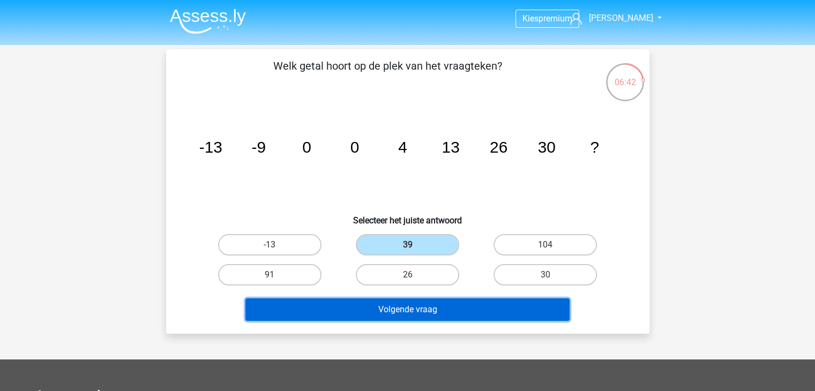
click at [427, 299] on button "Volgende vraag" at bounding box center [407, 310] width 324 height 23
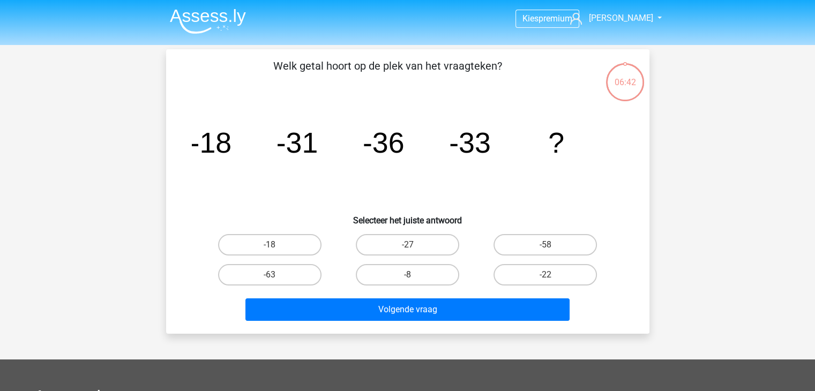
scroll to position [49, 0]
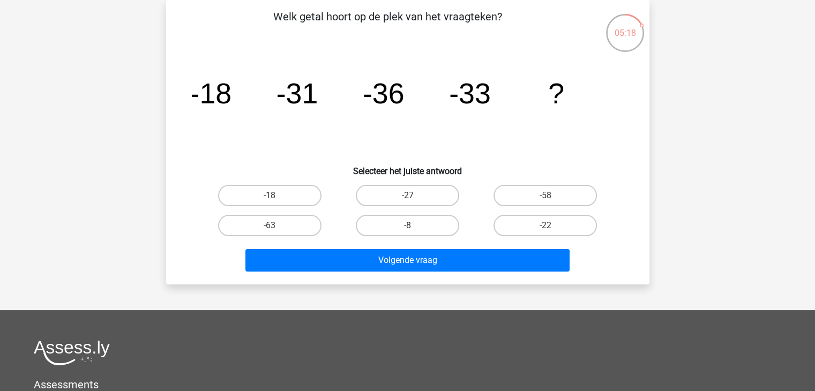
click at [548, 236] on div "-22" at bounding box center [545, 226] width 138 height 30
click at [554, 228] on label "-22" at bounding box center [545, 225] width 103 height 21
click at [553, 228] on input "-22" at bounding box center [549, 229] width 7 height 7
radio input "true"
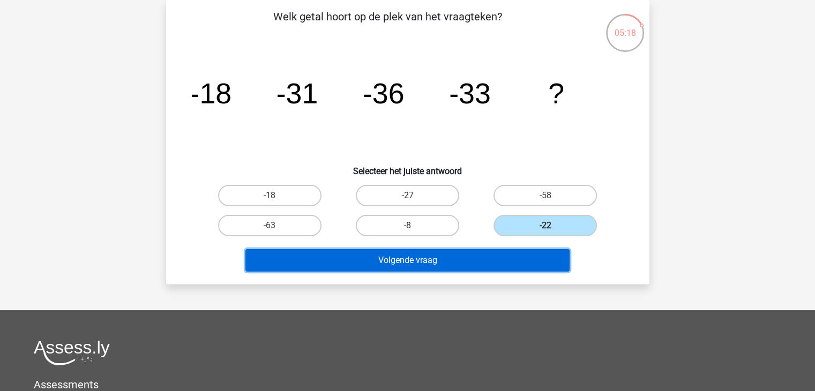
click at [539, 267] on button "Volgende vraag" at bounding box center [407, 260] width 324 height 23
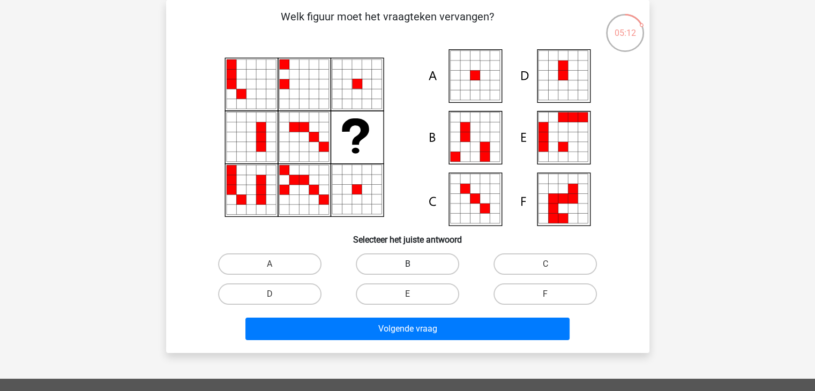
click at [408, 258] on label "B" at bounding box center [407, 263] width 103 height 21
click at [408, 264] on input "B" at bounding box center [410, 267] width 7 height 7
radio input "true"
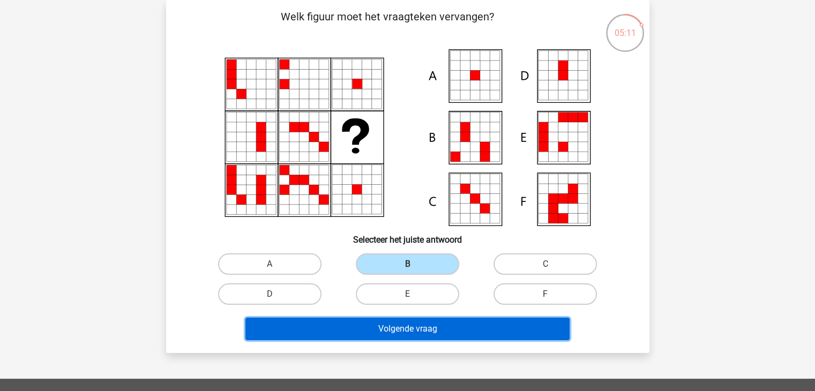
click at [420, 325] on button "Volgende vraag" at bounding box center [407, 329] width 324 height 23
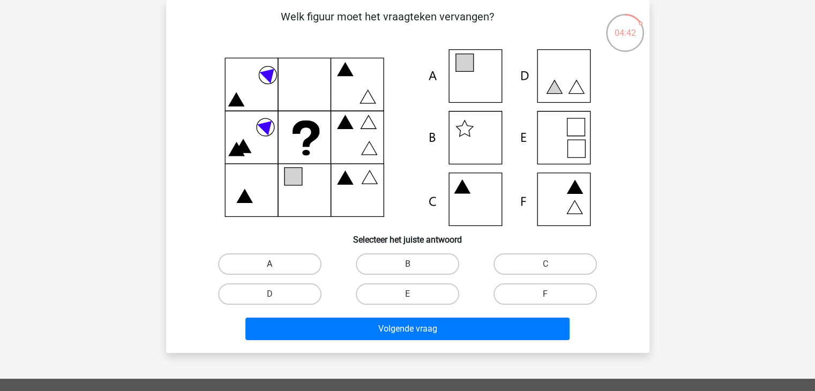
click at [287, 266] on label "A" at bounding box center [269, 263] width 103 height 21
click at [277, 266] on input "A" at bounding box center [273, 267] width 7 height 7
radio input "true"
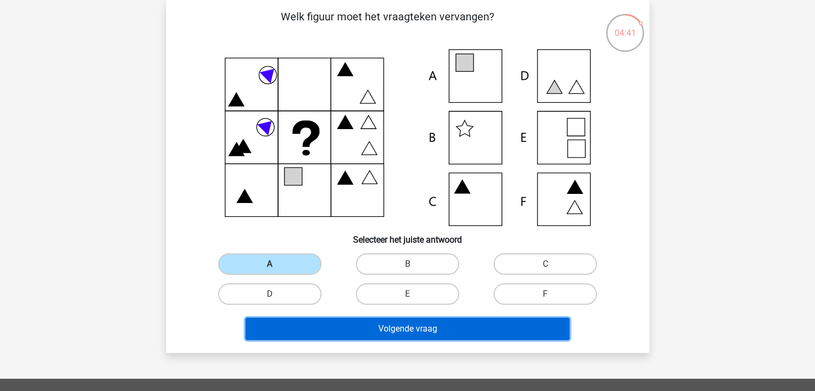
click at [376, 339] on button "Volgende vraag" at bounding box center [407, 329] width 324 height 23
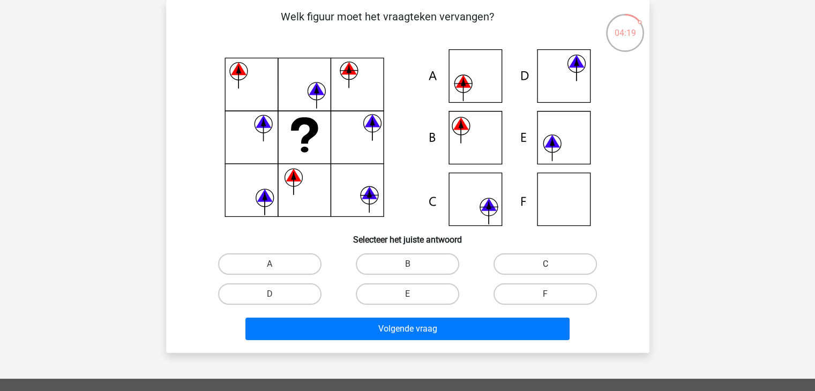
click at [530, 264] on label "C" at bounding box center [545, 263] width 103 height 21
click at [546, 264] on input "C" at bounding box center [549, 267] width 7 height 7
radio input "true"
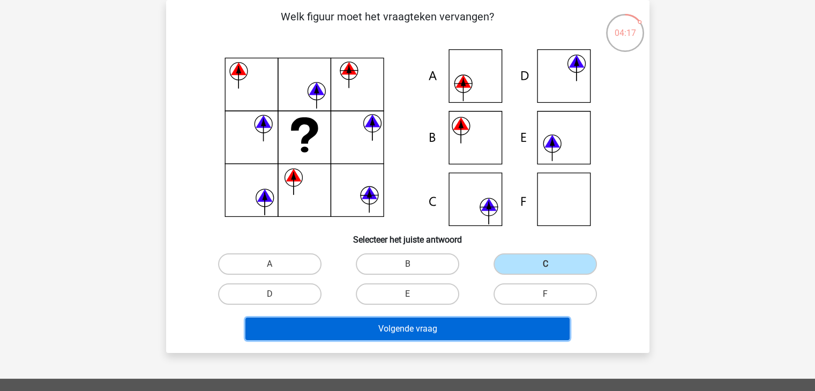
click at [374, 332] on button "Volgende vraag" at bounding box center [407, 329] width 324 height 23
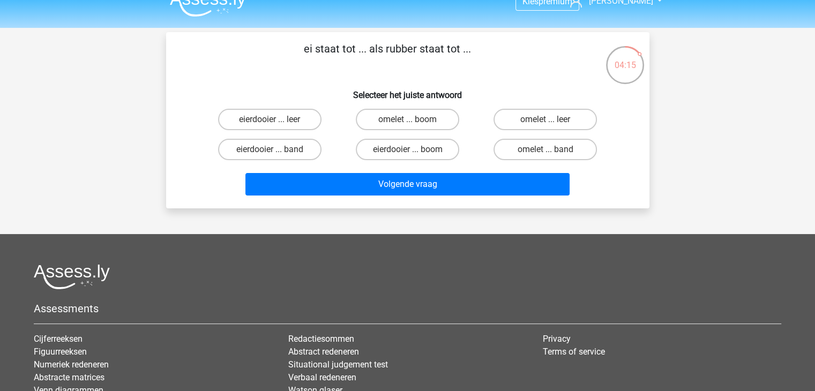
scroll to position [0, 0]
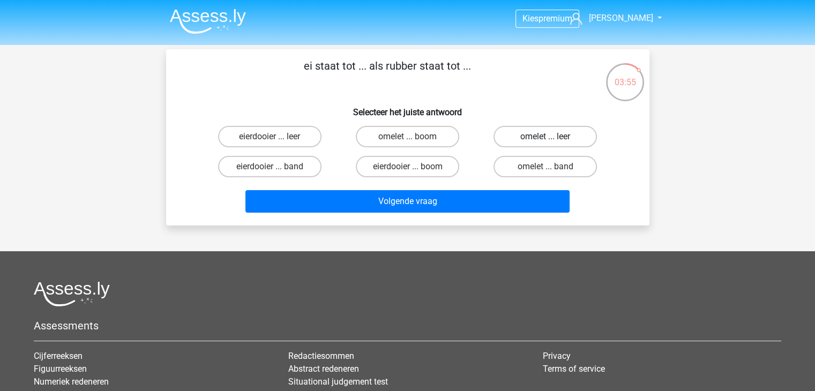
click at [540, 143] on label "omelet ... leer" at bounding box center [545, 136] width 103 height 21
click at [546, 143] on input "omelet ... leer" at bounding box center [549, 140] width 7 height 7
radio input "true"
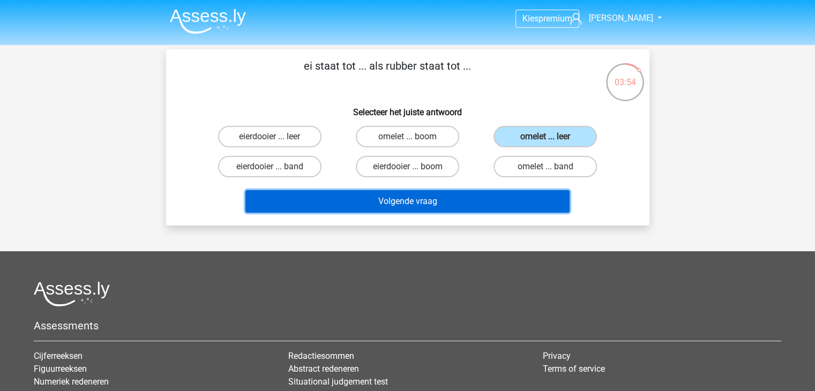
click at [538, 200] on button "Volgende vraag" at bounding box center [407, 201] width 324 height 23
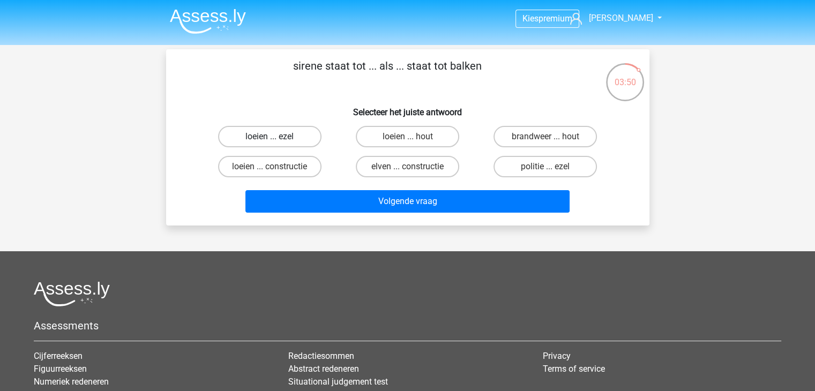
click at [288, 133] on label "loeien ... ezel" at bounding box center [269, 136] width 103 height 21
click at [277, 137] on input "loeien ... ezel" at bounding box center [273, 140] width 7 height 7
radio input "true"
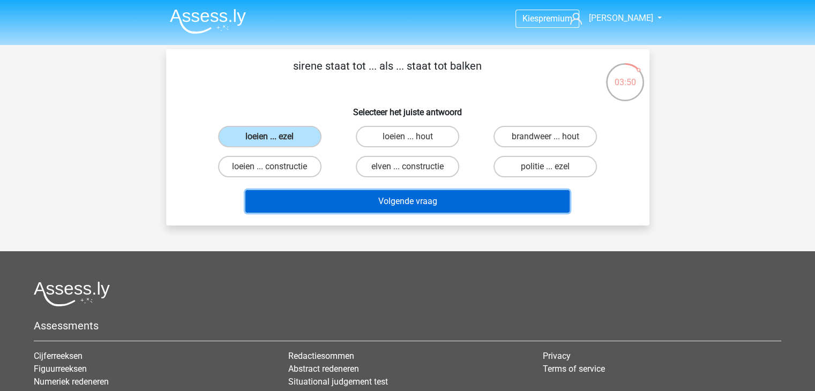
click at [375, 191] on button "Volgende vraag" at bounding box center [407, 201] width 324 height 23
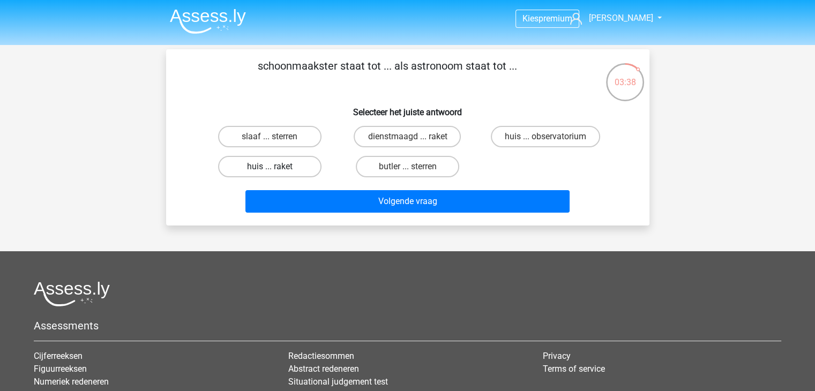
click at [292, 163] on label "huis ... raket" at bounding box center [269, 166] width 103 height 21
click at [277, 167] on input "huis ... raket" at bounding box center [273, 170] width 7 height 7
radio input "true"
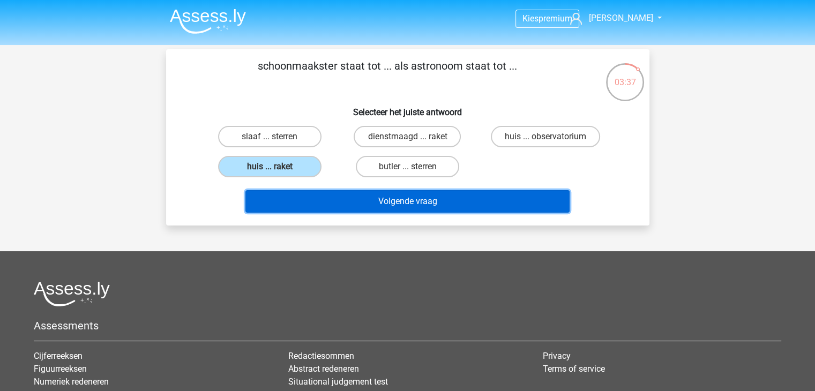
click at [370, 190] on button "Volgende vraag" at bounding box center [407, 201] width 324 height 23
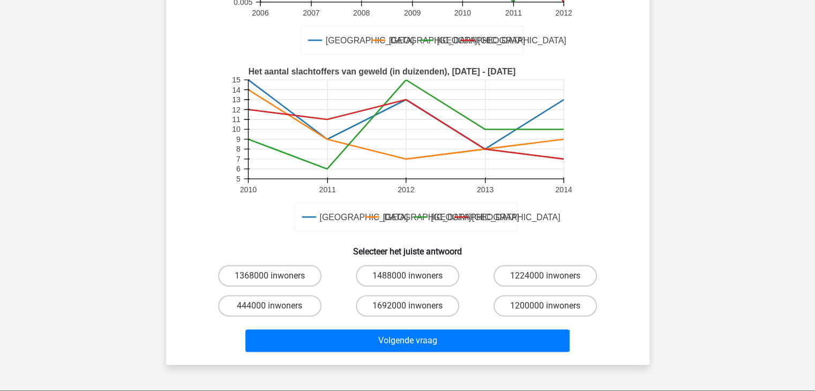
scroll to position [161, 0]
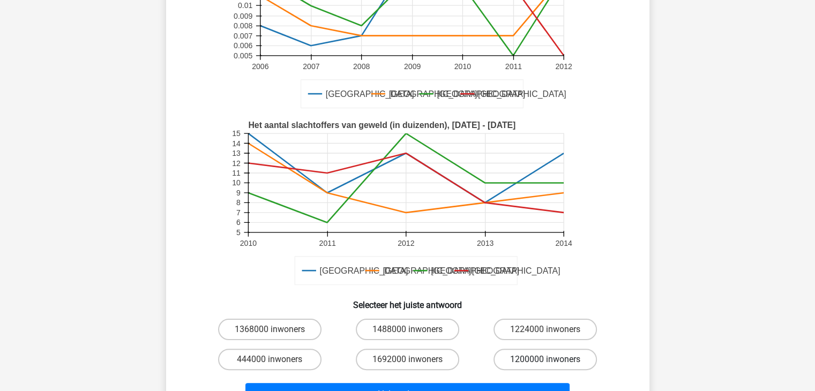
click at [538, 362] on label "1200000 inwoners" at bounding box center [545, 359] width 103 height 21
click at [546, 362] on input "1200000 inwoners" at bounding box center [549, 363] width 7 height 7
radio input "true"
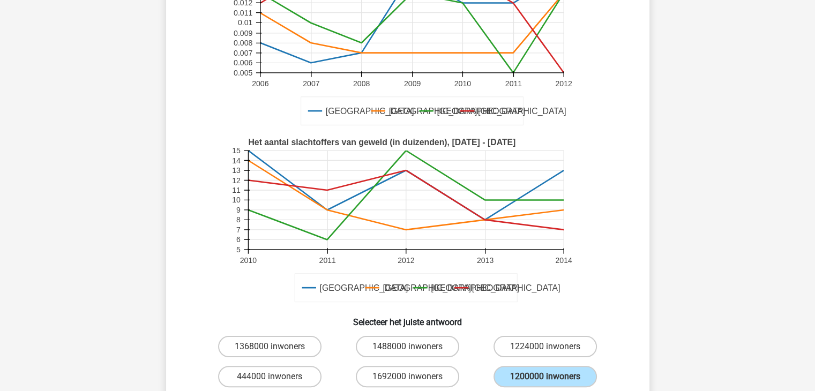
scroll to position [214, 0]
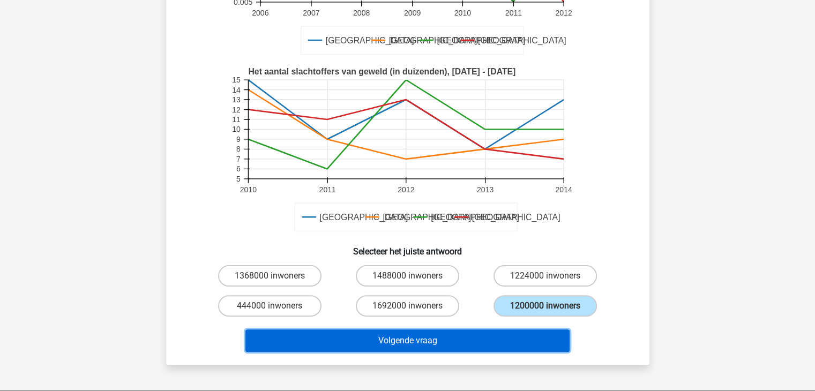
click at [506, 339] on button "Volgende vraag" at bounding box center [407, 341] width 324 height 23
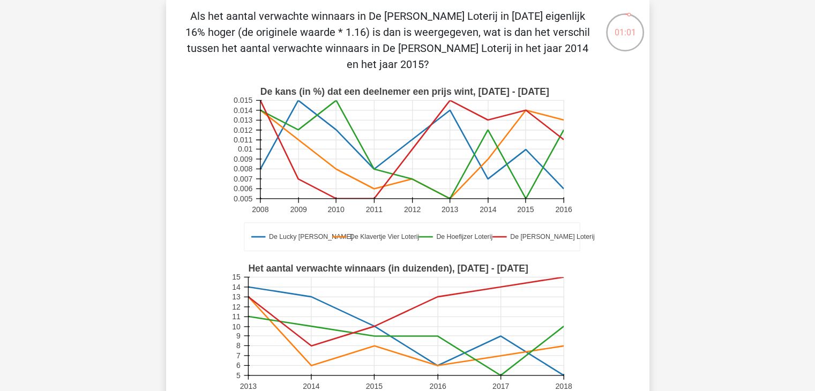
scroll to position [210, 0]
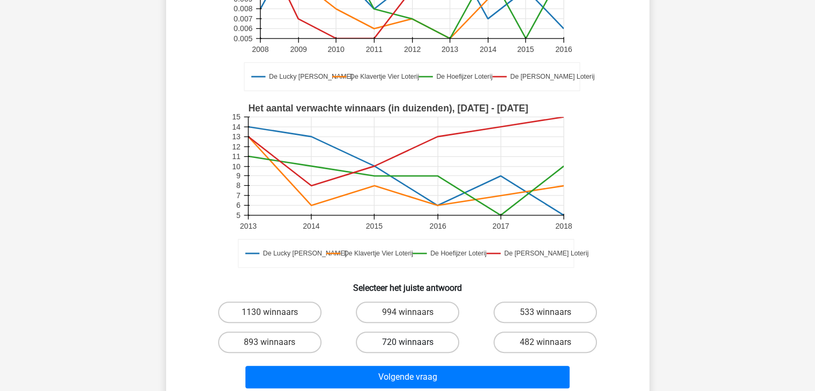
click at [438, 347] on label "720 winnaars" at bounding box center [407, 342] width 103 height 21
click at [414, 347] on input "720 winnaars" at bounding box center [410, 345] width 7 height 7
radio input "true"
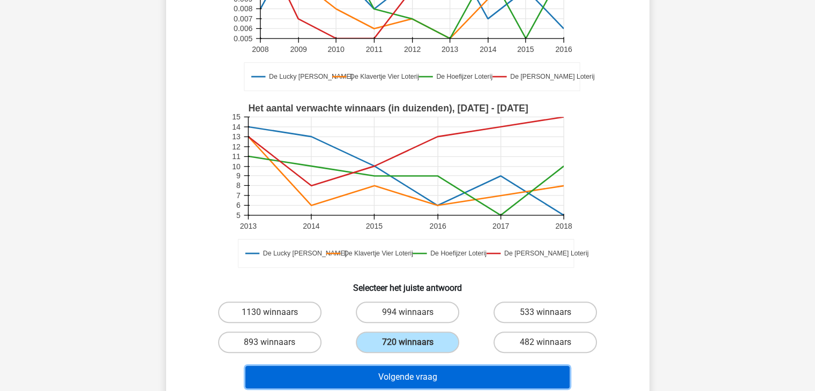
click at [443, 375] on button "Volgende vraag" at bounding box center [407, 377] width 324 height 23
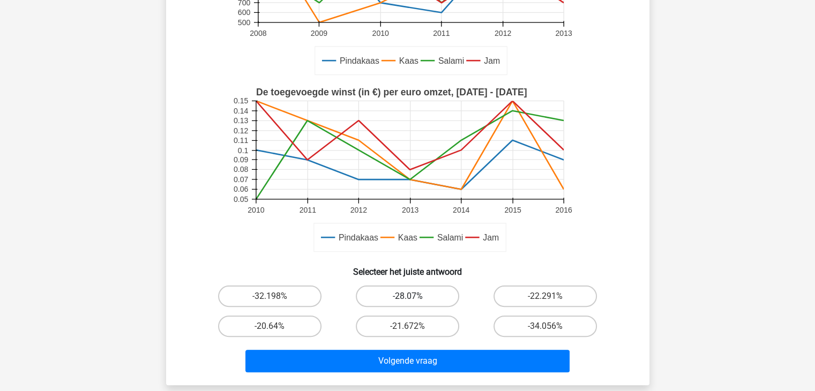
click at [411, 293] on label "-28.07%" at bounding box center [407, 296] width 103 height 21
click at [411, 296] on input "-28.07%" at bounding box center [410, 299] width 7 height 7
radio input "true"
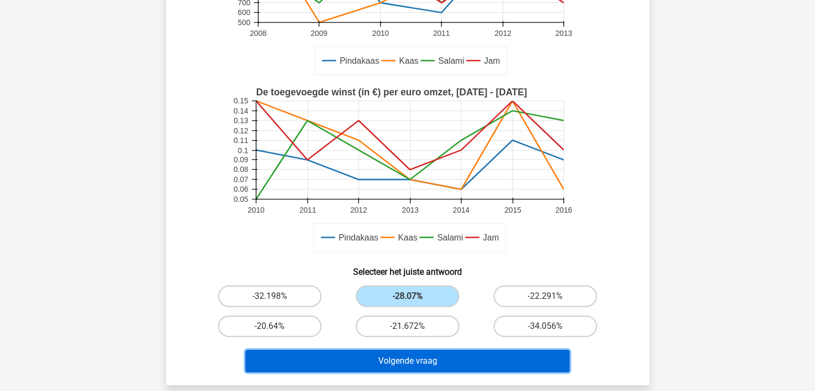
click at [428, 364] on button "Volgende vraag" at bounding box center [407, 361] width 324 height 23
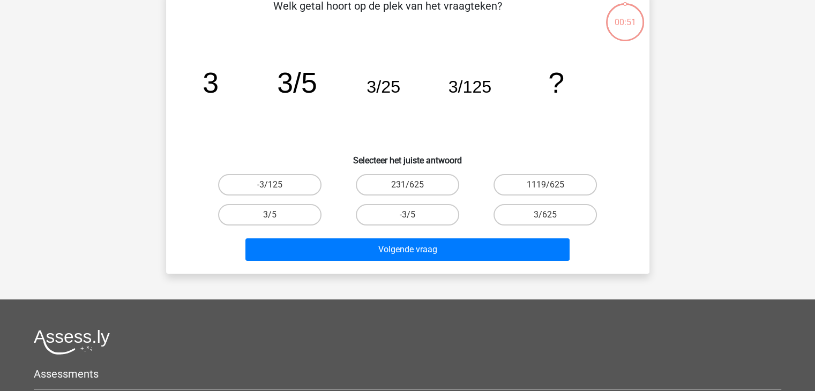
scroll to position [49, 0]
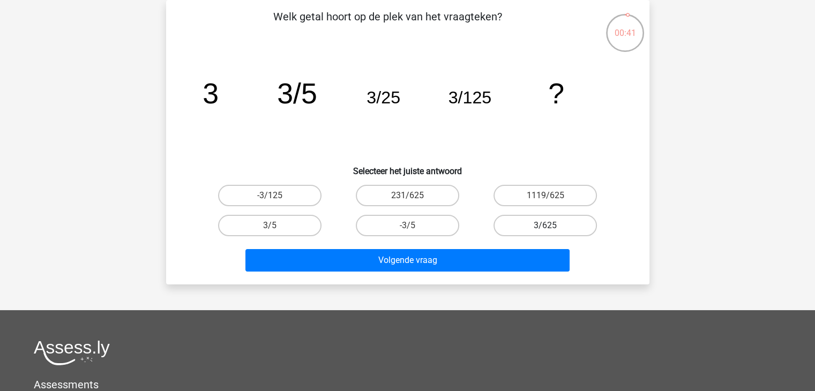
click at [525, 222] on label "3/625" at bounding box center [545, 225] width 103 height 21
click at [546, 226] on input "3/625" at bounding box center [549, 229] width 7 height 7
radio input "true"
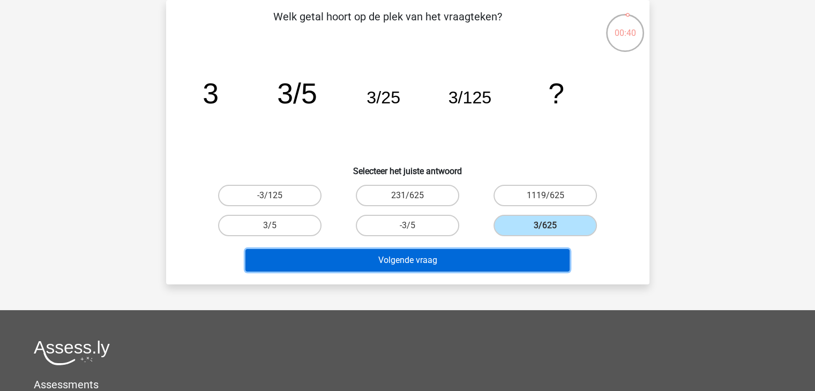
click at [509, 256] on button "Volgende vraag" at bounding box center [407, 260] width 324 height 23
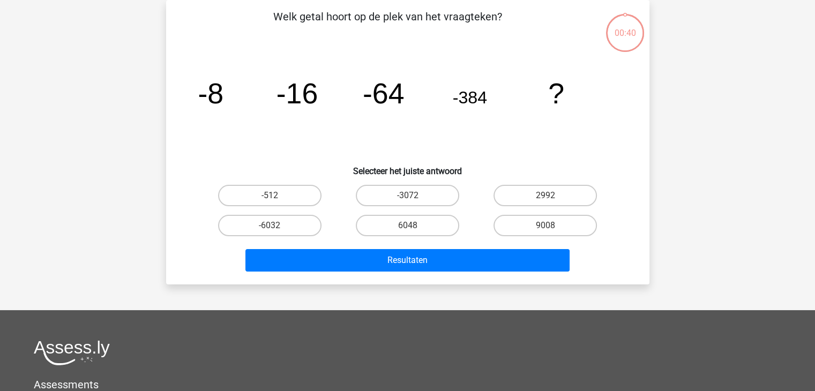
scroll to position [0, 0]
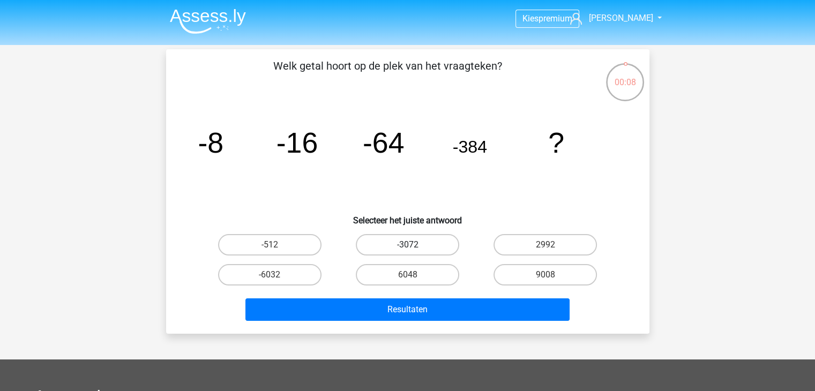
click at [388, 240] on label "-3072" at bounding box center [407, 244] width 103 height 21
click at [407, 245] on input "-3072" at bounding box center [410, 248] width 7 height 7
radio input "true"
click at [404, 292] on div "Resultaten" at bounding box center [407, 307] width 449 height 35
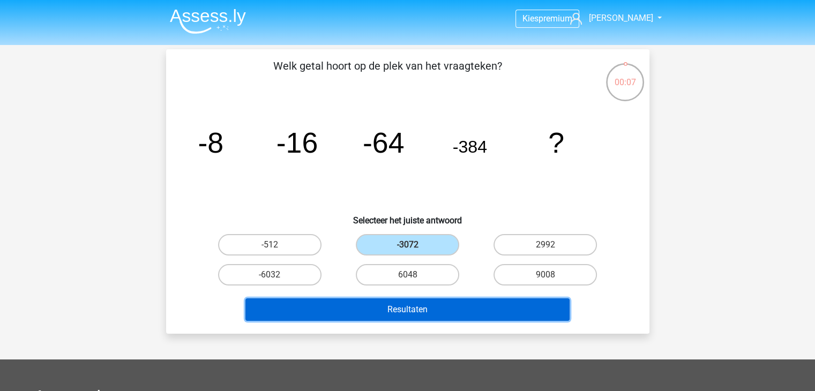
click at [404, 301] on button "Resultaten" at bounding box center [407, 310] width 324 height 23
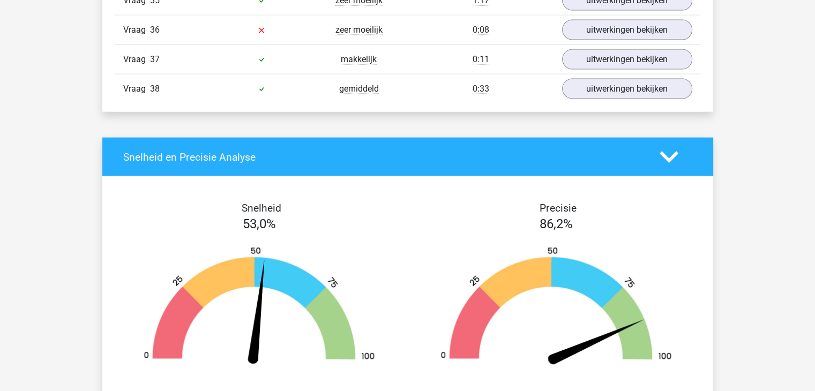
scroll to position [2358, 0]
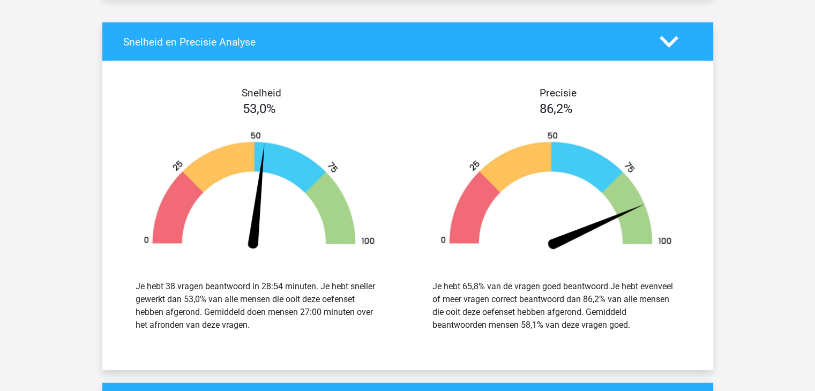
click at [491, 118] on div at bounding box center [556, 192] width 281 height 148
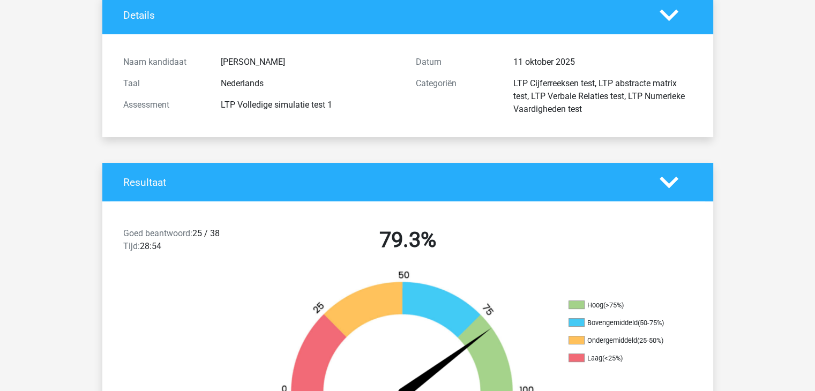
scroll to position [0, 0]
